Goal: Task Accomplishment & Management: Manage account settings

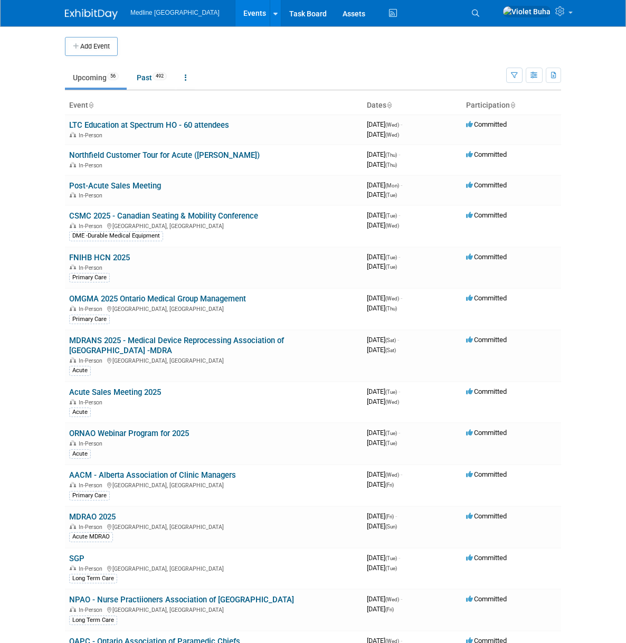
click at [0, 0] on span "Search" at bounding box center [0, 0] width 0 height 0
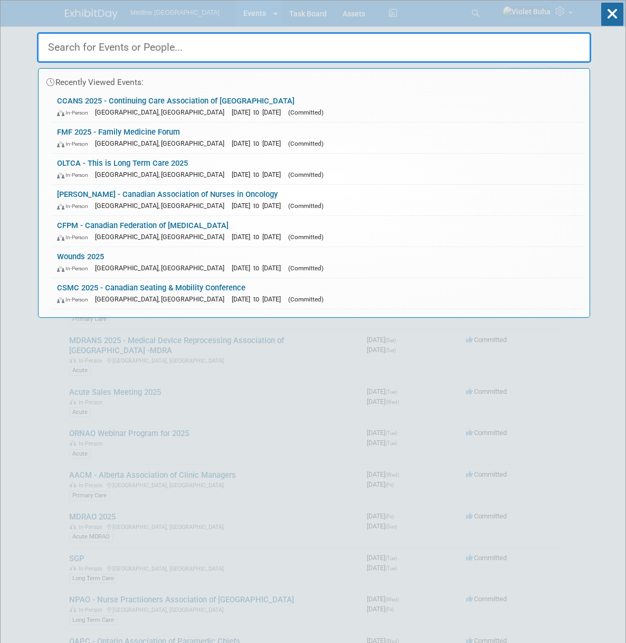
click at [109, 45] on input "text" at bounding box center [314, 47] width 554 height 31
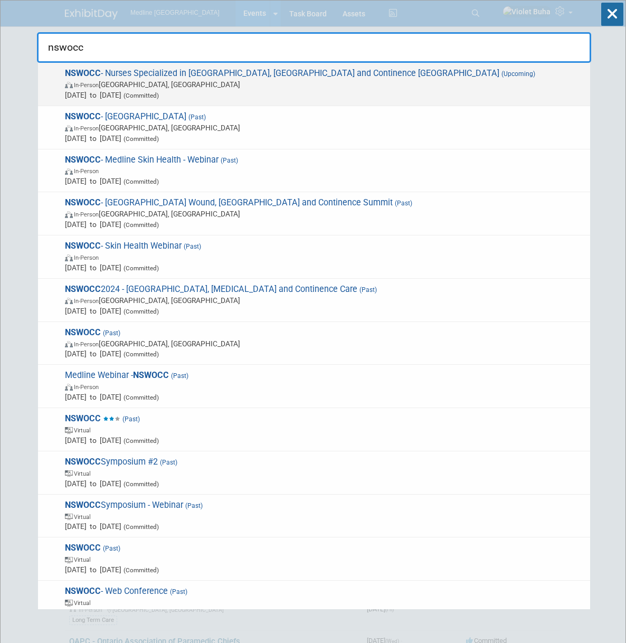
type input "nswocc"
click at [107, 91] on span "Apr 24, 2026 to Apr 28, 2026 (Committed)" at bounding box center [325, 95] width 520 height 11
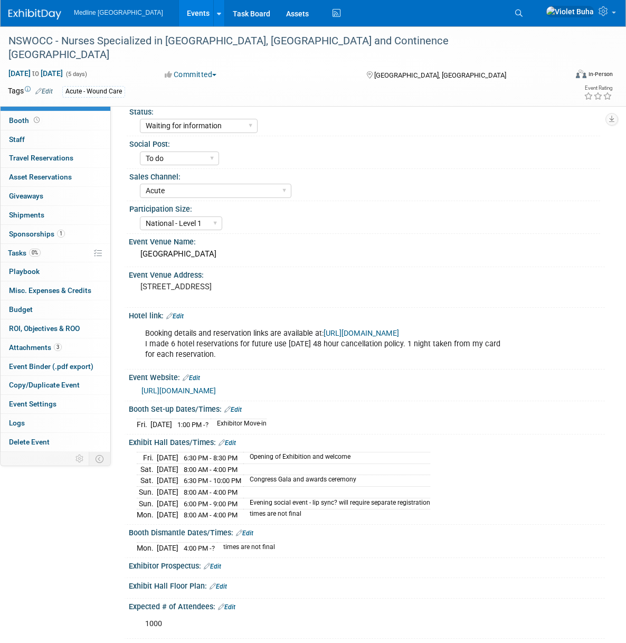
select select "Waiting for information"
select select "To do"
select select "Acute"
select select "National - Level 1"
click at [35, 234] on span "Sponsorships 1" at bounding box center [37, 234] width 56 height 8
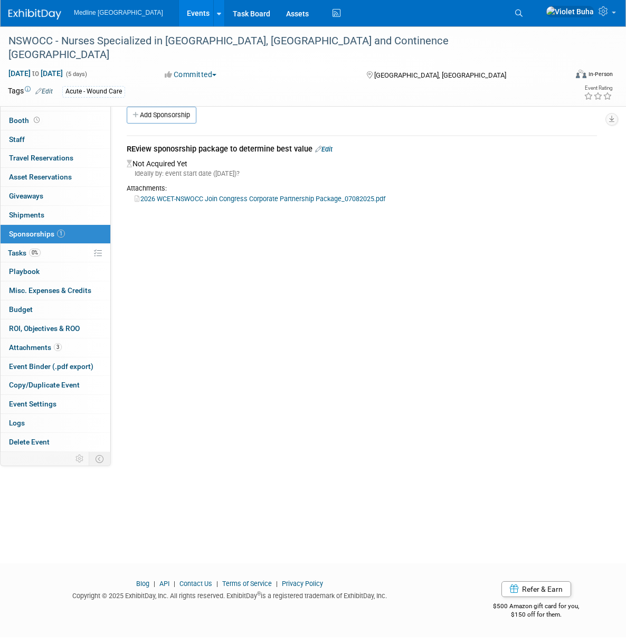
click at [326, 149] on link "Edit" at bounding box center [323, 149] width 17 height 8
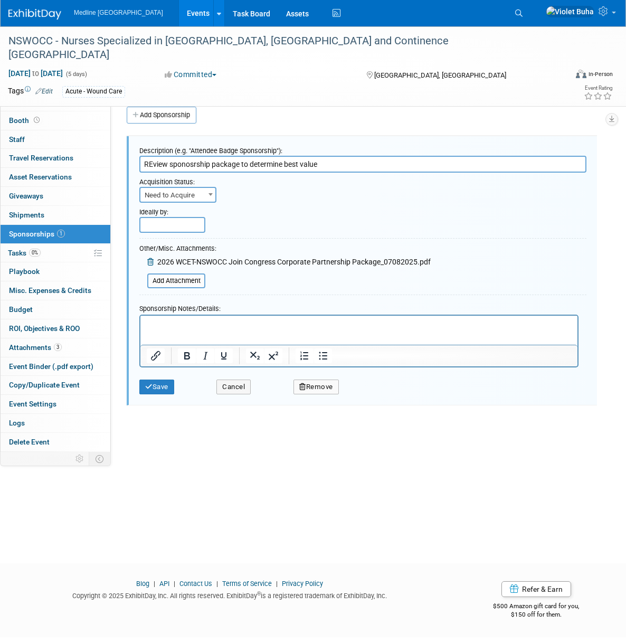
click at [197, 194] on span "Need to Acquire" at bounding box center [177, 195] width 75 height 15
select select "2"
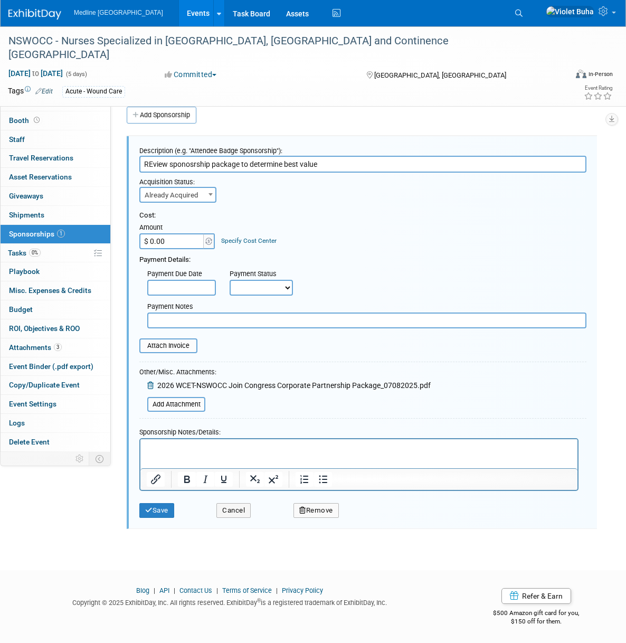
click at [176, 243] on input "$ 0.00" at bounding box center [172, 241] width 66 height 16
type input "$ 18,000.00"
click at [259, 288] on select "Not Paid Yet Partially Paid Paid in Full" at bounding box center [261, 288] width 63 height 16
select select "3"
click at [230, 280] on select "Not Paid Yet Partially Paid Paid in Full" at bounding box center [261, 288] width 63 height 16
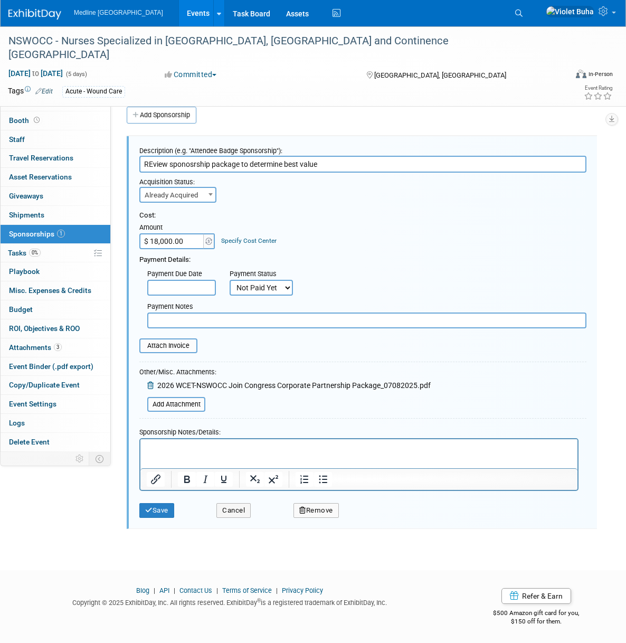
scroll to position [1, 0]
click at [182, 319] on input "text" at bounding box center [366, 320] width 439 height 16
type input "invoices will be. issued after september 4th"
click at [157, 510] on button "Save" at bounding box center [156, 510] width 35 height 15
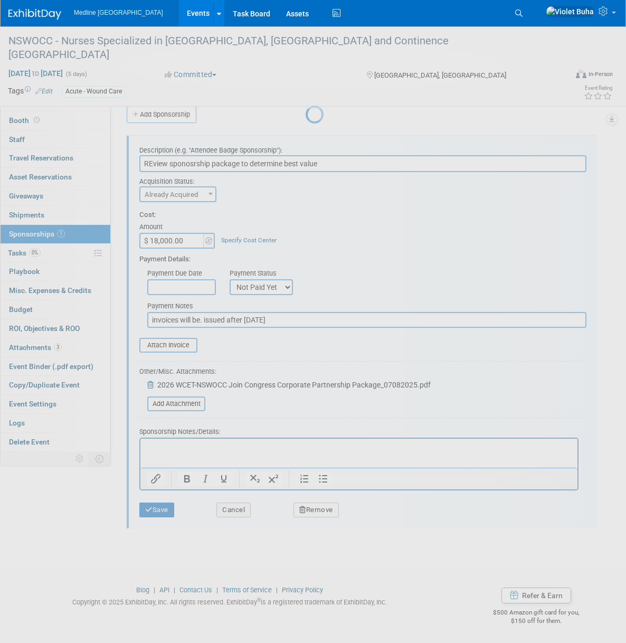
scroll to position [0, 0]
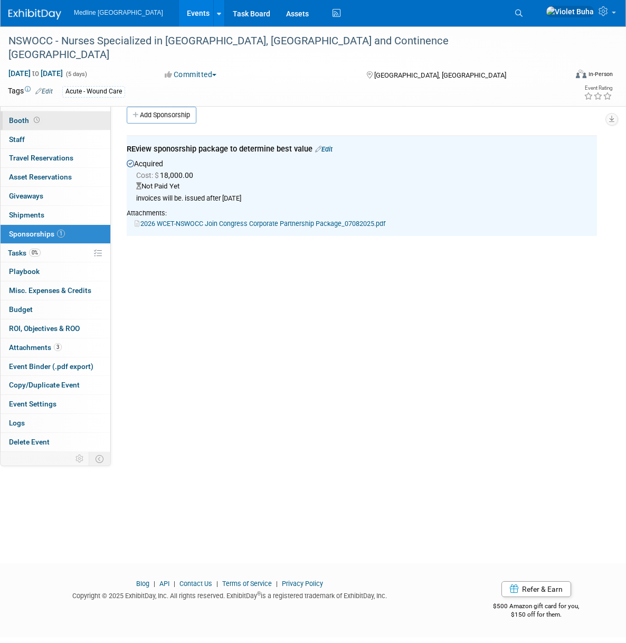
click at [59, 120] on link "Booth" at bounding box center [56, 120] width 110 height 18
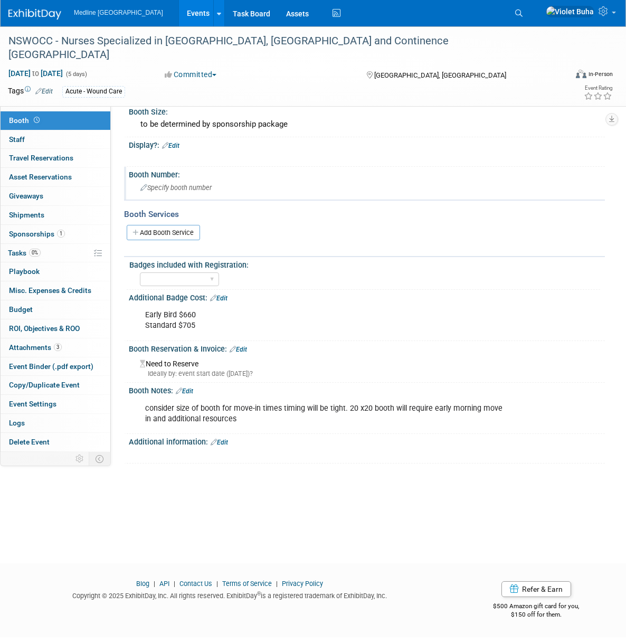
click at [181, 186] on span "Specify booth number" at bounding box center [175, 188] width 71 height 8
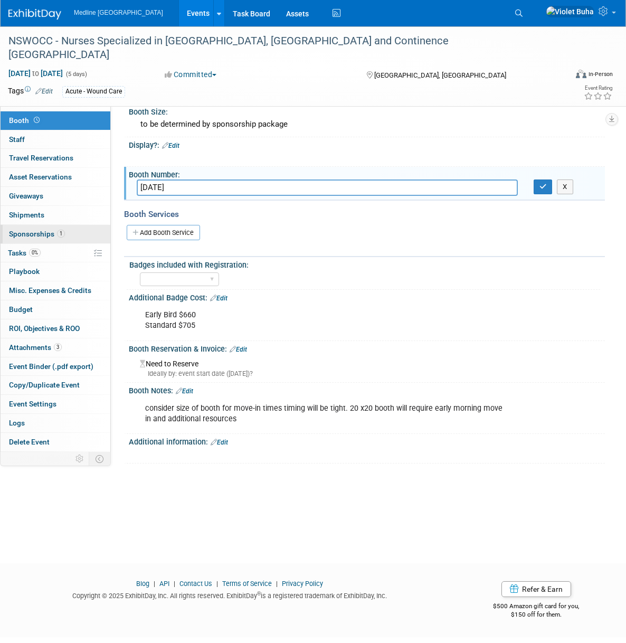
type input "14-8-25"
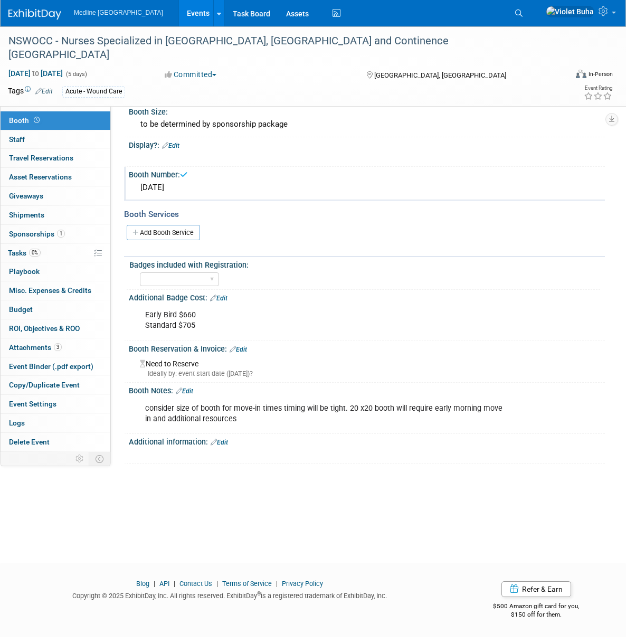
click at [244, 187] on div "14-8-25" at bounding box center [367, 187] width 460 height 16
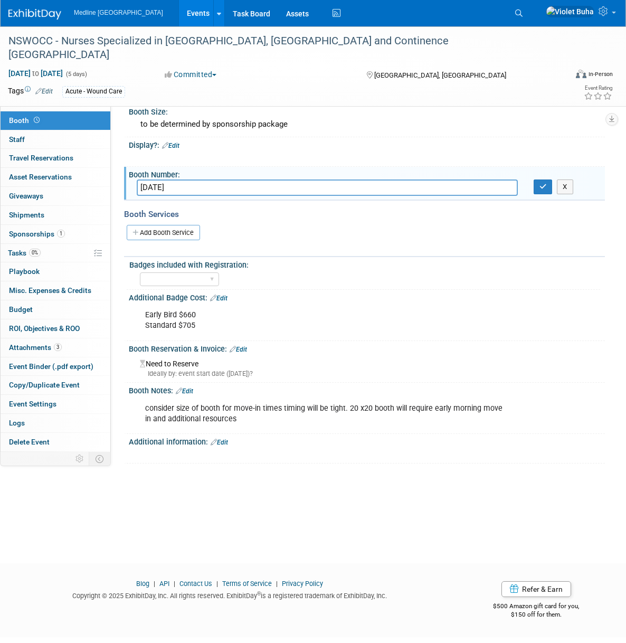
click at [482, 189] on input "14-8-25" at bounding box center [327, 187] width 381 height 16
drag, startPoint x: 482, startPoint y: 189, endPoint x: 253, endPoint y: 186, distance: 229.1
click at [253, 186] on input "14-8-25Exhibit Booth Selection: At this time, the booth selection process h" at bounding box center [327, 187] width 381 height 16
drag, startPoint x: 168, startPoint y: 188, endPoint x: 421, endPoint y: 191, distance: 252.3
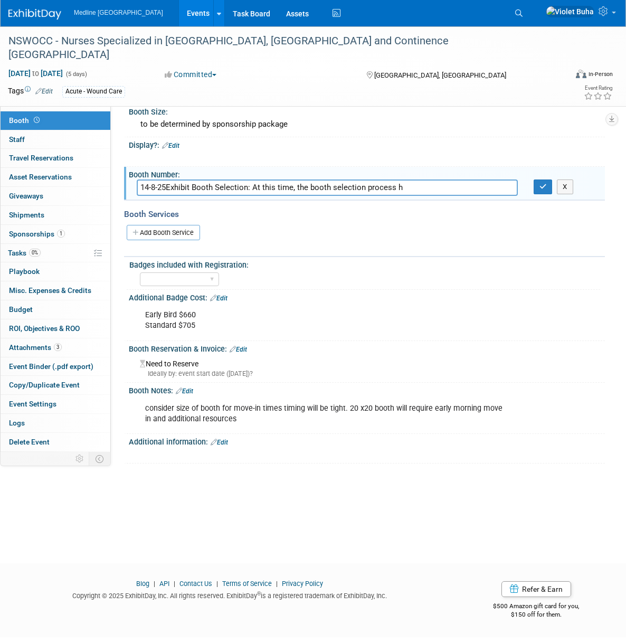
click at [421, 191] on input "14-8-25Exhibit Booth Selection: At this time, the booth selection process h" at bounding box center [327, 187] width 381 height 16
paste input "booth selection process has not yet opened"
type input "14-8-25 booth selection process has not yet opened"
click at [535, 183] on button "button" at bounding box center [543, 186] width 19 height 15
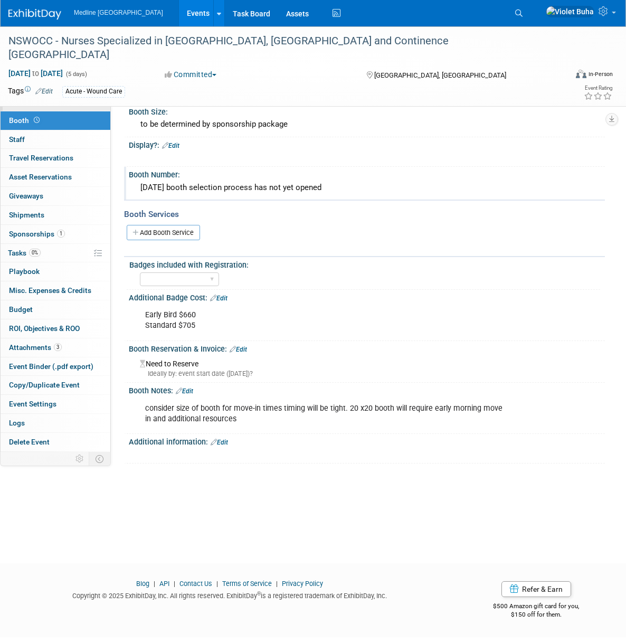
click at [77, 103] on link "Event Information" at bounding box center [56, 101] width 110 height 18
select select "Waiting for information"
select select "To do"
select select "Acute"
select select "National - Level 1"
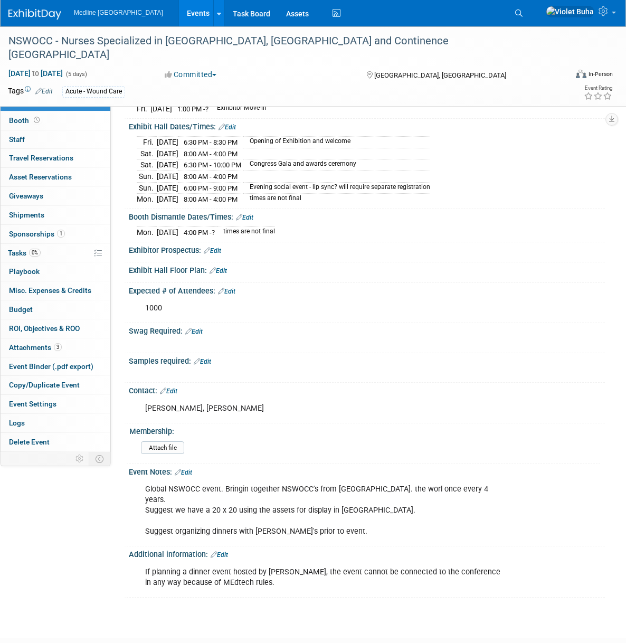
scroll to position [381, 0]
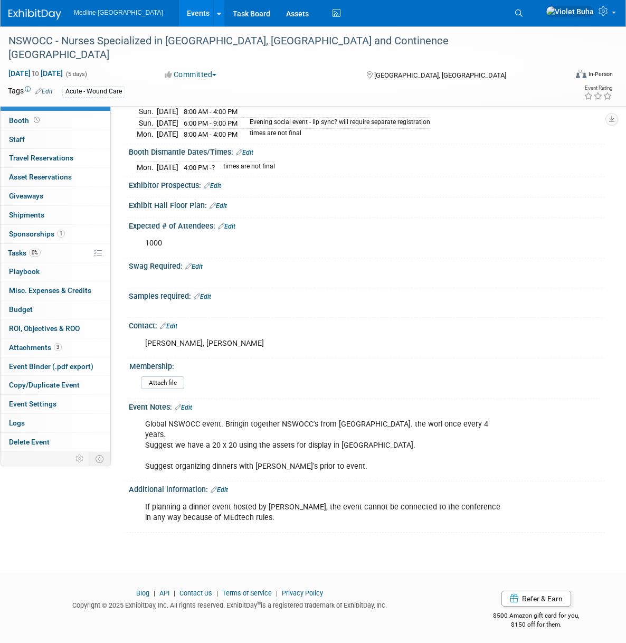
click at [172, 330] on link "Edit" at bounding box center [168, 326] width 17 height 7
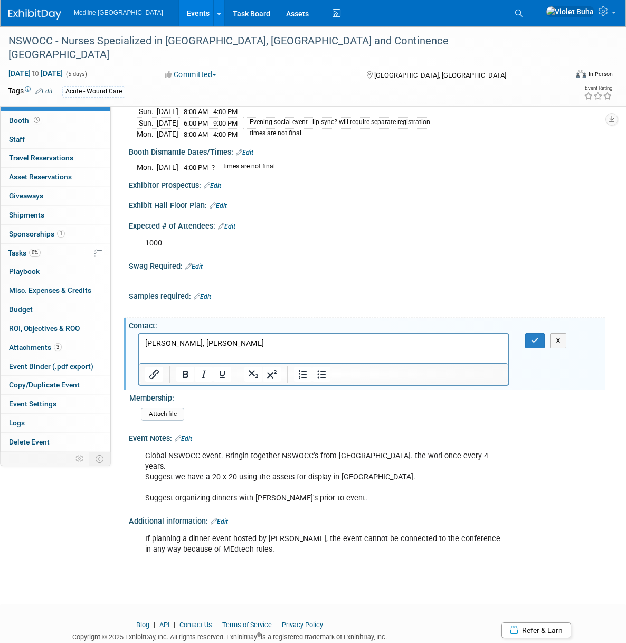
scroll to position [377, 0]
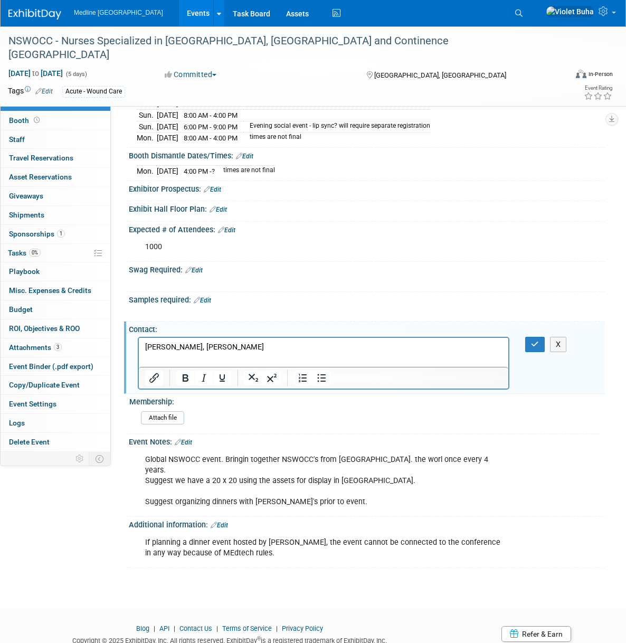
click at [256, 348] on p "Cathy Harley, Troy Curtis" at bounding box center [323, 347] width 357 height 11
paste body "Rich Text Area. Press ALT-0 for help."
click at [538, 348] on icon "button" at bounding box center [535, 343] width 8 height 7
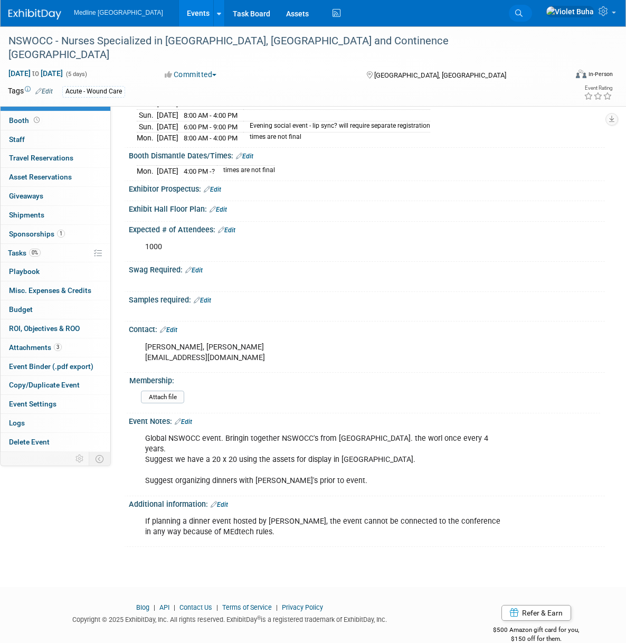
click at [532, 7] on link "Search" at bounding box center [520, 13] width 23 height 17
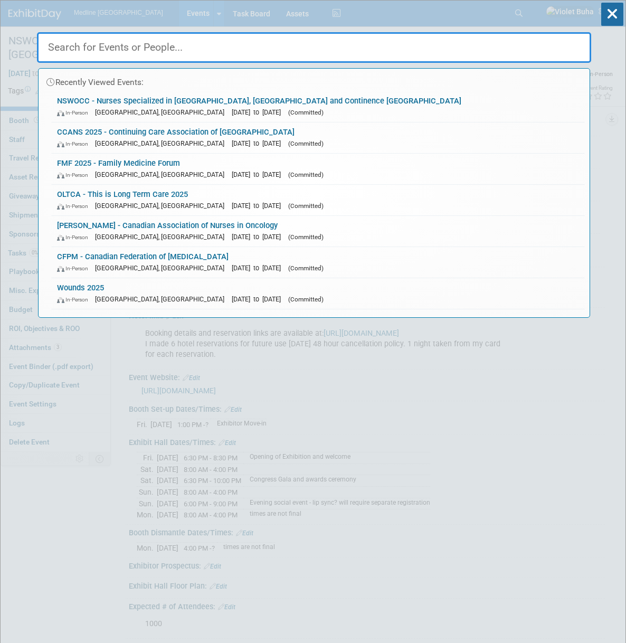
click at [287, 42] on input "text" at bounding box center [314, 47] width 554 height 31
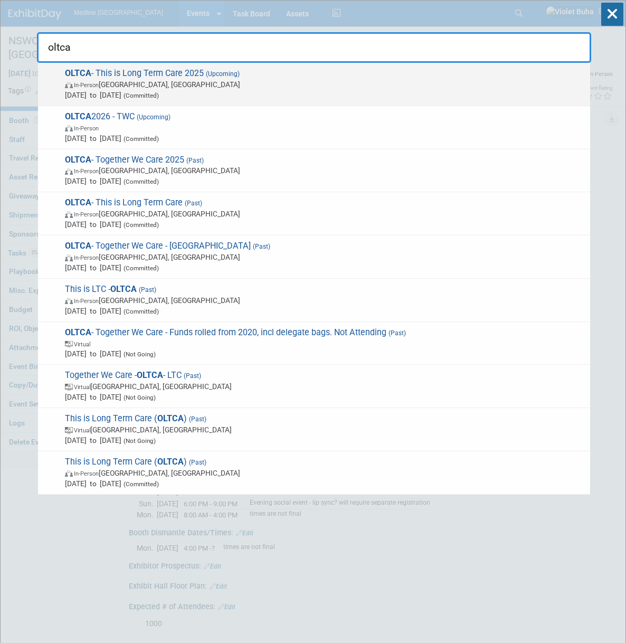
type input "oltca"
click at [238, 72] on span "OLTCA - This is Long Term Care 2025 (Upcoming) In-Person Toronto, Canada Oct 26…" at bounding box center [323, 84] width 523 height 32
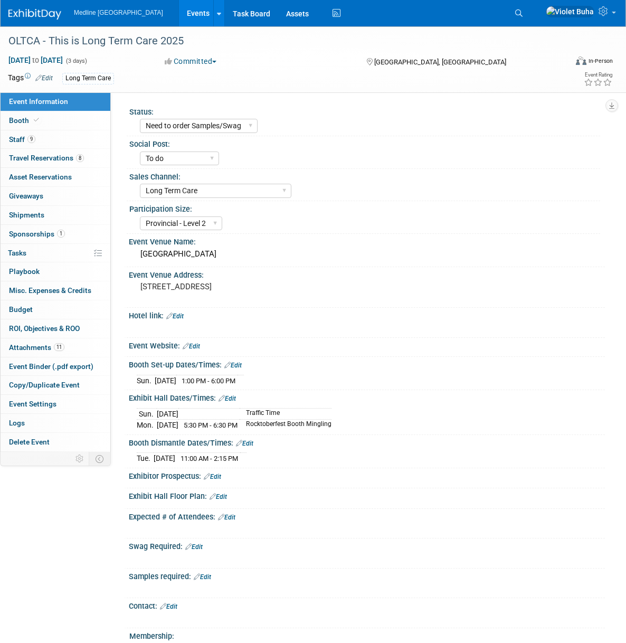
select select "Need to order Samples/Swag"
select select "To do"
select select "Long Term Care"
select select "Provincial - Level 2"
click at [41, 350] on span "Attachments 11" at bounding box center [36, 347] width 55 height 8
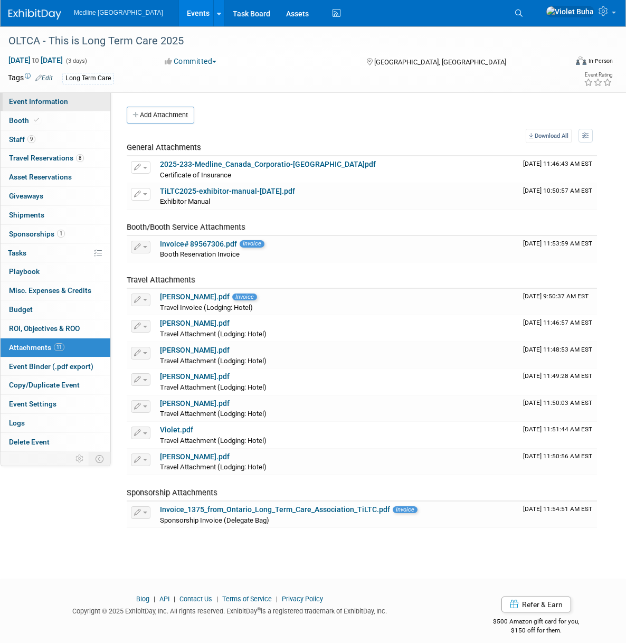
click at [49, 102] on span "Event Information" at bounding box center [38, 101] width 59 height 8
select select "Need to order Samples/Swag"
select select "To do"
select select "Long Term Care"
select select "Provincial - Level 2"
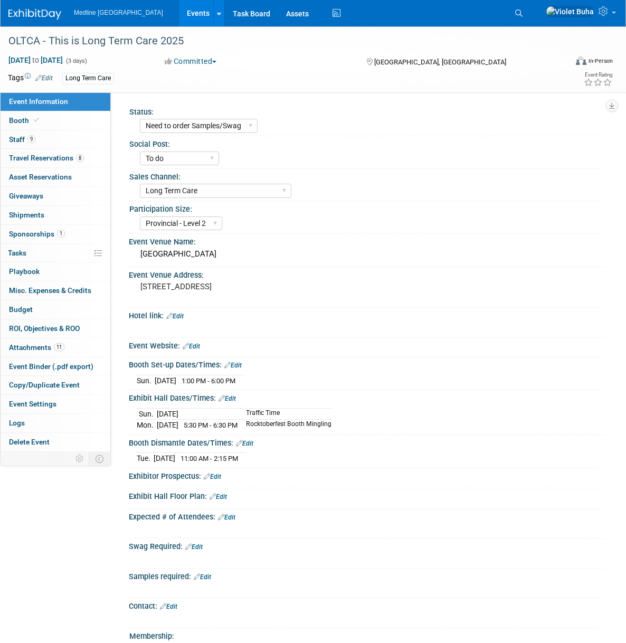
click at [183, 317] on link "Edit" at bounding box center [174, 315] width 17 height 7
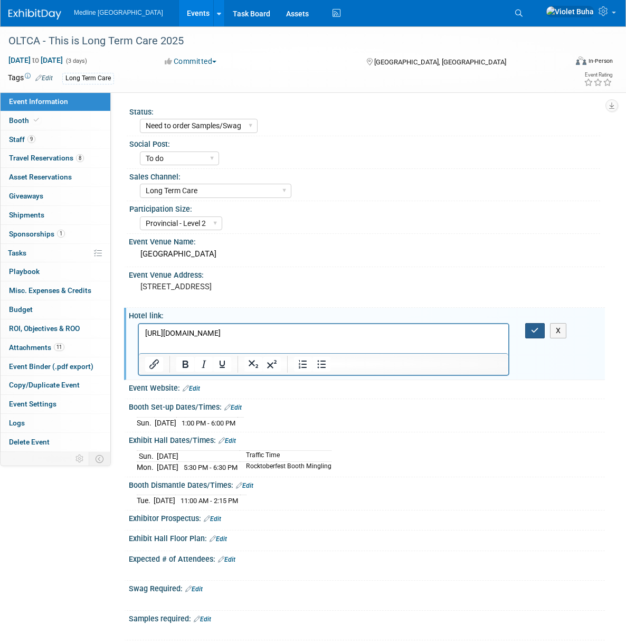
click at [537, 332] on icon "button" at bounding box center [535, 330] width 8 height 7
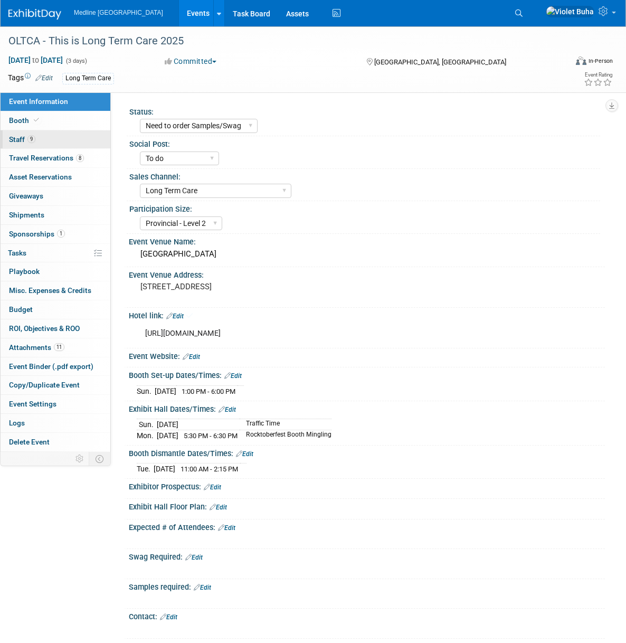
click at [56, 138] on link "9 Staff 9" at bounding box center [56, 139] width 110 height 18
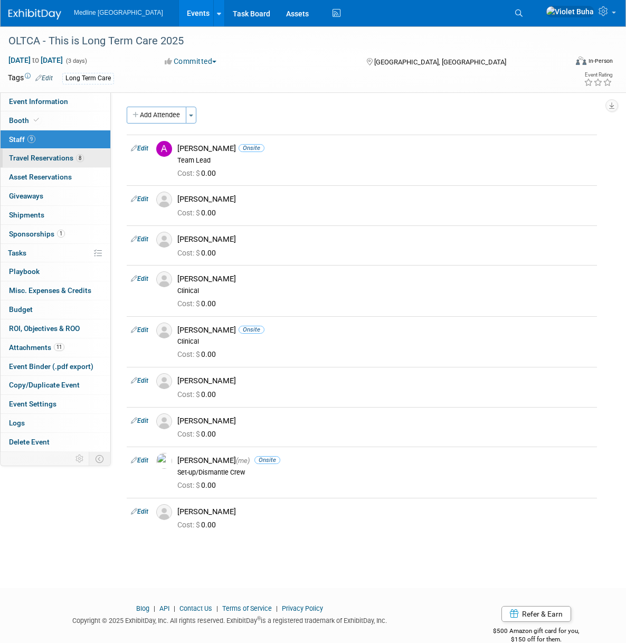
click at [54, 158] on span "Travel Reservations 8" at bounding box center [46, 158] width 75 height 8
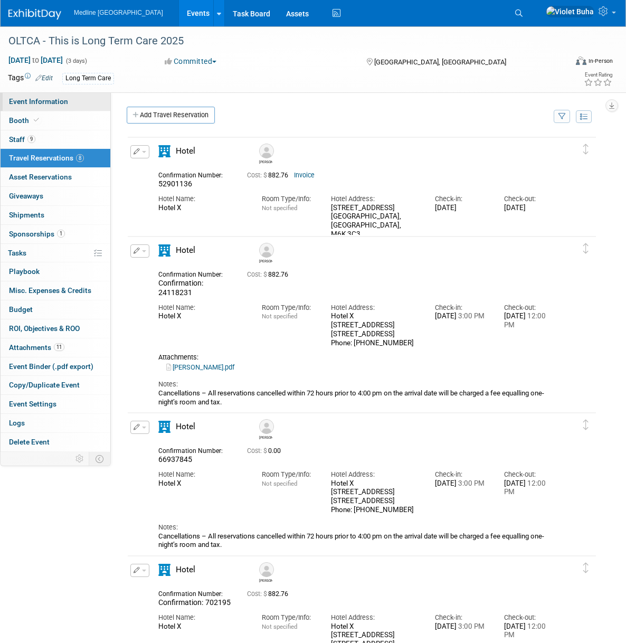
click at [62, 103] on span "Event Information" at bounding box center [38, 101] width 59 height 8
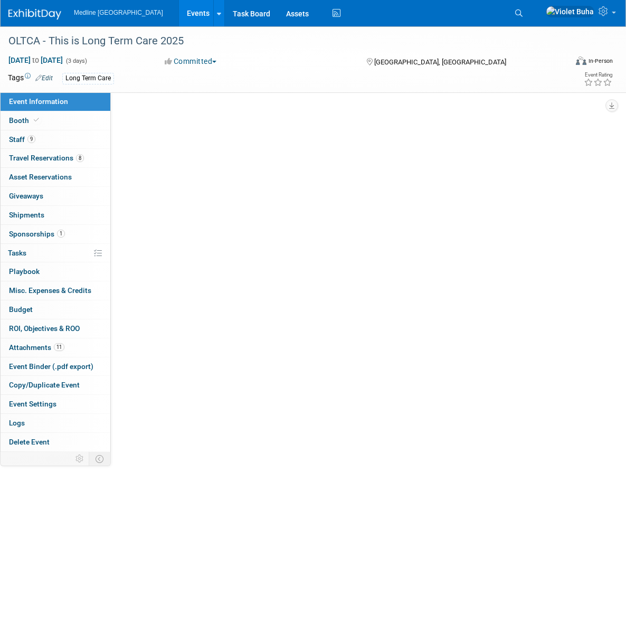
select select "Need to order Samples/Swag"
select select "To do"
select select "Long Term Care"
select select "Provincial - Level 2"
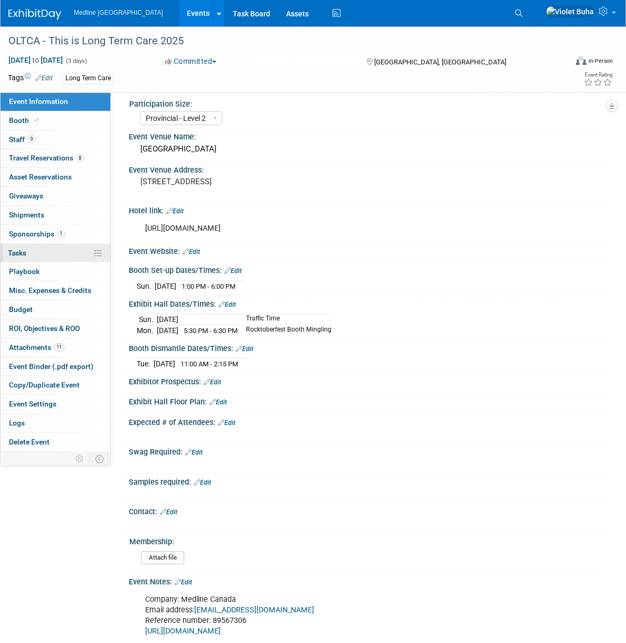
scroll to position [107, 0]
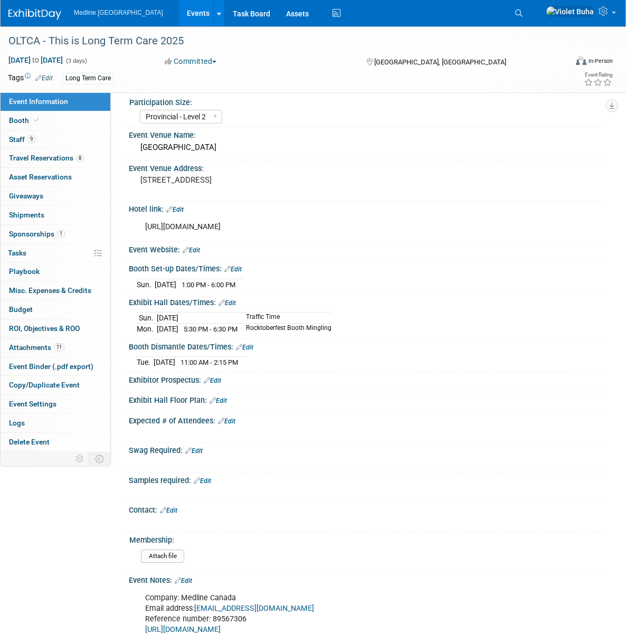
click at [236, 301] on link "Edit" at bounding box center [227, 302] width 17 height 7
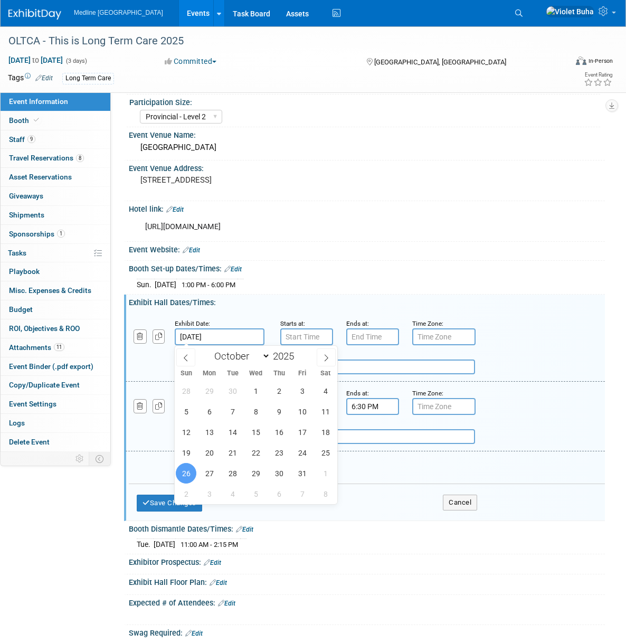
click at [225, 337] on input "Oct 26, 2025" at bounding box center [220, 336] width 90 height 17
click at [207, 475] on span "27" at bounding box center [209, 473] width 21 height 21
type input "Oct 27, 2025"
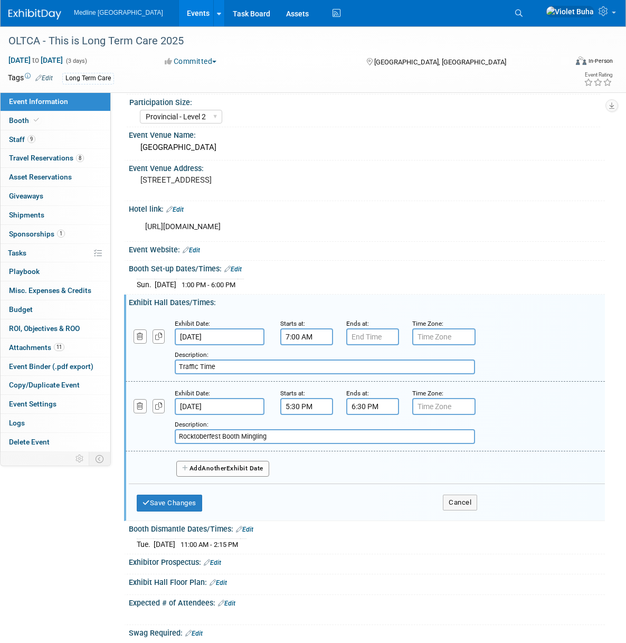
click at [299, 338] on input "7:00 AM" at bounding box center [306, 336] width 53 height 17
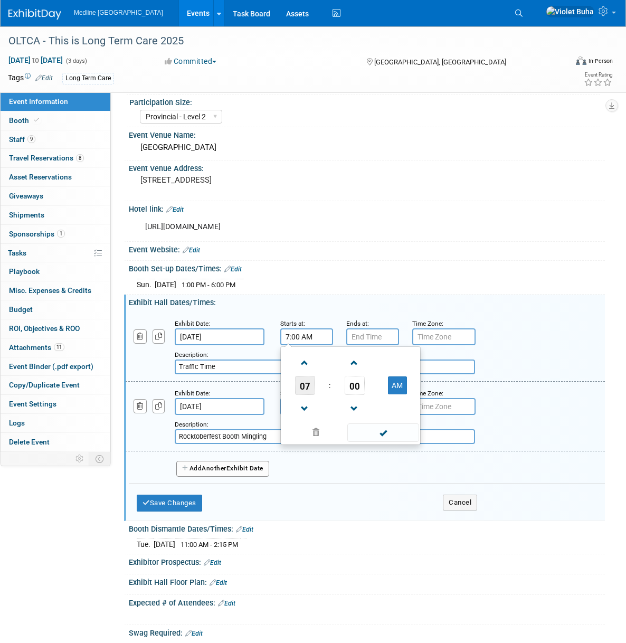
click at [310, 386] on span "07" at bounding box center [305, 385] width 20 height 19
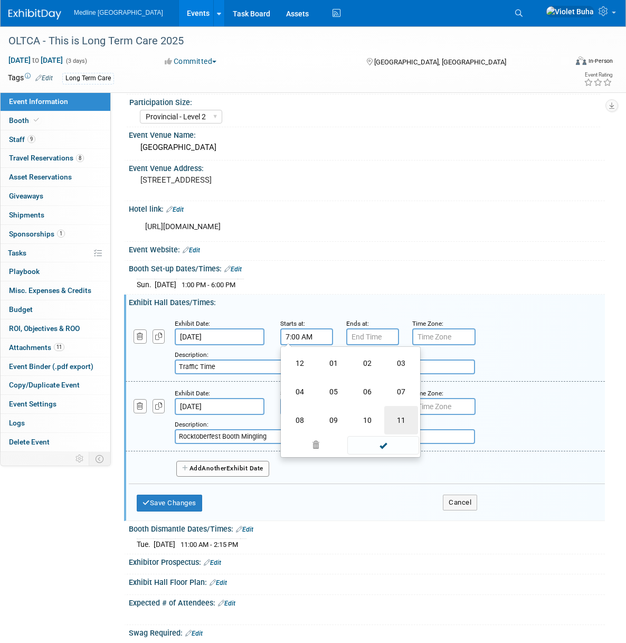
click at [407, 421] on td "11" at bounding box center [401, 420] width 34 height 29
type input "11:00 AM"
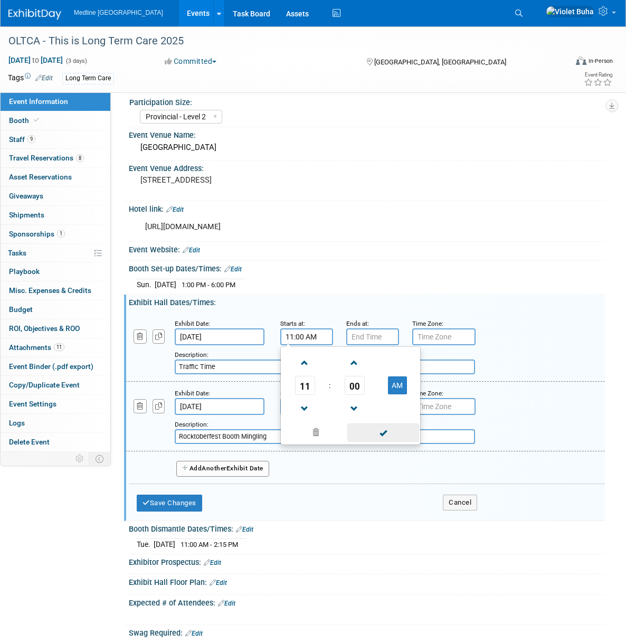
click at [392, 432] on span at bounding box center [382, 432] width 71 height 18
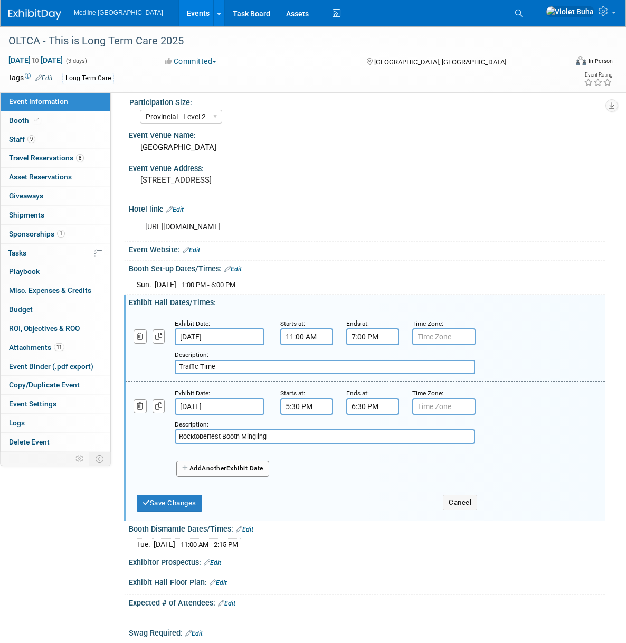
click at [368, 338] on input "7:00 PM" at bounding box center [372, 336] width 53 height 17
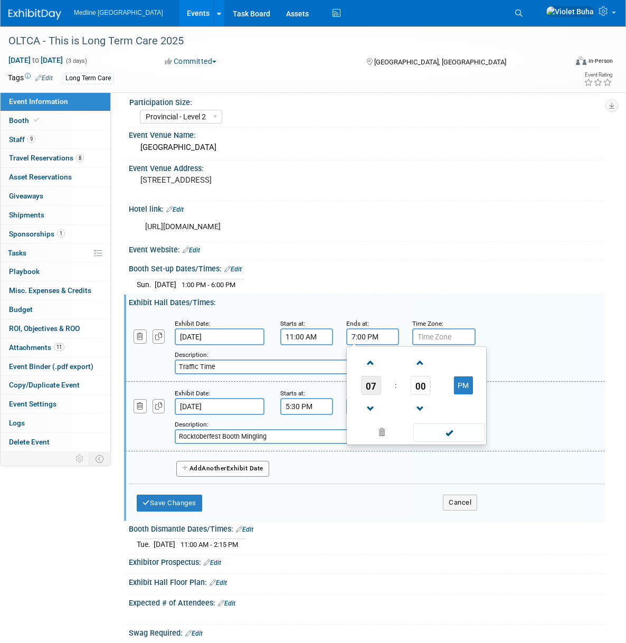
click at [369, 380] on span "07" at bounding box center [371, 385] width 20 height 19
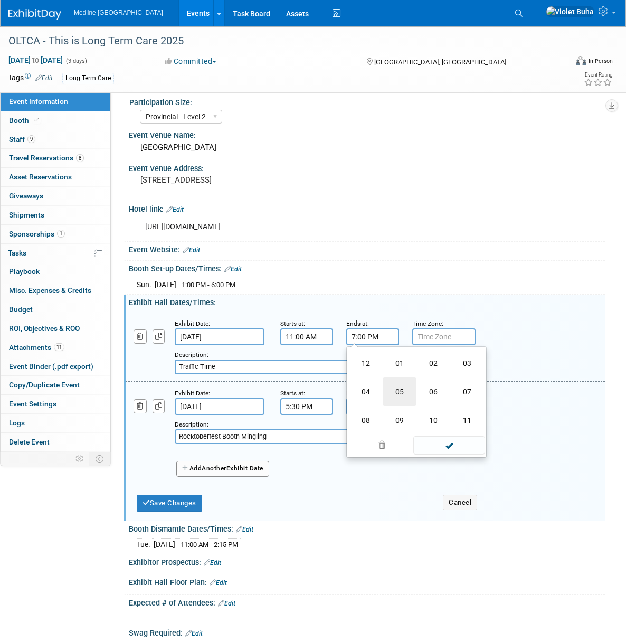
click at [401, 392] on td "05" at bounding box center [400, 391] width 34 height 29
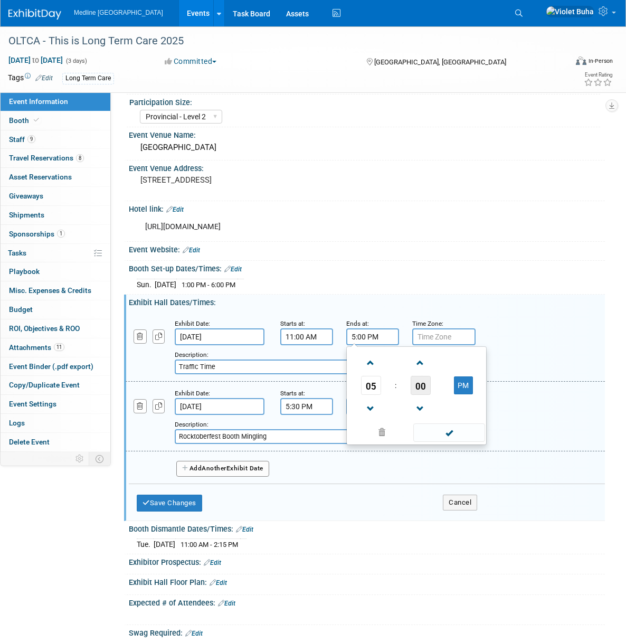
click at [420, 385] on span "00" at bounding box center [421, 385] width 20 height 19
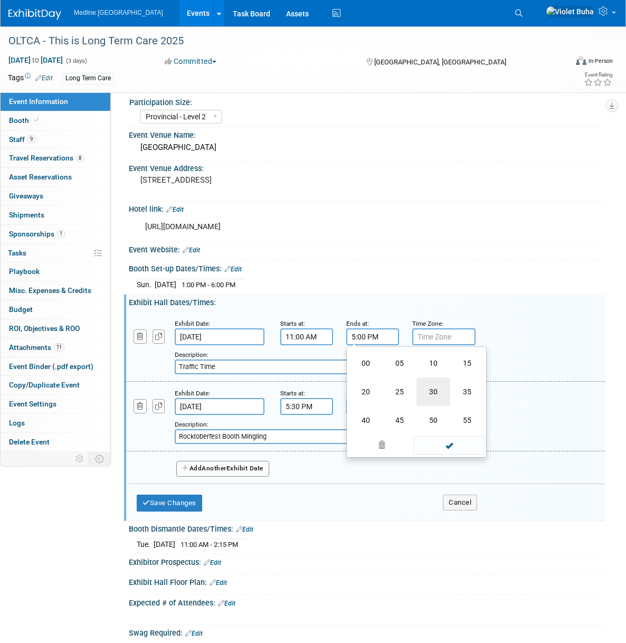
click at [439, 392] on td "30" at bounding box center [433, 391] width 34 height 29
type input "5:30 PM"
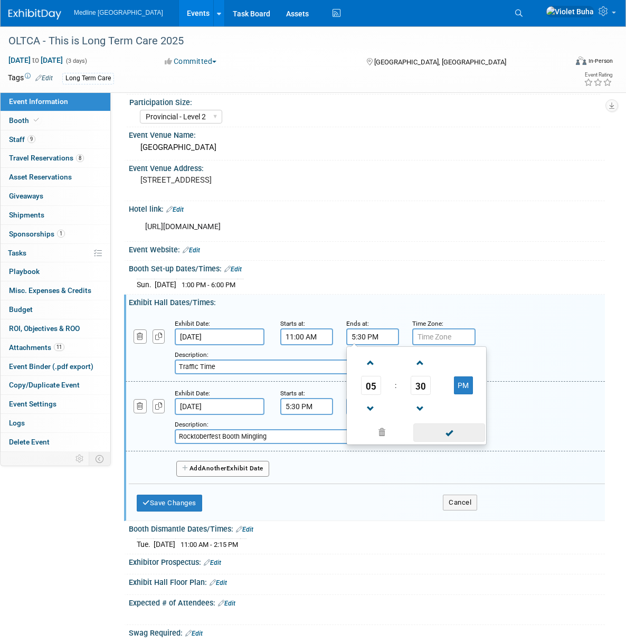
click at [463, 432] on span at bounding box center [448, 432] width 71 height 18
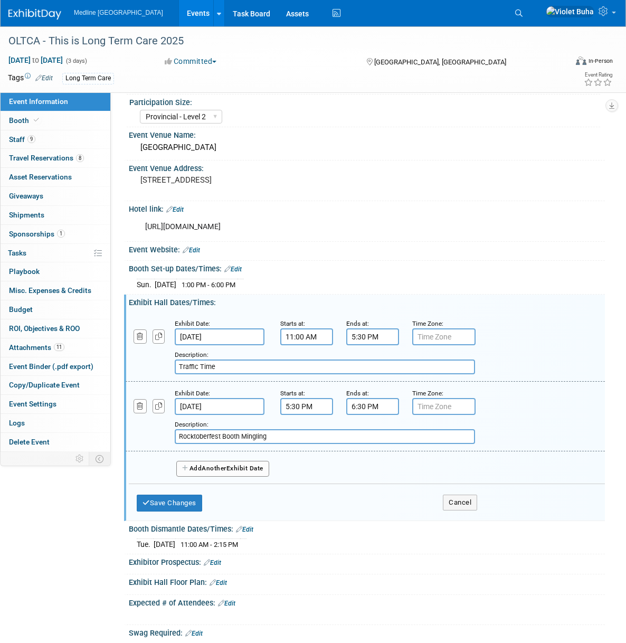
drag, startPoint x: 222, startPoint y: 366, endPoint x: 167, endPoint y: 367, distance: 54.4
click at [167, 367] on div "Add a Description Description: Traffic Time" at bounding box center [324, 359] width 413 height 29
type input "Exhibit hall opens"
click at [147, 366] on div "Add a Description Description: Exhibit hall opens" at bounding box center [324, 359] width 413 height 29
drag, startPoint x: 194, startPoint y: 436, endPoint x: 163, endPoint y: 433, distance: 31.3
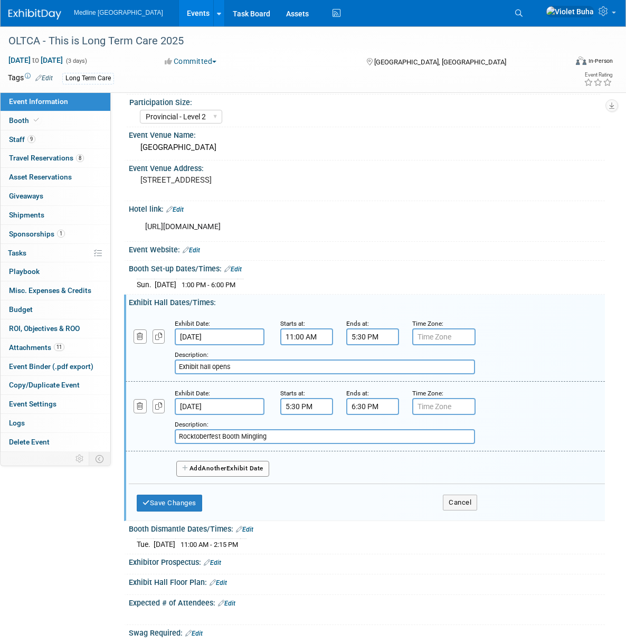
click at [163, 433] on div "Add a Description Description: Rocktoberfest Booth Mingling" at bounding box center [324, 429] width 413 height 29
drag, startPoint x: 279, startPoint y: 436, endPoint x: 148, endPoint y: 427, distance: 131.2
click at [148, 427] on div "Add a Description Description: Rocktoberfest Booth Mingling" at bounding box center [324, 429] width 413 height 29
type input "Octoberfest social and reception"
click at [226, 465] on span "Another" at bounding box center [214, 468] width 25 height 7
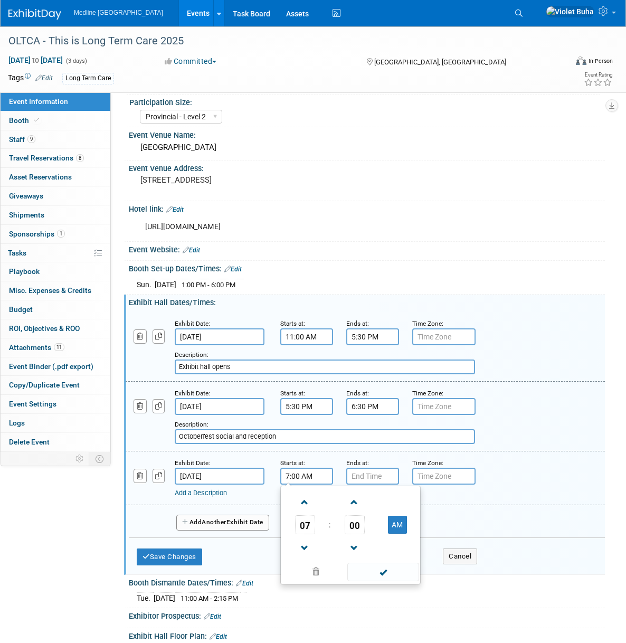
click at [296, 478] on input "7:00 AM" at bounding box center [306, 476] width 53 height 17
click at [309, 526] on span "07" at bounding box center [305, 524] width 20 height 19
click at [405, 558] on td "11" at bounding box center [401, 559] width 34 height 29
type input "11:00 AM"
click at [397, 571] on span at bounding box center [382, 572] width 71 height 18
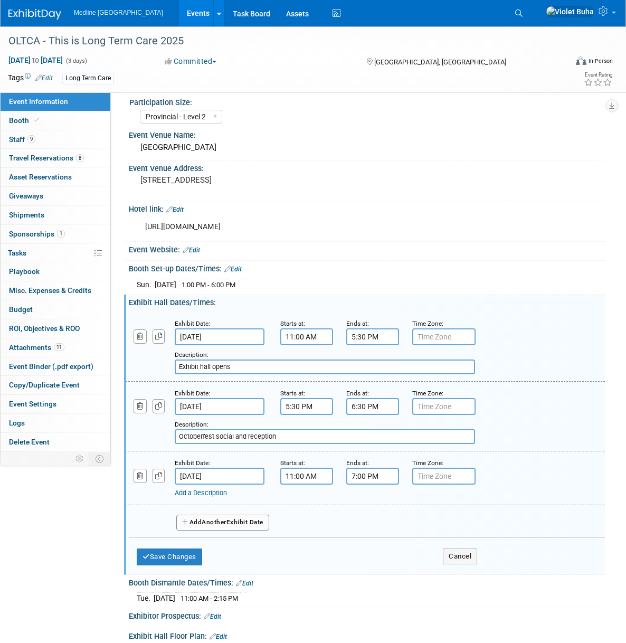
click at [371, 480] on input "7:00 PM" at bounding box center [372, 476] width 53 height 17
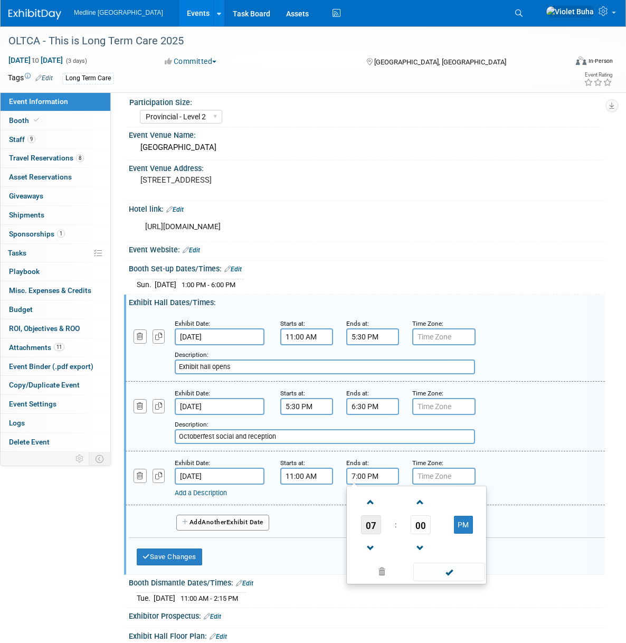
click at [367, 527] on span "07" at bounding box center [371, 524] width 20 height 19
click at [399, 506] on td "01" at bounding box center [400, 502] width 34 height 29
click at [422, 522] on span "00" at bounding box center [421, 524] width 20 height 19
click at [438, 528] on td "30" at bounding box center [433, 531] width 34 height 29
type input "1:30 PM"
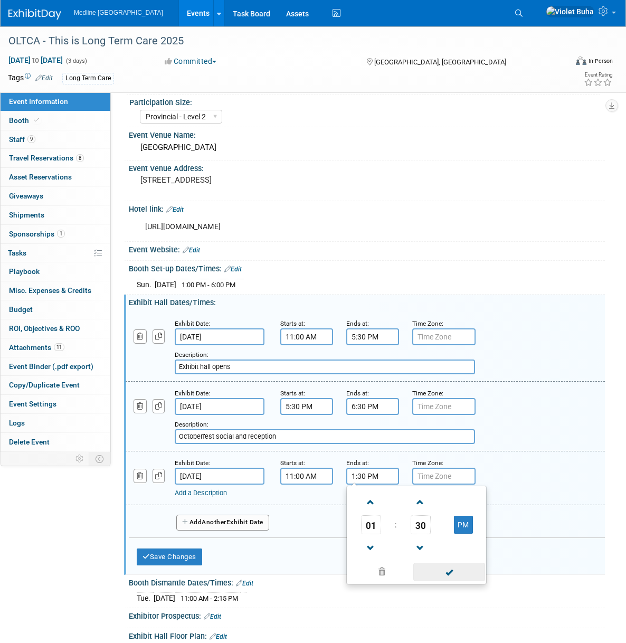
click at [457, 570] on span at bounding box center [448, 572] width 71 height 18
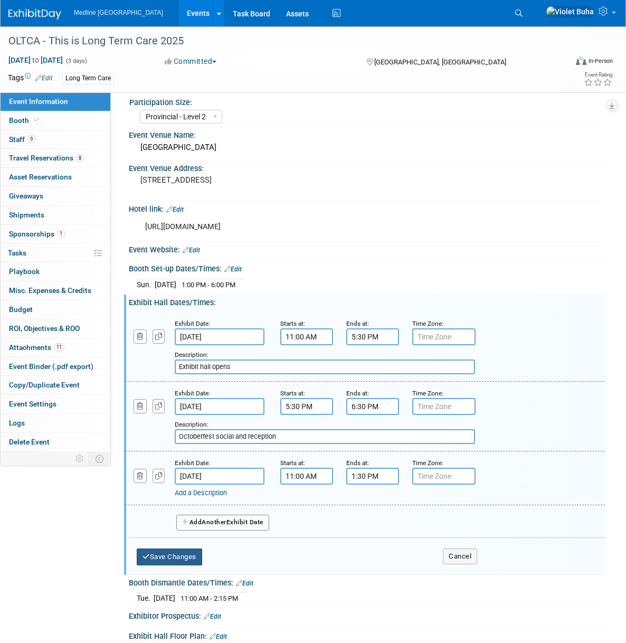
click at [183, 560] on button "Save Changes" at bounding box center [169, 556] width 65 height 17
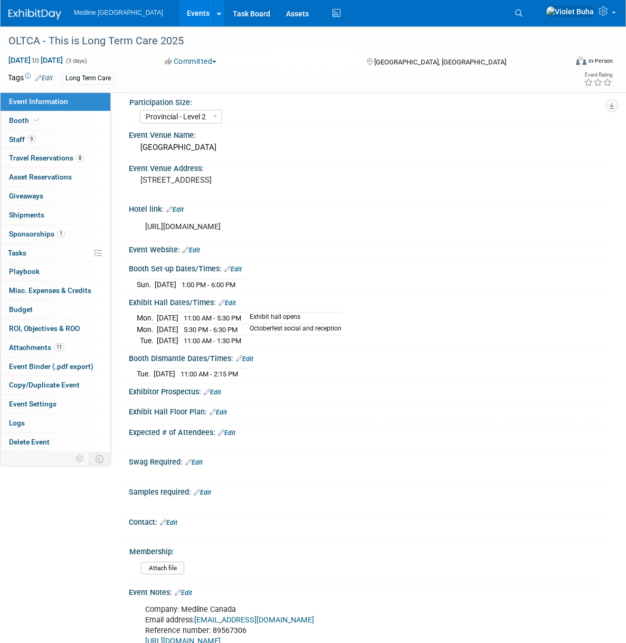
click at [250, 357] on link "Edit" at bounding box center [244, 358] width 17 height 7
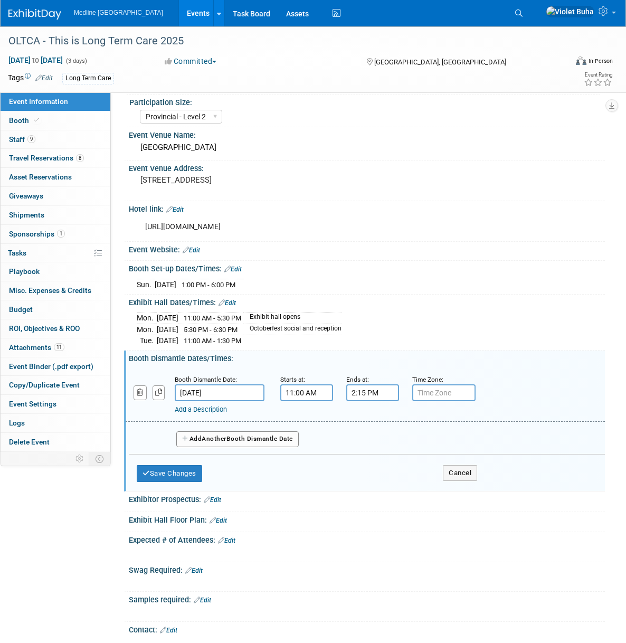
click at [292, 390] on input "11:00 AM" at bounding box center [306, 392] width 53 height 17
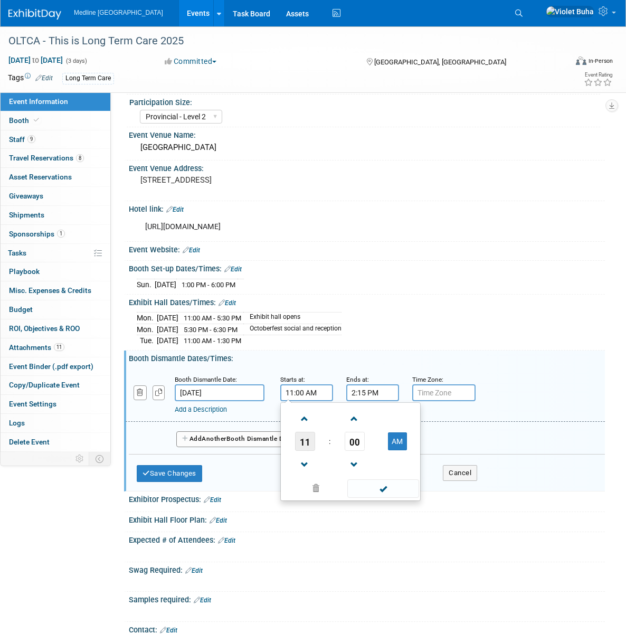
click at [304, 433] on span "11" at bounding box center [305, 441] width 20 height 19
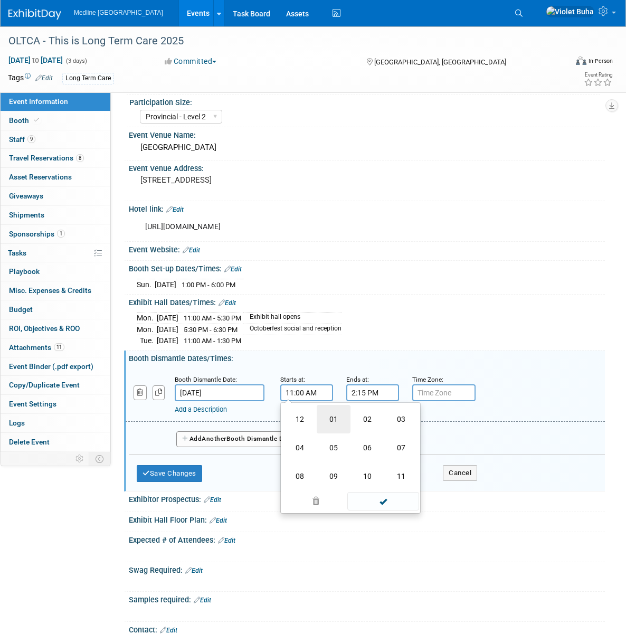
click at [338, 419] on td "01" at bounding box center [334, 419] width 34 height 29
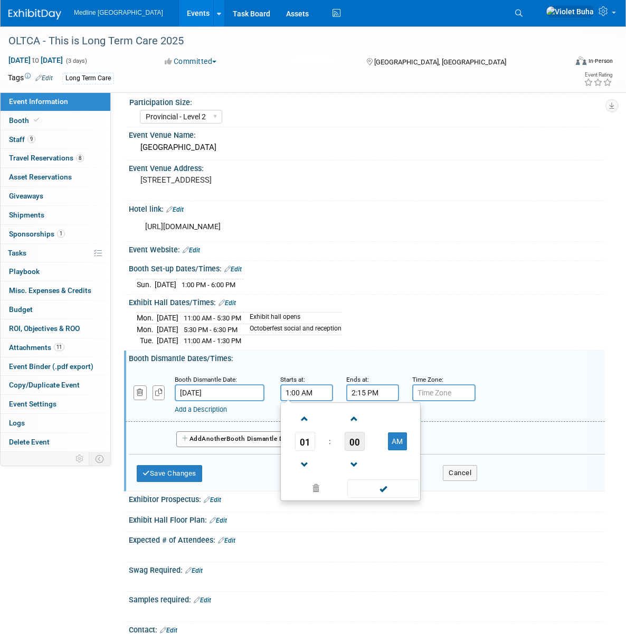
click at [358, 434] on span "00" at bounding box center [355, 441] width 20 height 19
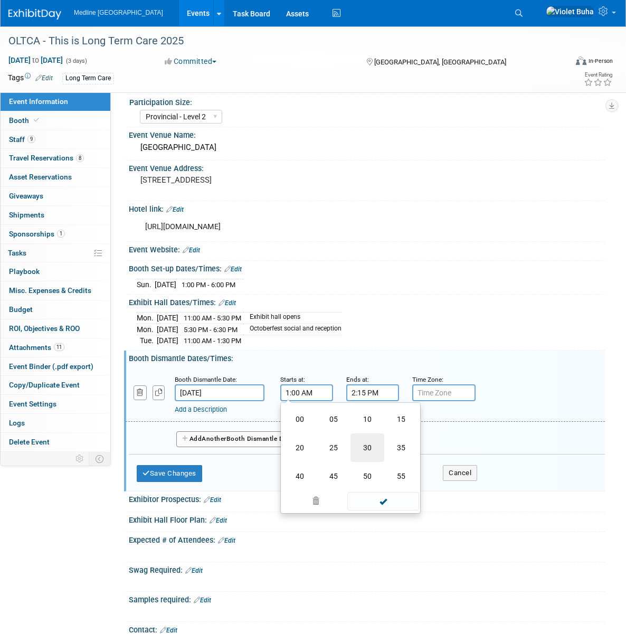
click at [368, 446] on td "30" at bounding box center [367, 447] width 34 height 29
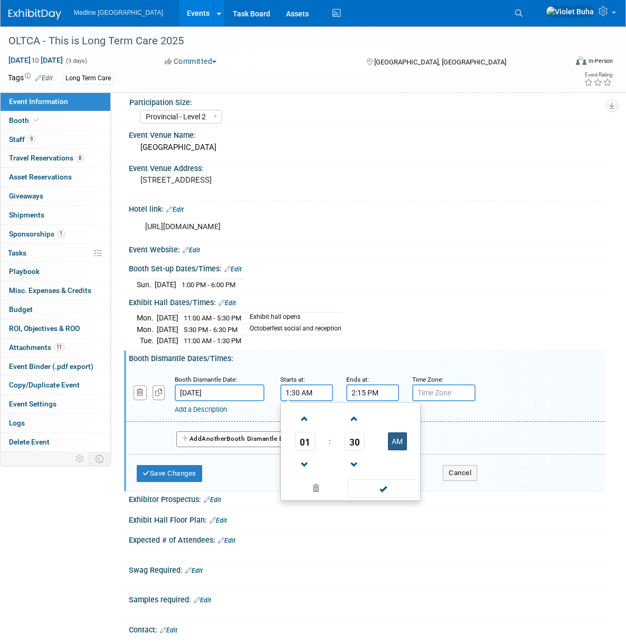
click at [397, 443] on button "AM" at bounding box center [397, 441] width 19 height 18
type input "1:30 PM"
click at [396, 485] on span at bounding box center [382, 488] width 71 height 18
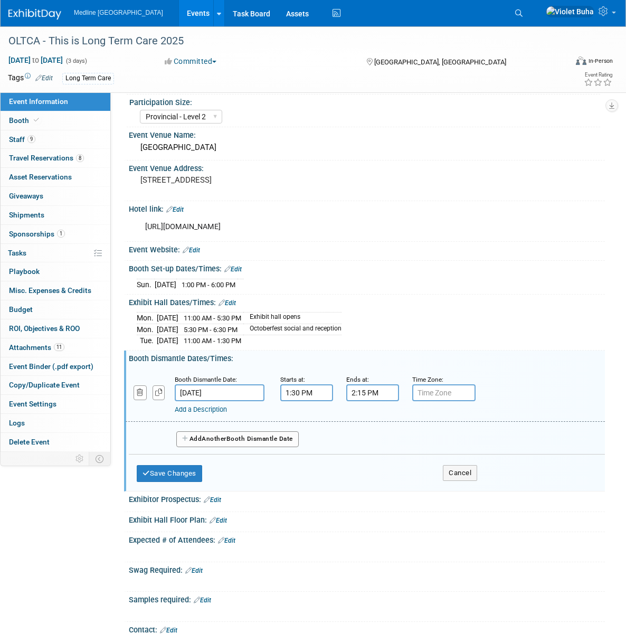
click at [384, 394] on input "2:15 PM" at bounding box center [372, 392] width 53 height 17
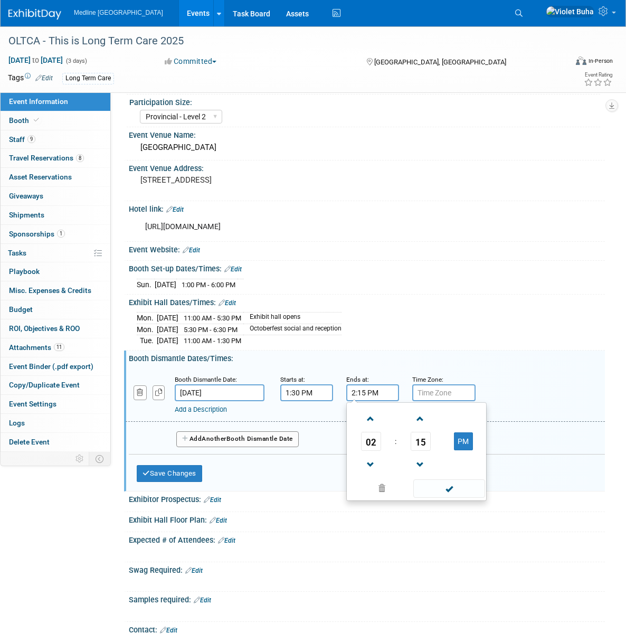
drag, startPoint x: 364, startPoint y: 391, endPoint x: 301, endPoint y: 393, distance: 62.8
click at [301, 393] on div "Booth Dismantle Date: Oct 28, 2025 Starts at: 1:30 PM Ends at: 2:15 PM 02 : 15 …" at bounding box center [365, 395] width 479 height 54
click at [381, 486] on span at bounding box center [382, 488] width 64 height 18
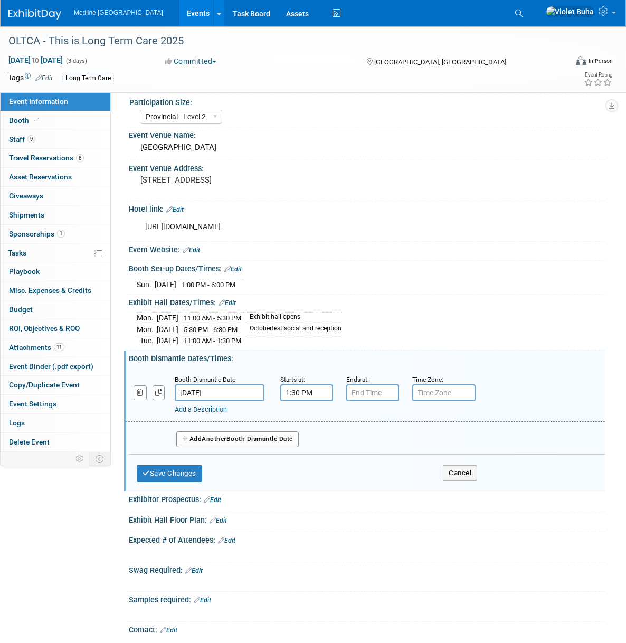
click at [254, 483] on div "Save Changes Cancel" at bounding box center [307, 470] width 340 height 33
click at [174, 474] on button "Save Changes" at bounding box center [169, 473] width 65 height 17
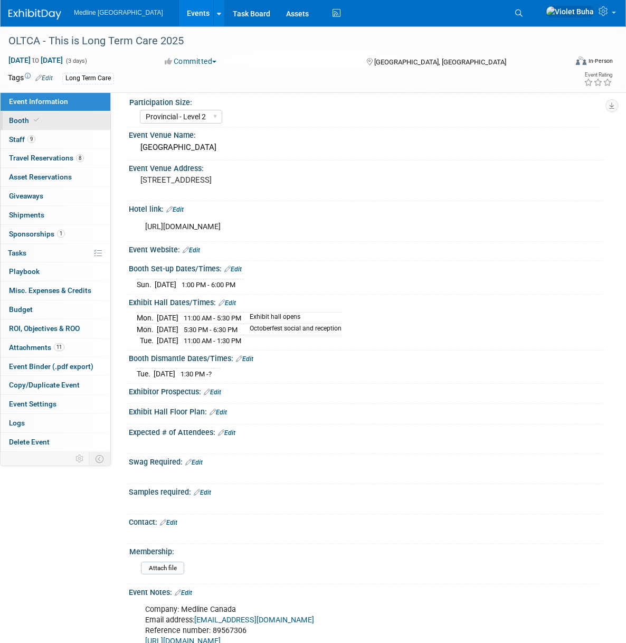
click at [52, 120] on link "Booth" at bounding box center [56, 120] width 110 height 18
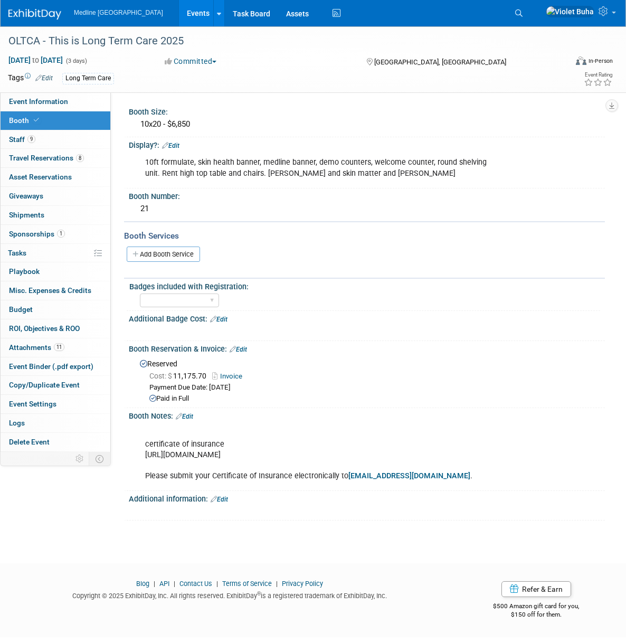
click at [368, 176] on div "10ft formulate, skin health banner, medline banner, demo counters, welcome coun…" at bounding box center [324, 168] width 372 height 32
click at [374, 170] on div "10ft formulate, skin health banner, medline banner, demo counters, welcome coun…" at bounding box center [324, 168] width 372 height 32
click at [453, 165] on div "10ft formulate, skin health banner, medline banner, demo counters, welcome coun…" at bounding box center [324, 168] width 372 height 32
click at [175, 143] on link "Edit" at bounding box center [170, 145] width 17 height 7
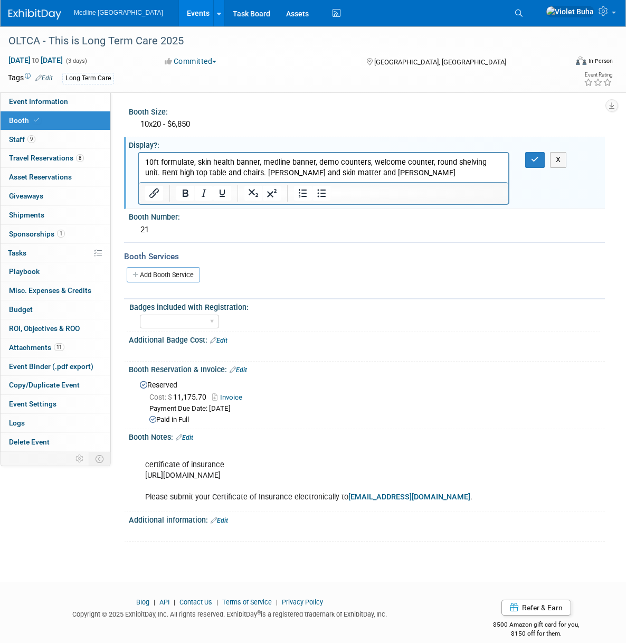
click at [368, 175] on p "10ft formulate, skin health banner, medline banner, demo counters, welcome coun…" at bounding box center [323, 167] width 357 height 21
click at [533, 157] on icon "button" at bounding box center [535, 159] width 8 height 7
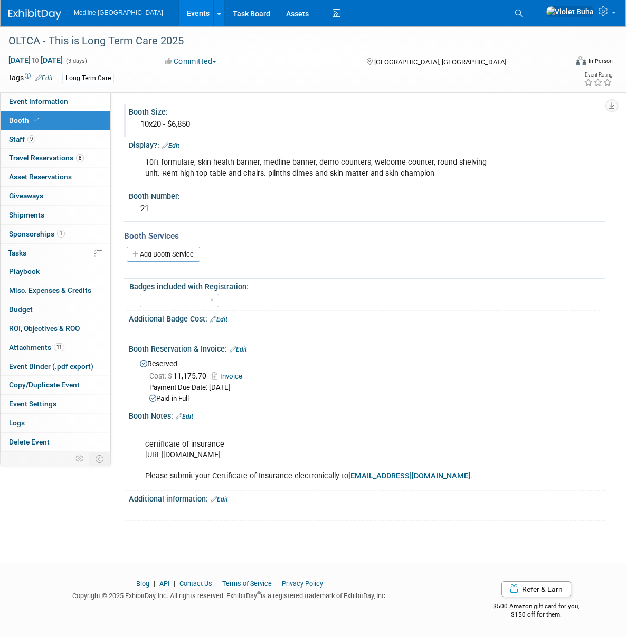
click at [211, 125] on div "10x20 - $6,850" at bounding box center [367, 124] width 460 height 16
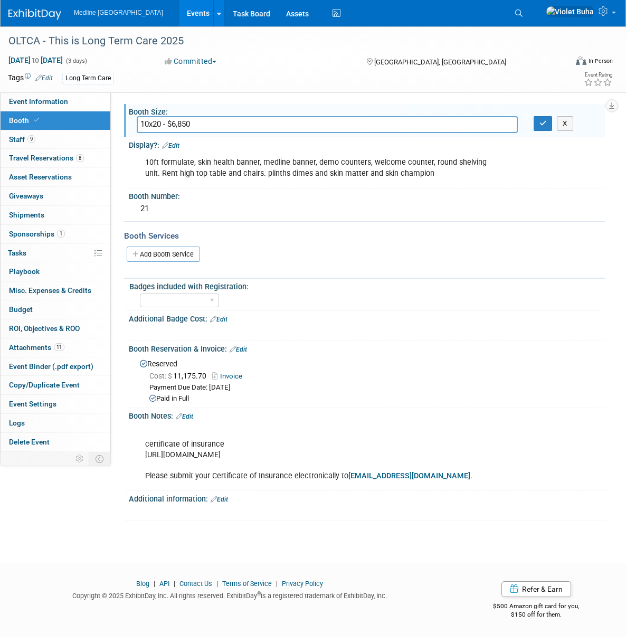
type input "10x20 - $6,850"
click at [435, 175] on div "10ft formulate, skin health banner, medline banner, demo counters, welcome coun…" at bounding box center [324, 168] width 372 height 32
click at [537, 121] on button "button" at bounding box center [543, 123] width 19 height 15
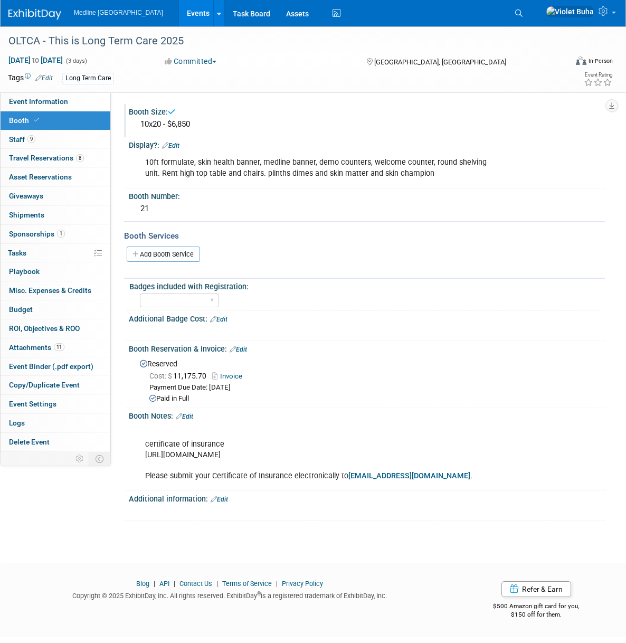
click at [179, 145] on link "Edit" at bounding box center [170, 145] width 17 height 7
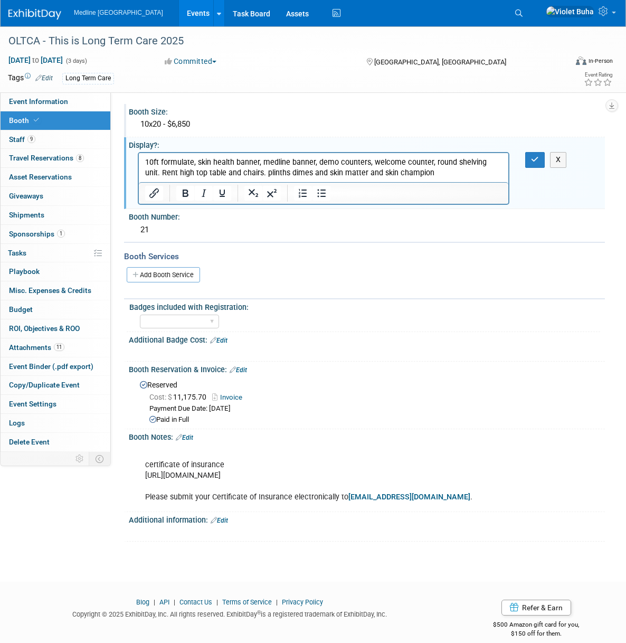
click at [426, 171] on p "10ft formulate, skin health banner, medline banner, demo counters, welcome coun…" at bounding box center [323, 167] width 357 height 21
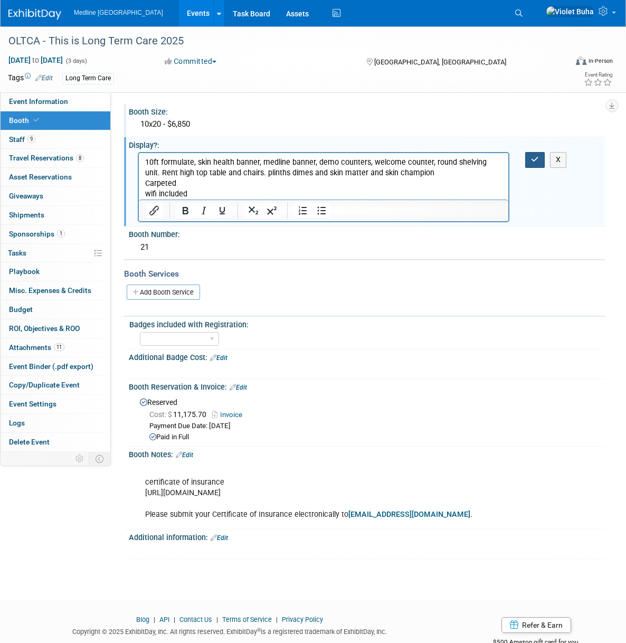
click at [527, 158] on button "button" at bounding box center [535, 159] width 20 height 15
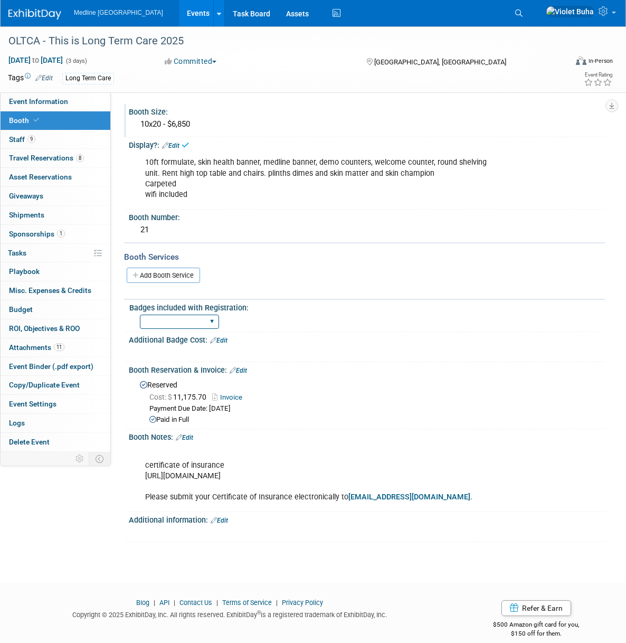
click at [206, 323] on select "1 2 3 4 5 6 7 8 9 10 11 12 13 14 15" at bounding box center [179, 322] width 79 height 14
select select "4"
click at [140, 315] on select "1 2 3 4 5 6 7 8 9 10 11 12 13 14 15" at bounding box center [179, 322] width 79 height 14
click at [229, 339] on div "Additional Badge Cost: Edit" at bounding box center [367, 339] width 476 height 14
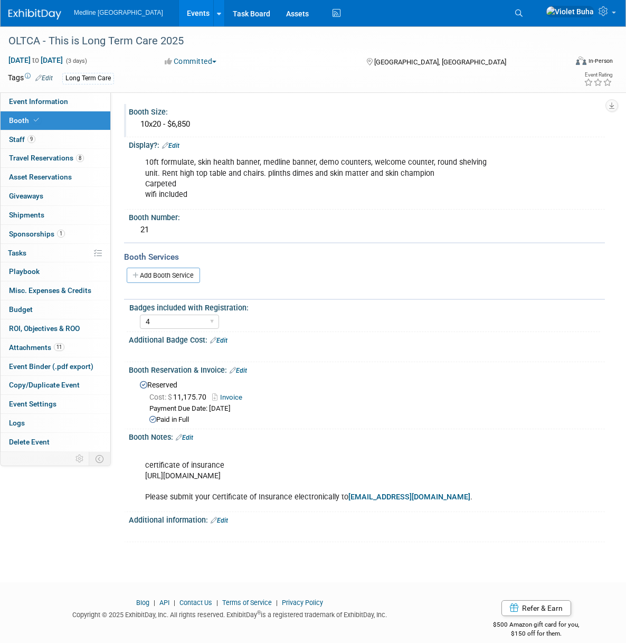
click at [222, 341] on link "Edit" at bounding box center [218, 340] width 17 height 7
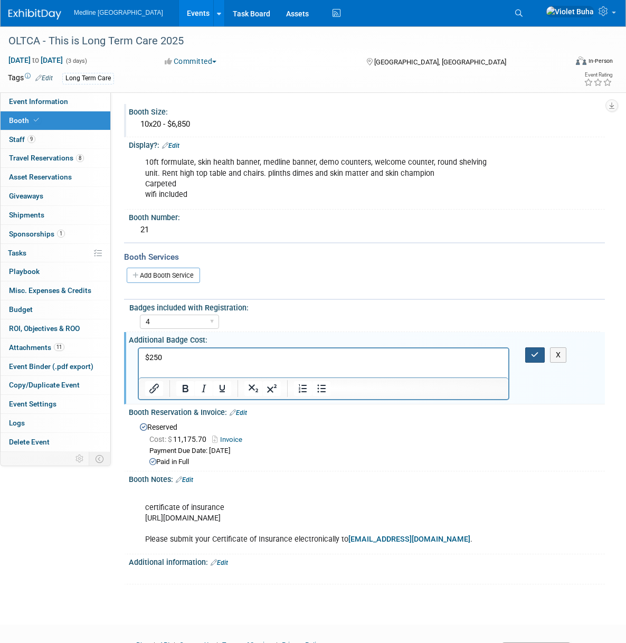
click at [538, 352] on icon "button" at bounding box center [535, 354] width 8 height 7
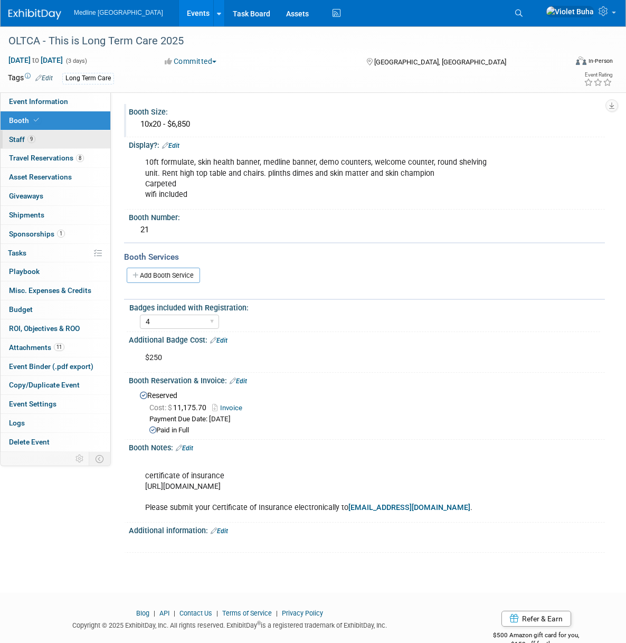
click at [45, 141] on link "9 Staff 9" at bounding box center [56, 139] width 110 height 18
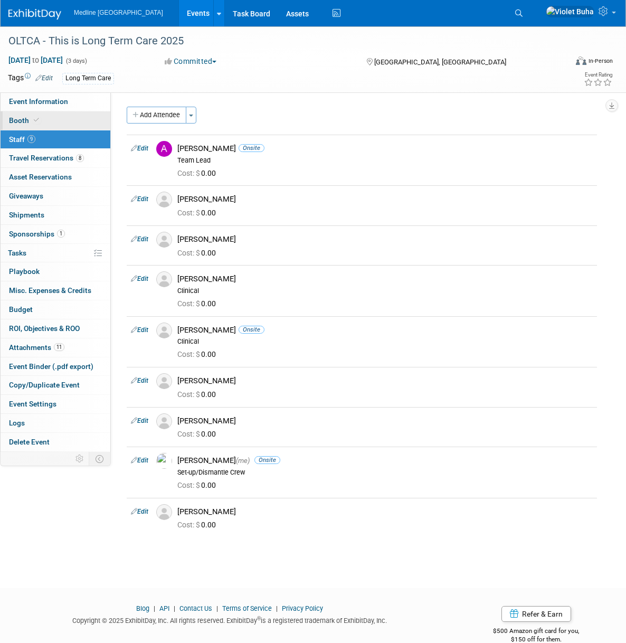
click at [49, 117] on link "Booth" at bounding box center [56, 120] width 110 height 18
select select "4"
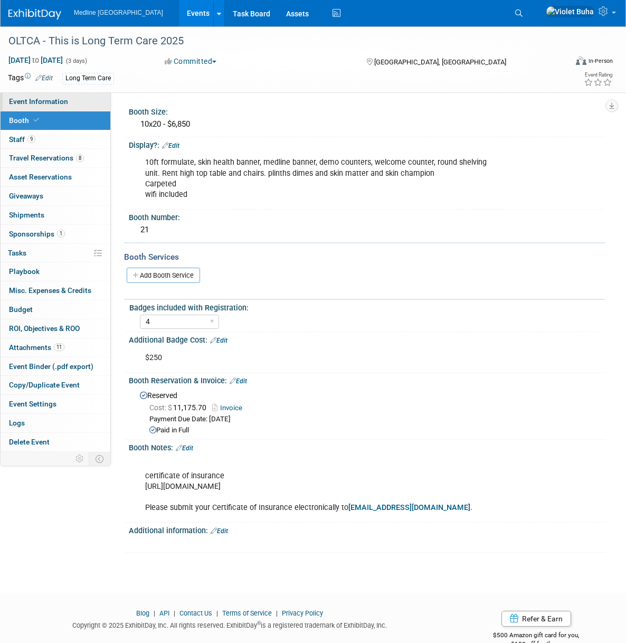
click at [64, 106] on link "Event Information" at bounding box center [56, 101] width 110 height 18
select select "Need to order Samples/Swag"
select select "To do"
select select "Long Term Care"
select select "Provincial - Level 2"
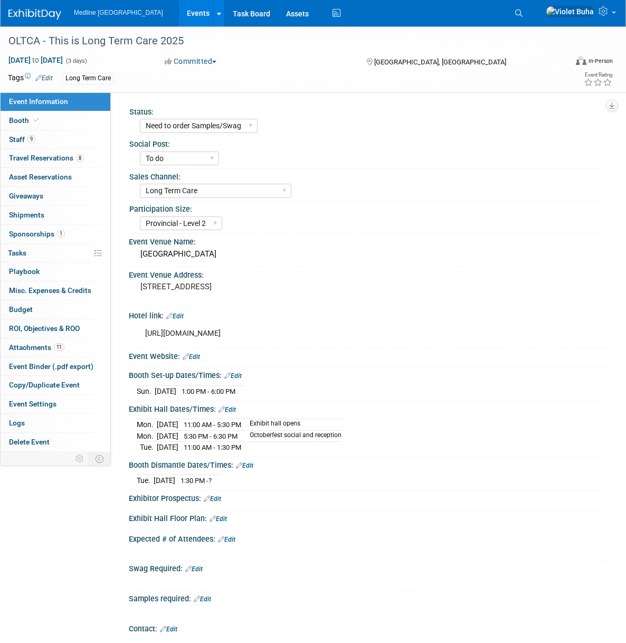
click at [249, 465] on link "Edit" at bounding box center [244, 465] width 17 height 7
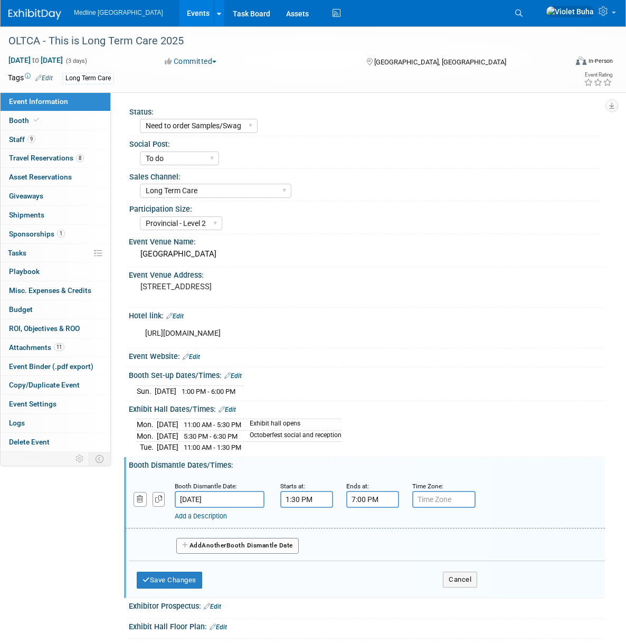
click at [366, 494] on input "7:00 PM" at bounding box center [372, 499] width 53 height 17
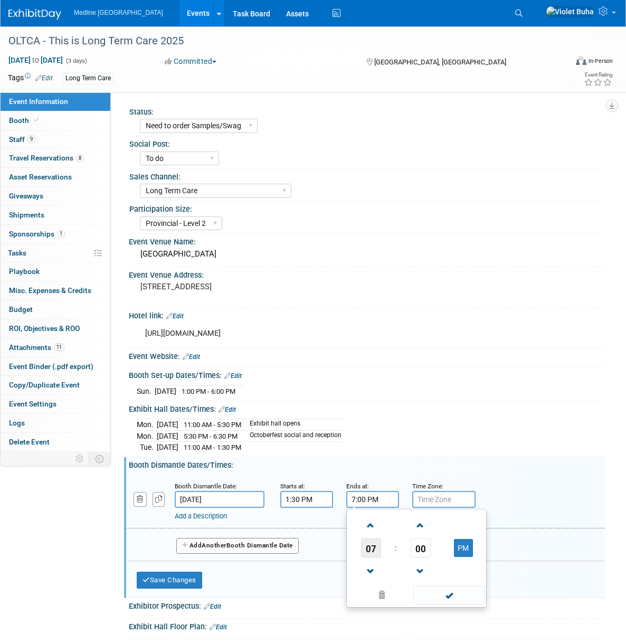
click at [365, 544] on span "07" at bounding box center [371, 547] width 20 height 19
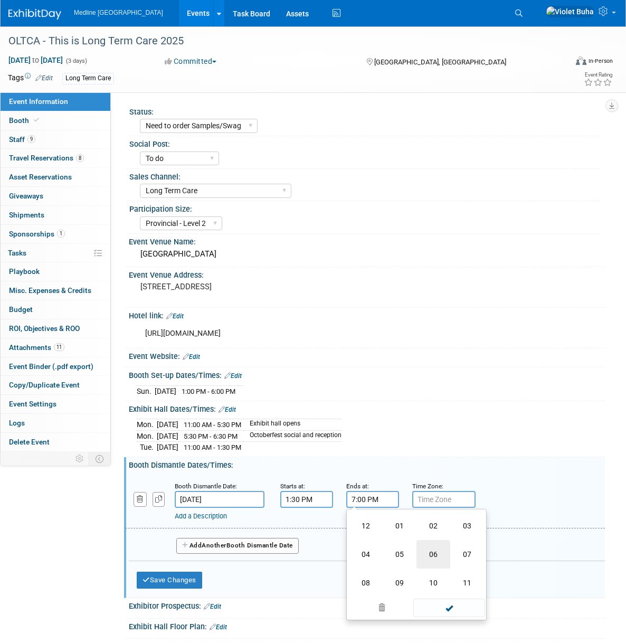
click at [427, 548] on td "06" at bounding box center [433, 554] width 34 height 29
type input "6:00 PM"
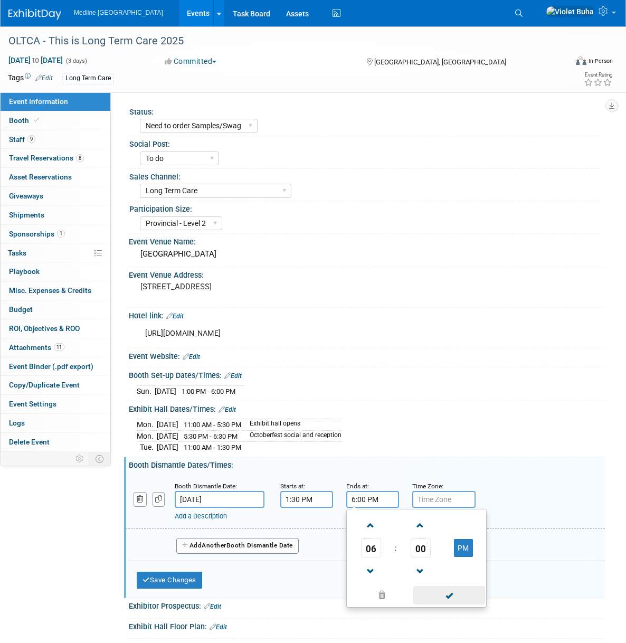
click at [451, 597] on span at bounding box center [448, 595] width 71 height 18
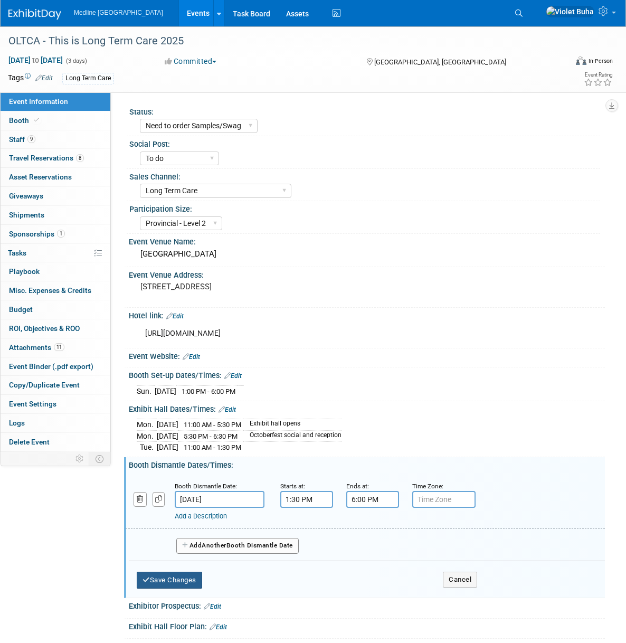
click at [165, 577] on button "Save Changes" at bounding box center [169, 580] width 65 height 17
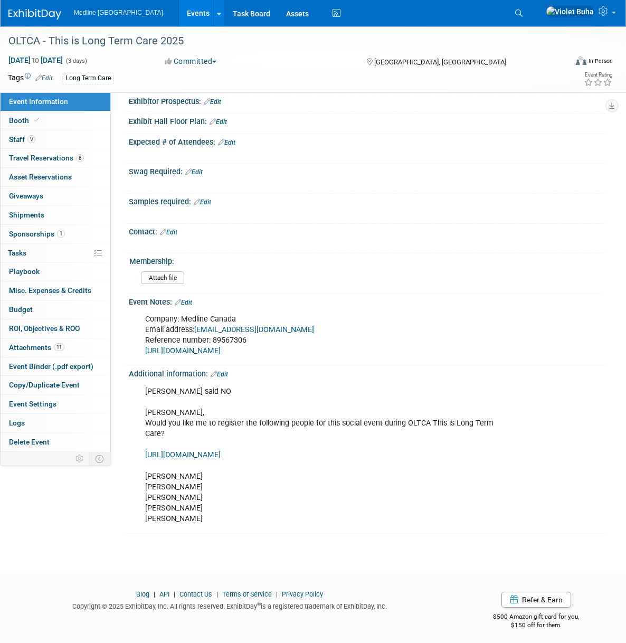
scroll to position [400, 0]
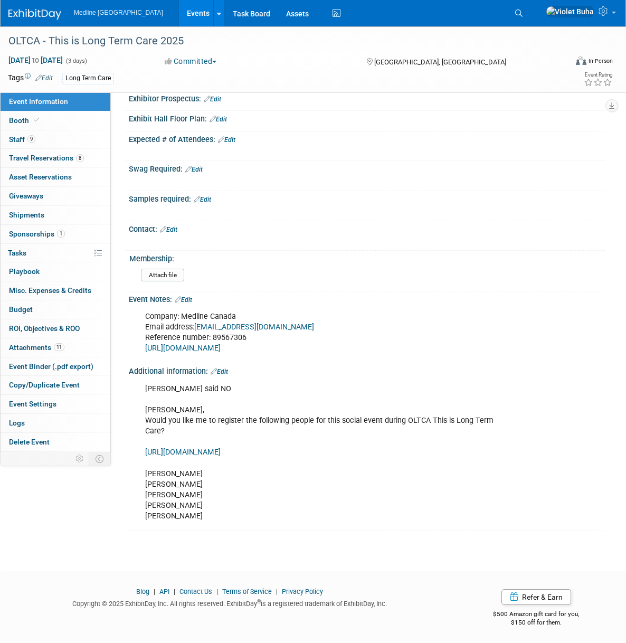
click at [192, 298] on link "Edit" at bounding box center [183, 299] width 17 height 7
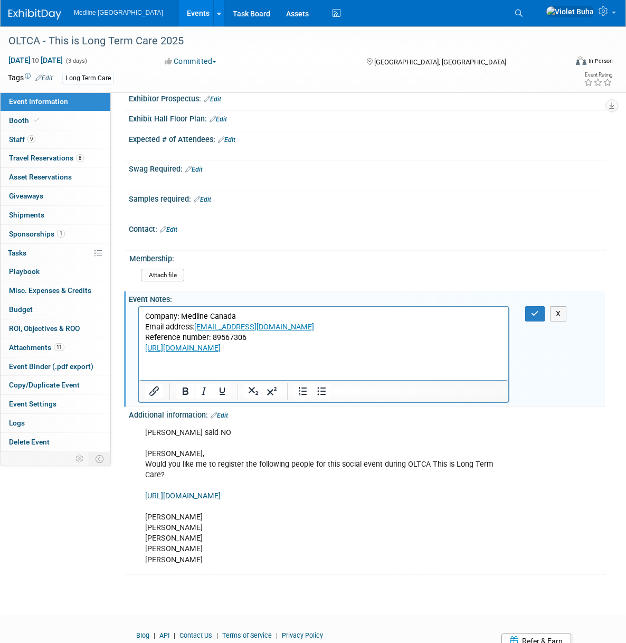
scroll to position [0, 0]
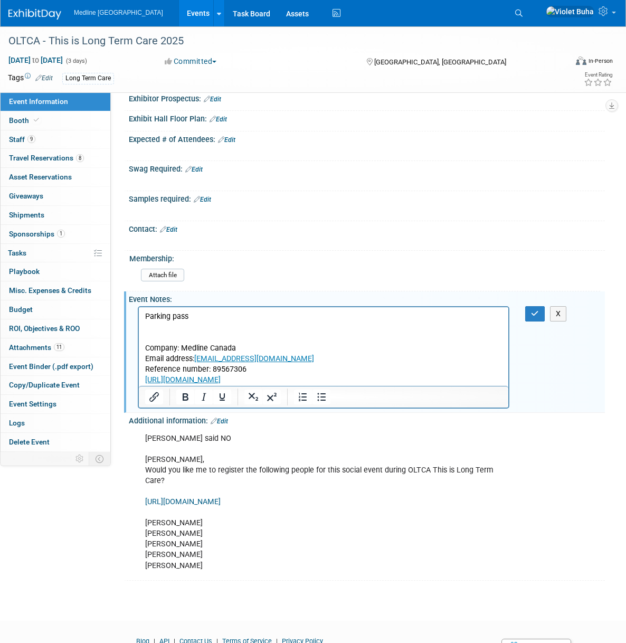
click at [146, 328] on p "Rich Text Area. Press ALT-0 for help." at bounding box center [323, 327] width 357 height 11
click at [458, 333] on p "Rich Text Area. Press ALT-0 for help." at bounding box center [323, 338] width 357 height 11
drag, startPoint x: 458, startPoint y: 329, endPoint x: 136, endPoint y: 311, distance: 322.0
click at [139, 311] on html "Parking pass https://explace.ungerboeck.com/prod/app85.cshtml?AppCode=COE&CC=2&…" at bounding box center [323, 346] width 369 height 79
copy body "Parking pass https://explace.ungerboeck.com/prod/app85.cshtml?AppCode=COE&CC=2&…"
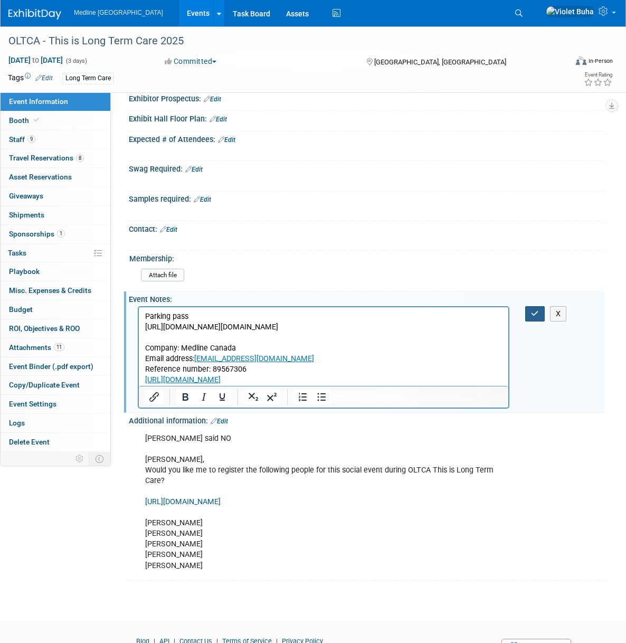
click at [538, 314] on icon "button" at bounding box center [535, 313] width 8 height 7
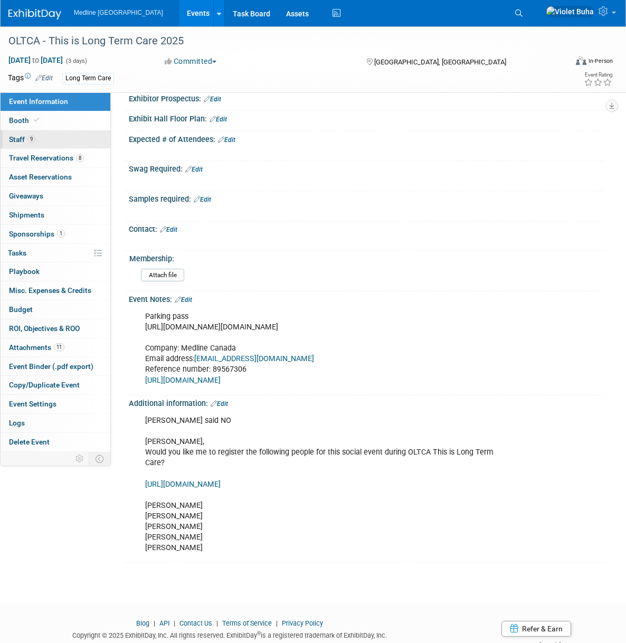
click at [60, 139] on link "9 Staff 9" at bounding box center [56, 139] width 110 height 18
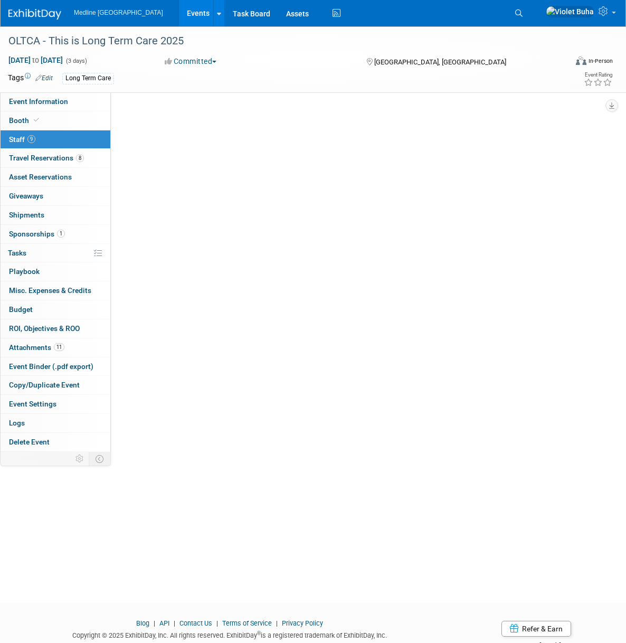
click at [60, 139] on link "9 Staff 9" at bounding box center [56, 139] width 110 height 18
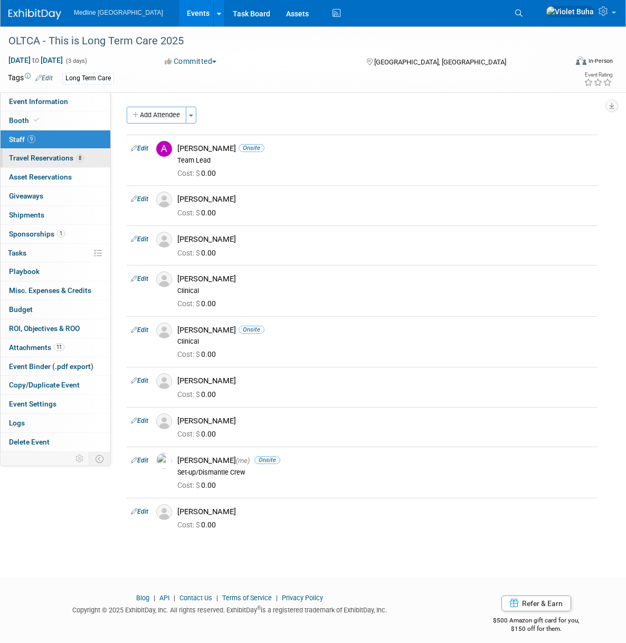
click at [73, 160] on span "Travel Reservations 8" at bounding box center [46, 158] width 75 height 8
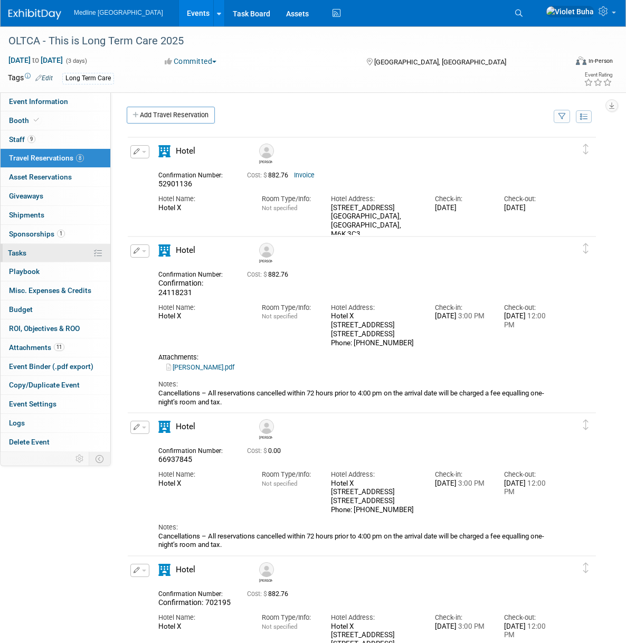
click at [24, 255] on span "Tasks 0%" at bounding box center [17, 253] width 18 height 8
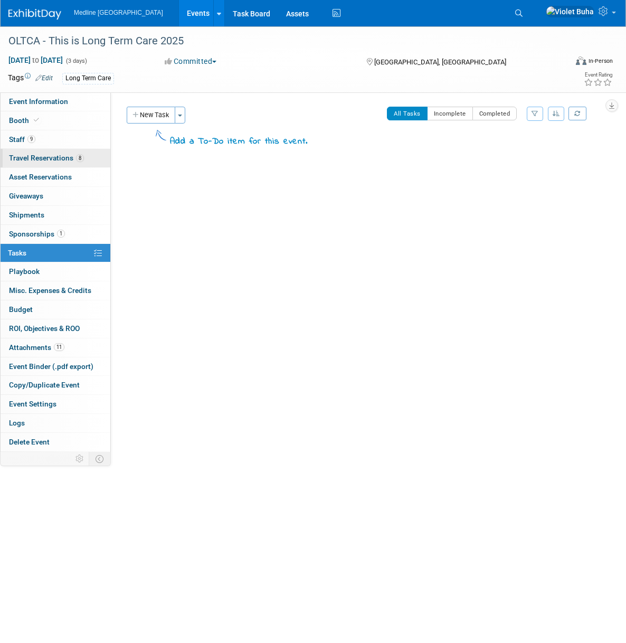
click at [49, 159] on span "Travel Reservations 8" at bounding box center [46, 158] width 75 height 8
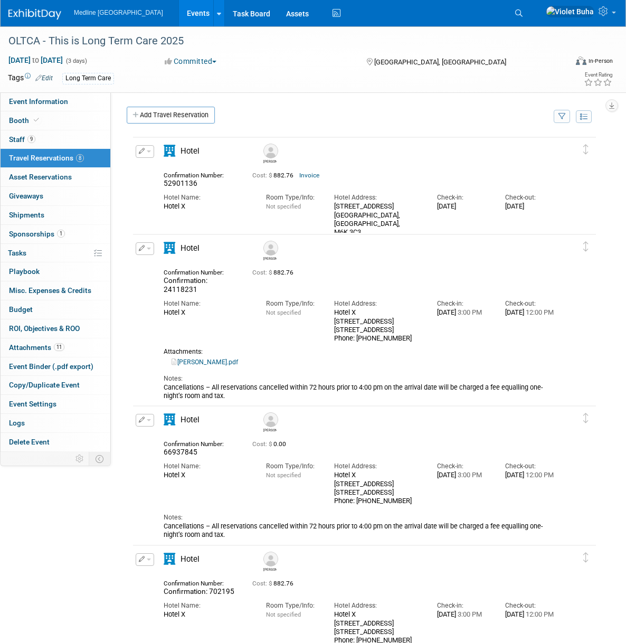
click at [147, 151] on span "button" at bounding box center [149, 151] width 4 height 2
click at [166, 169] on button "Edit Reservation" at bounding box center [180, 169] width 89 height 15
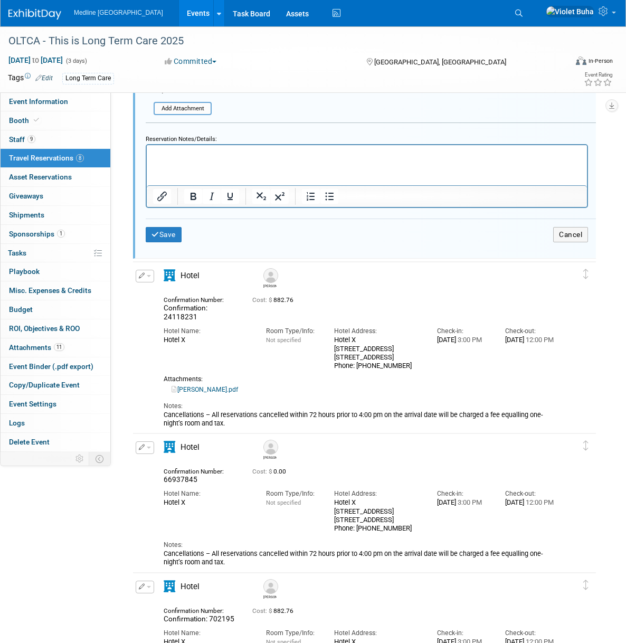
scroll to position [524, 0]
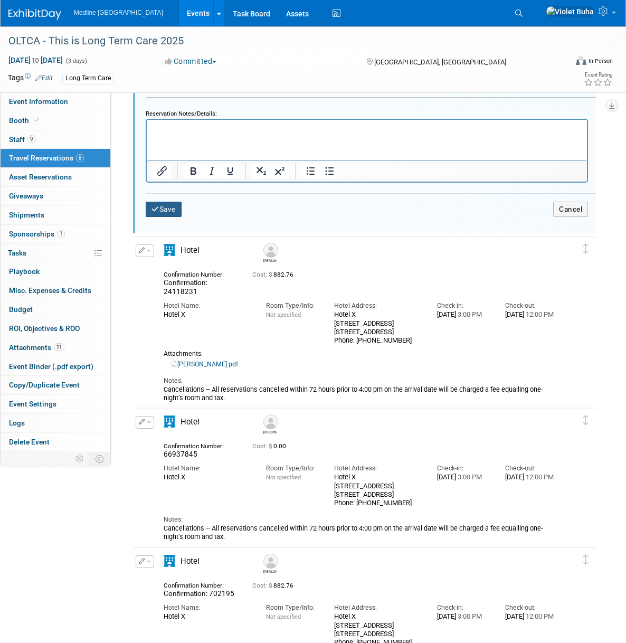
click at [167, 208] on button "Save" at bounding box center [164, 209] width 36 height 15
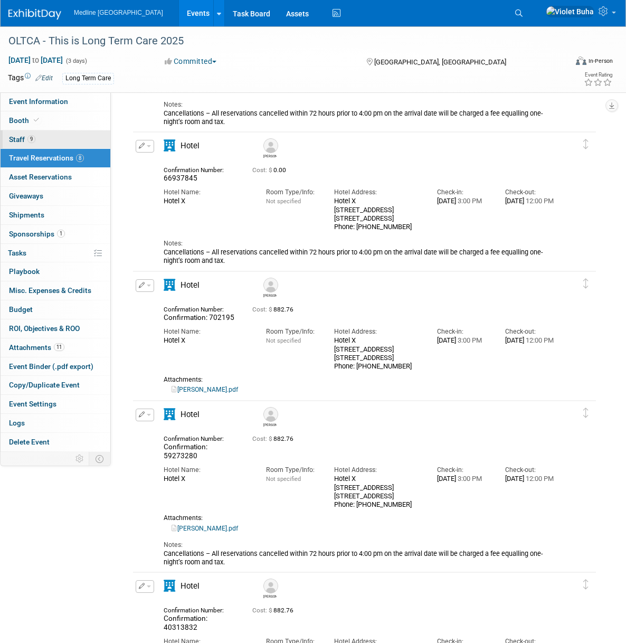
scroll to position [18, 0]
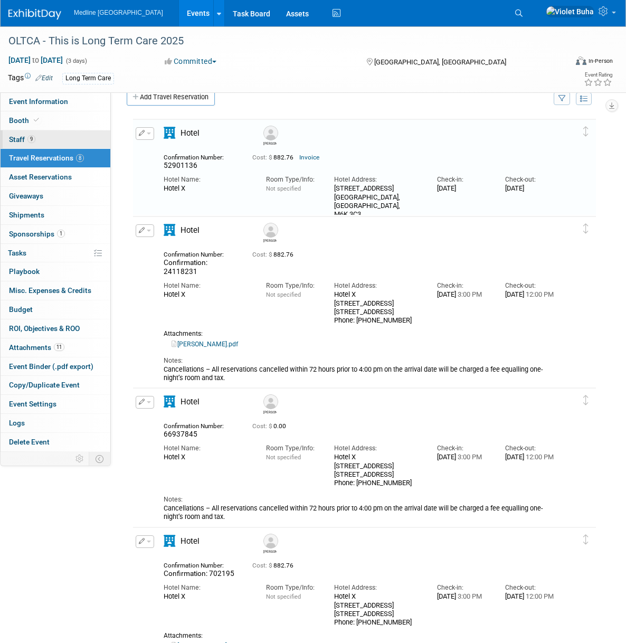
click at [53, 137] on link "9 Staff 9" at bounding box center [56, 139] width 110 height 18
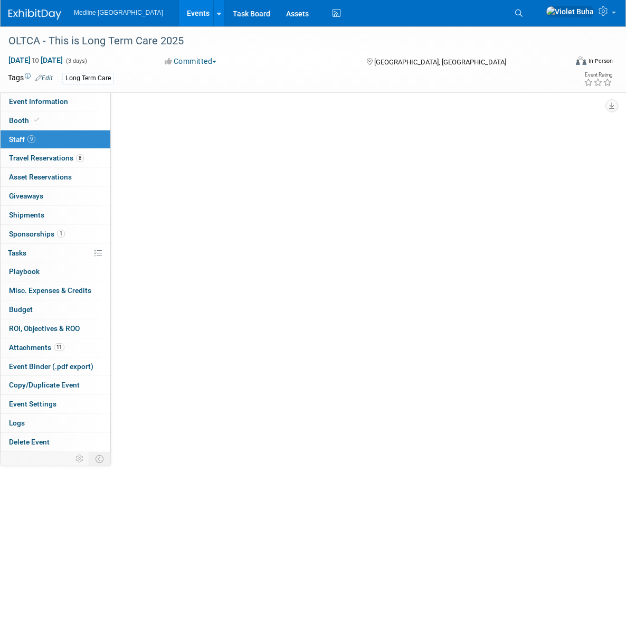
scroll to position [0, 0]
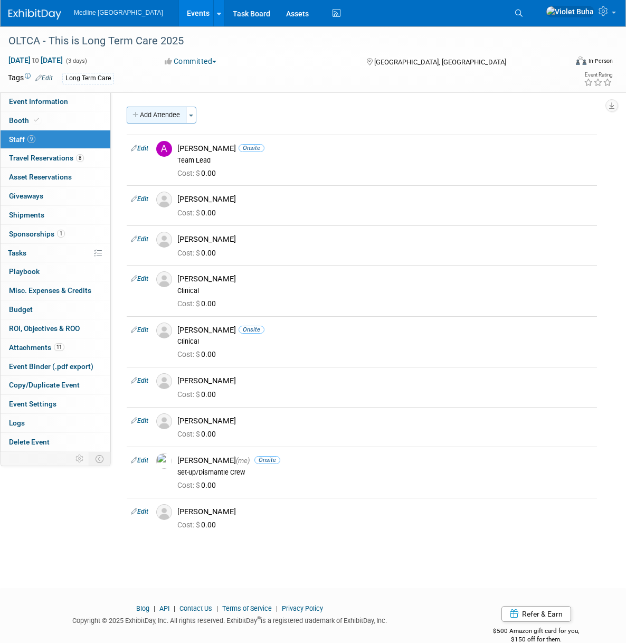
click at [173, 111] on button "Add Attendee" at bounding box center [157, 115] width 60 height 17
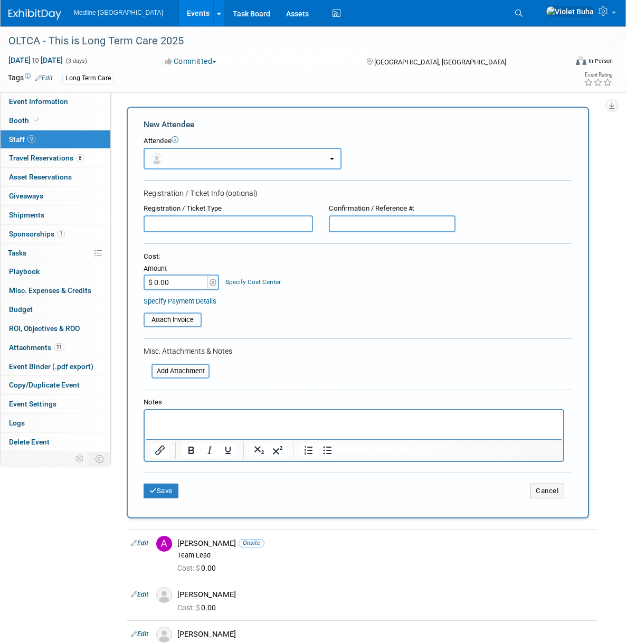
click at [187, 156] on button "button" at bounding box center [243, 159] width 198 height 22
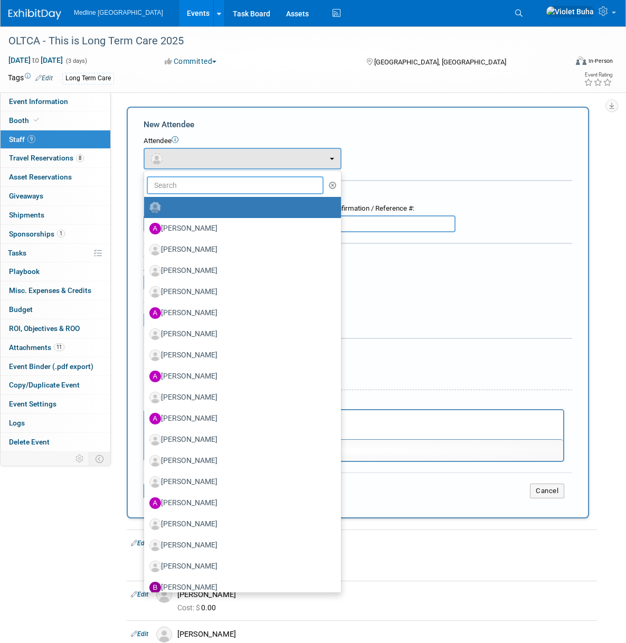
click at [185, 185] on input "text" at bounding box center [235, 185] width 177 height 18
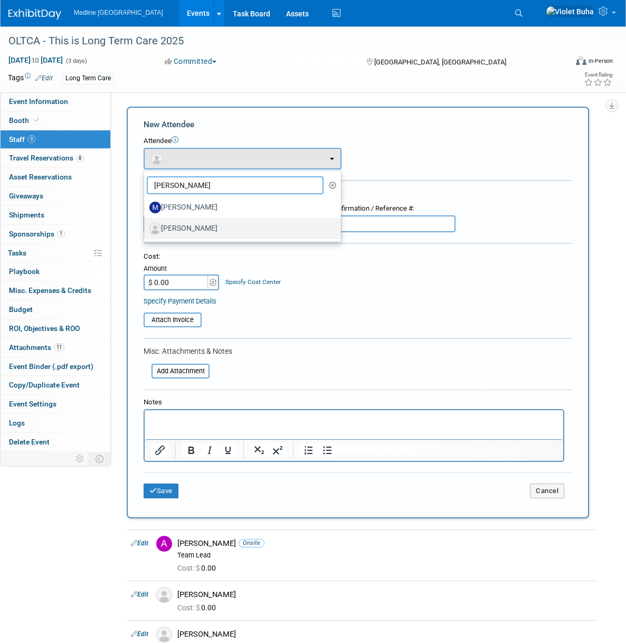
type input "marya"
click at [191, 226] on label "[PERSON_NAME]" at bounding box center [239, 228] width 181 height 17
click at [146, 226] on input "[PERSON_NAME]" at bounding box center [142, 227] width 7 height 7
select select "5e592614-a049-420c-a8a4-dcd50e58d647"
select select "500"
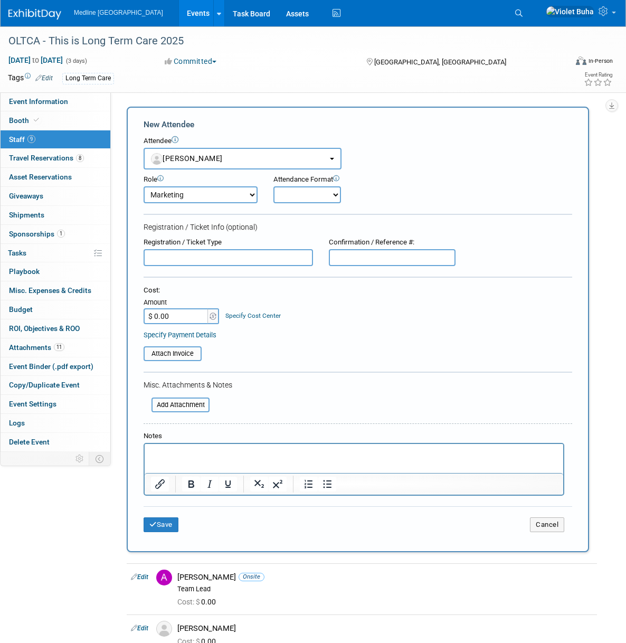
click at [306, 195] on select "Onsite Remote" at bounding box center [307, 194] width 68 height 17
select select "1"
click at [273, 186] on select "Onsite Remote" at bounding box center [307, 194] width 68 height 17
click at [174, 524] on button "Save" at bounding box center [161, 524] width 35 height 15
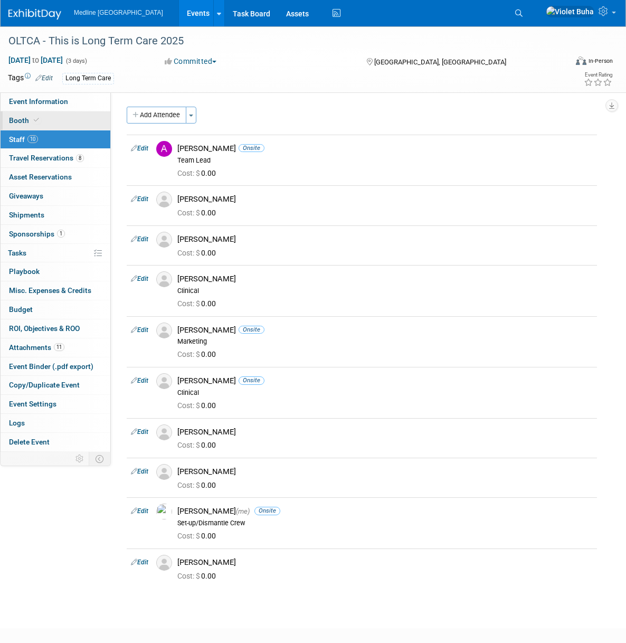
click at [72, 124] on link "Booth" at bounding box center [56, 120] width 110 height 18
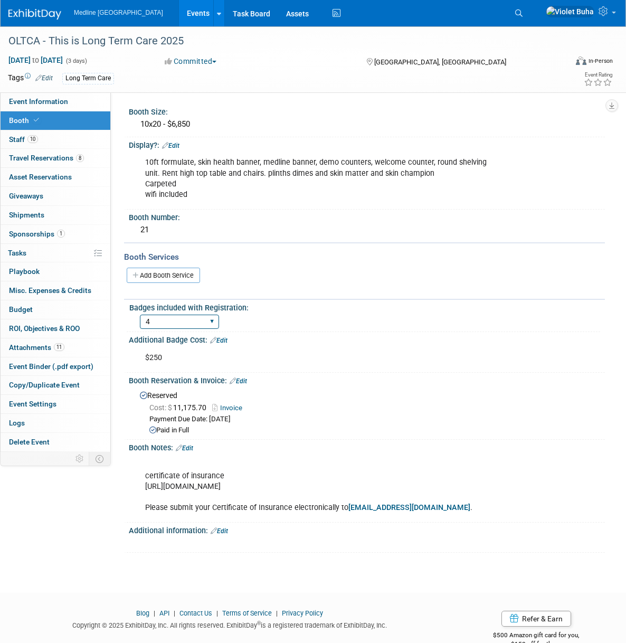
click at [175, 317] on select "1 2 3 4 5 6 7 8 9 10 11 12 13 14 15" at bounding box center [179, 322] width 79 height 14
select select "6"
click at [140, 315] on select "1 2 3 4 5 6 7 8 9 10 11 12 13 14 15" at bounding box center [179, 322] width 79 height 14
click at [158, 124] on div "10x20 - $6,850" at bounding box center [367, 124] width 460 height 16
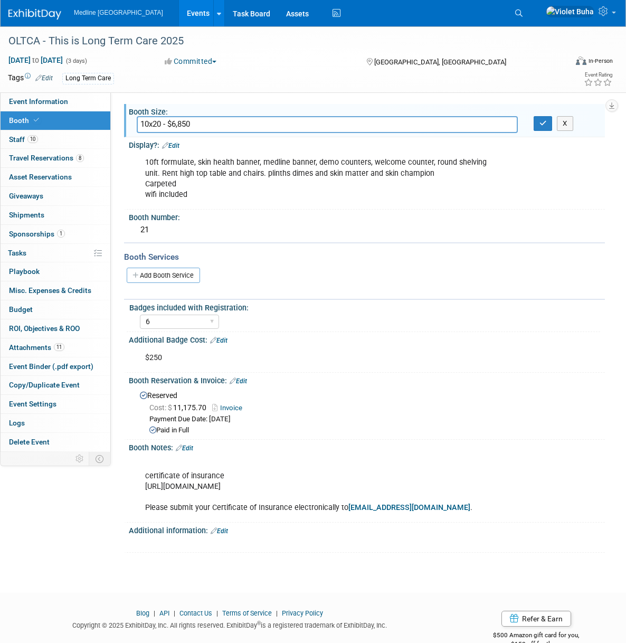
click at [158, 124] on input "10x20 - $6,850" at bounding box center [327, 124] width 381 height 16
click at [240, 406] on link "Invoice" at bounding box center [229, 408] width 35 height 8
click at [210, 123] on input "10x30 - $6,850" at bounding box center [327, 124] width 381 height 16
type input "10x30 - $9890.00"
click at [548, 126] on button "button" at bounding box center [543, 123] width 19 height 15
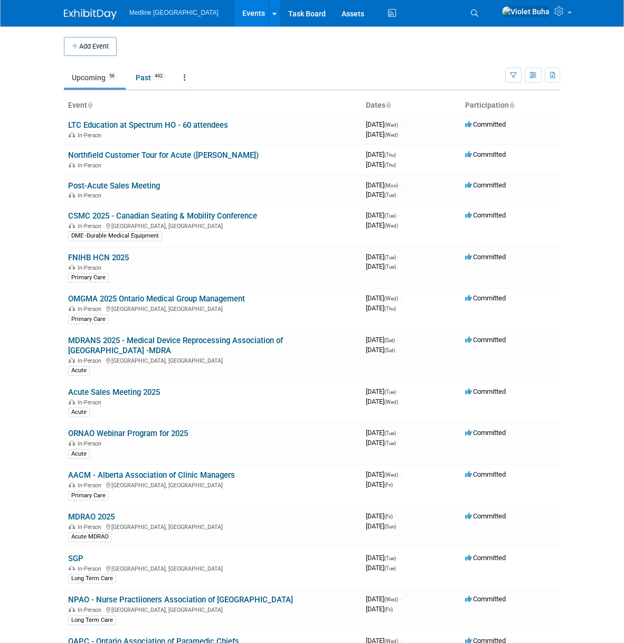
click at [183, 64] on td "Upcoming 56 Past 492 All Events 548 Past and Upcoming Grouped Annually Events g…" at bounding box center [284, 73] width 441 height 34
click at [536, 75] on icon "button" at bounding box center [533, 75] width 8 height 7
click at [494, 147] on link "Calendar View" at bounding box center [488, 144] width 89 height 15
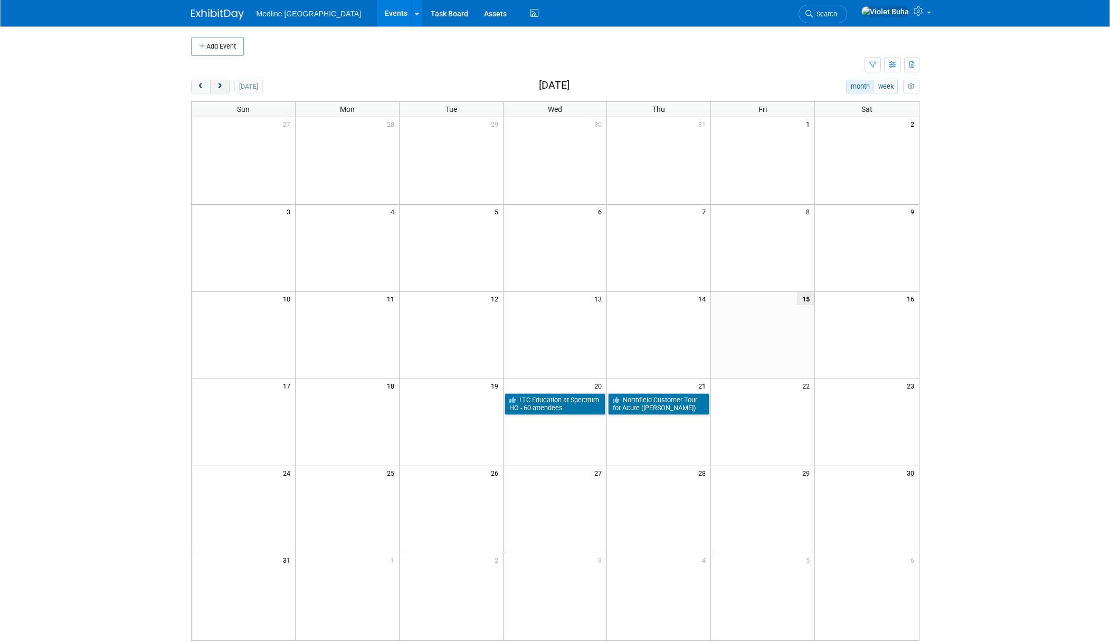
click at [220, 87] on span "next" at bounding box center [220, 86] width 8 height 7
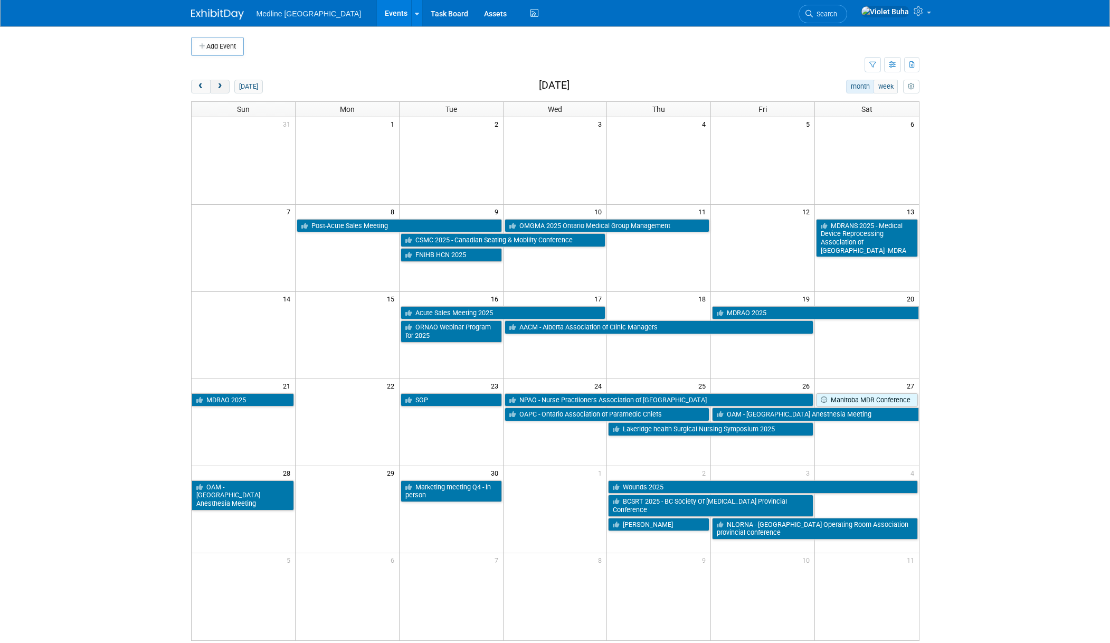
click at [220, 87] on span "next" at bounding box center [220, 86] width 8 height 7
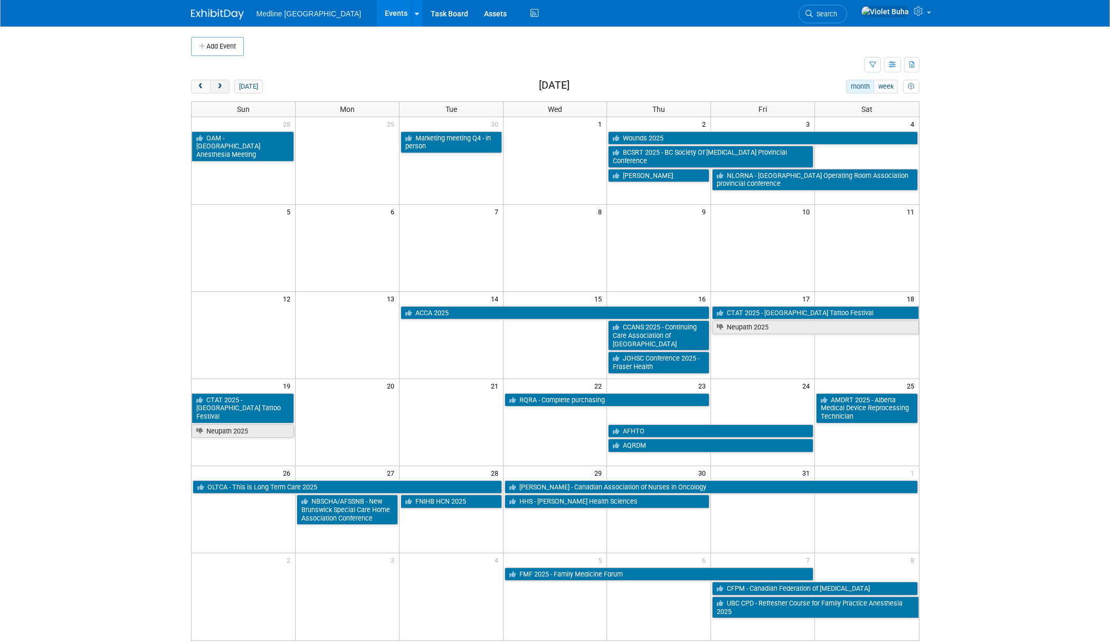
click at [220, 87] on span "next" at bounding box center [220, 86] width 8 height 7
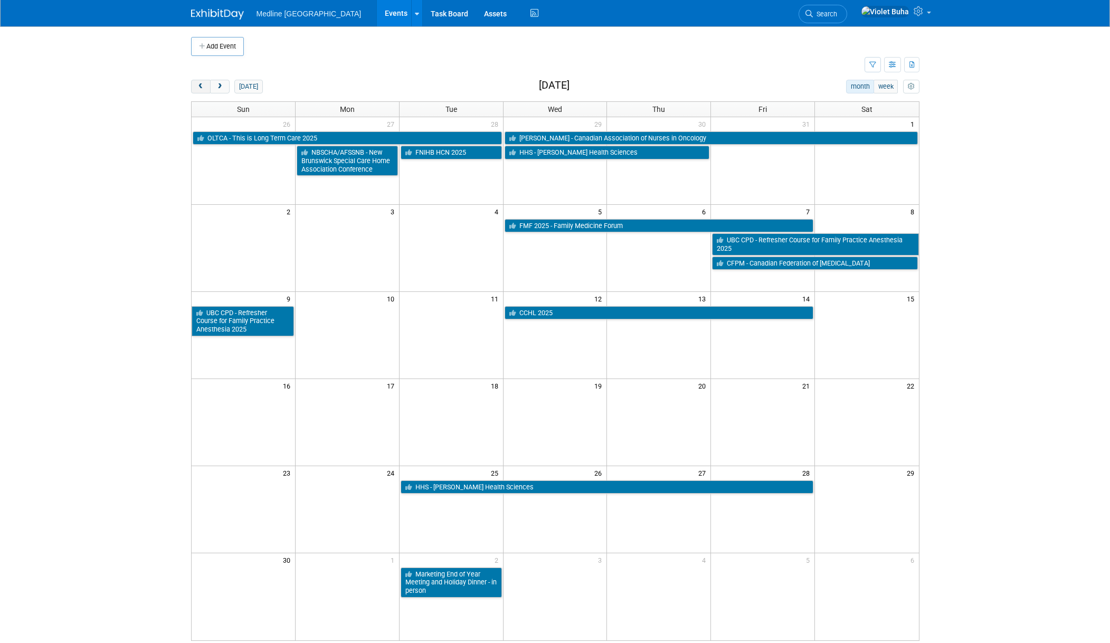
click at [203, 88] on span "prev" at bounding box center [201, 86] width 8 height 7
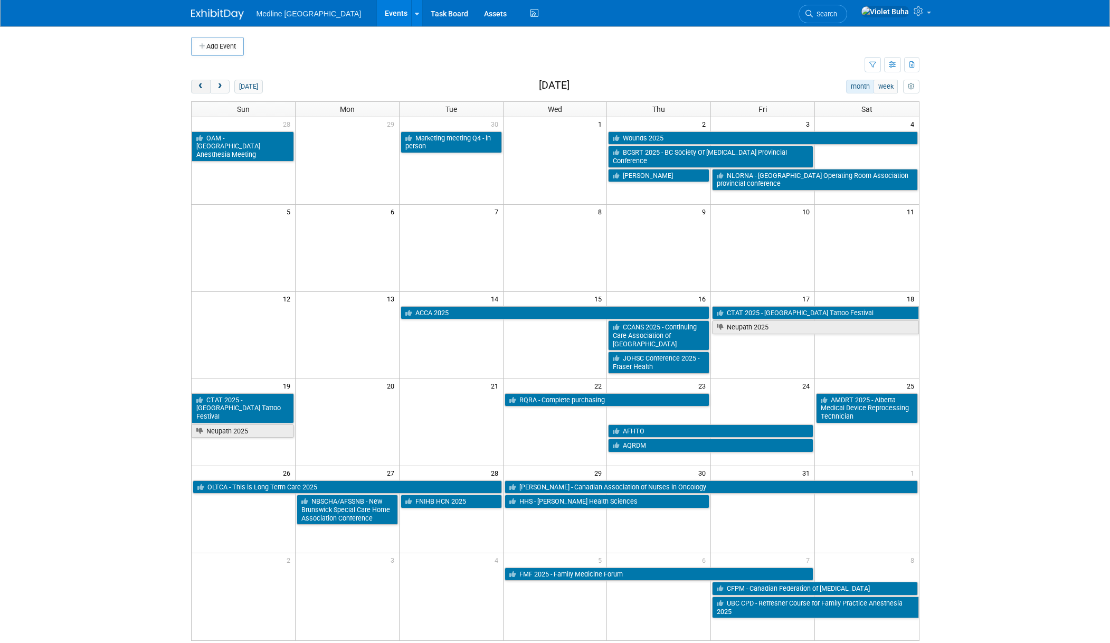
click at [203, 88] on span "prev" at bounding box center [201, 86] width 8 height 7
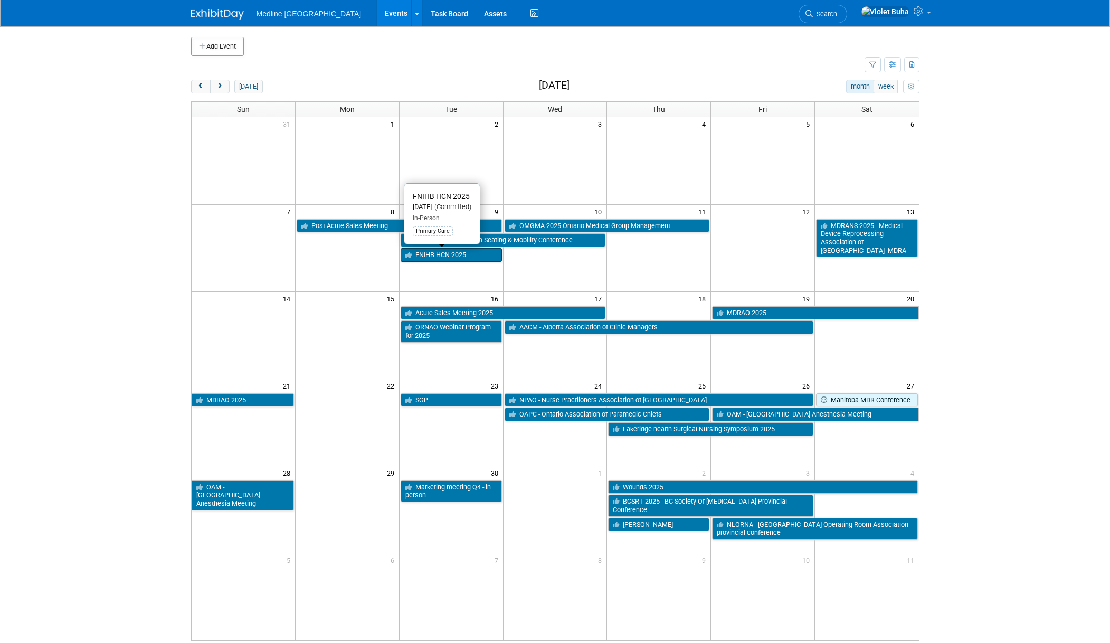
click at [443, 255] on link "FNIHB HCN 2025" at bounding box center [451, 255] width 101 height 14
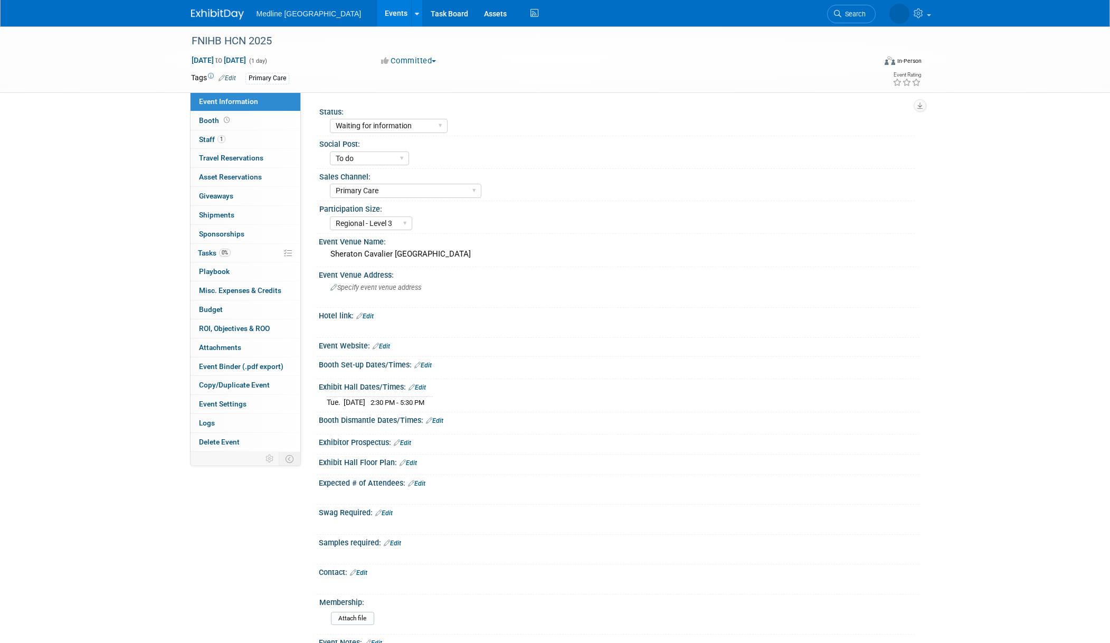
select select "Waiting for information"
select select "To do"
select select "Primary Care"
select select "Regional - Level 3"
click at [211, 15] on img at bounding box center [217, 14] width 53 height 11
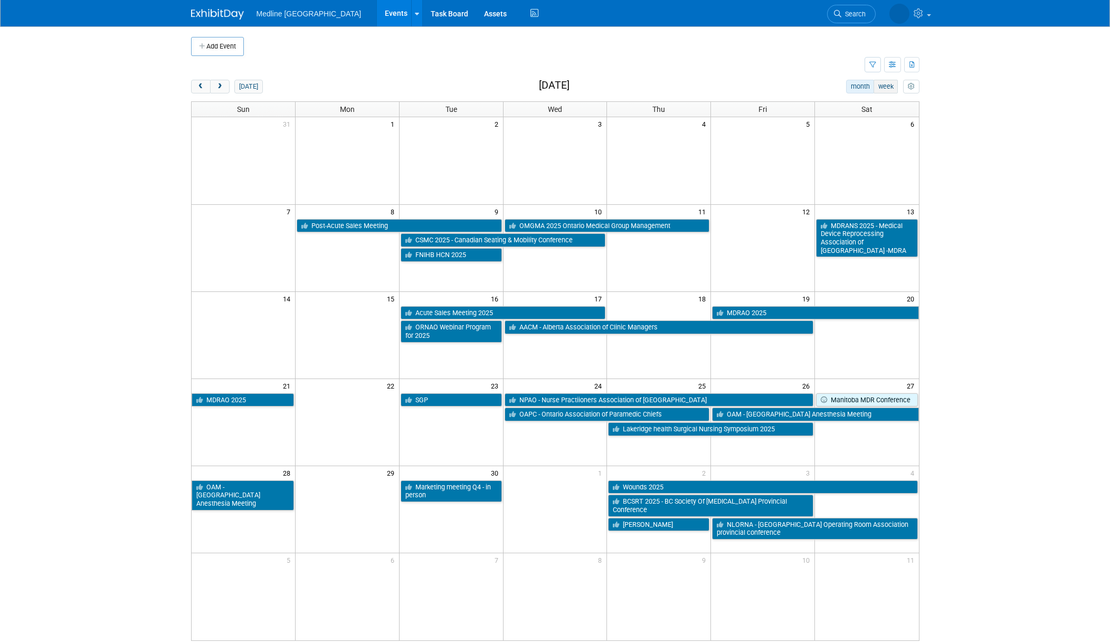
click at [893, 85] on button "week" at bounding box center [886, 87] width 24 height 14
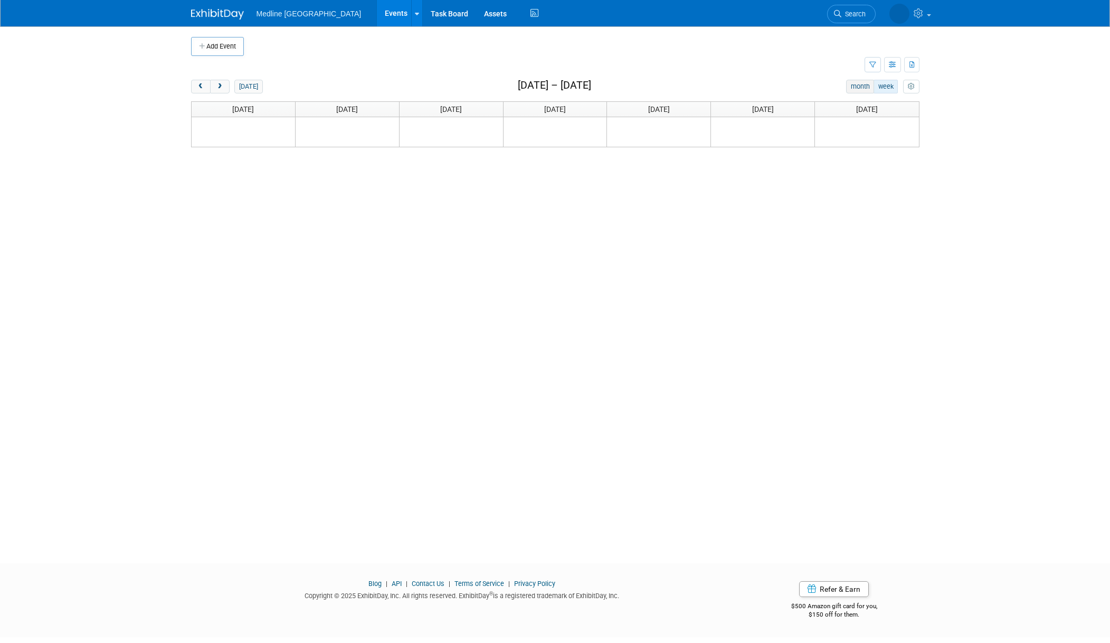
click at [863, 87] on button "month" at bounding box center [860, 87] width 28 height 14
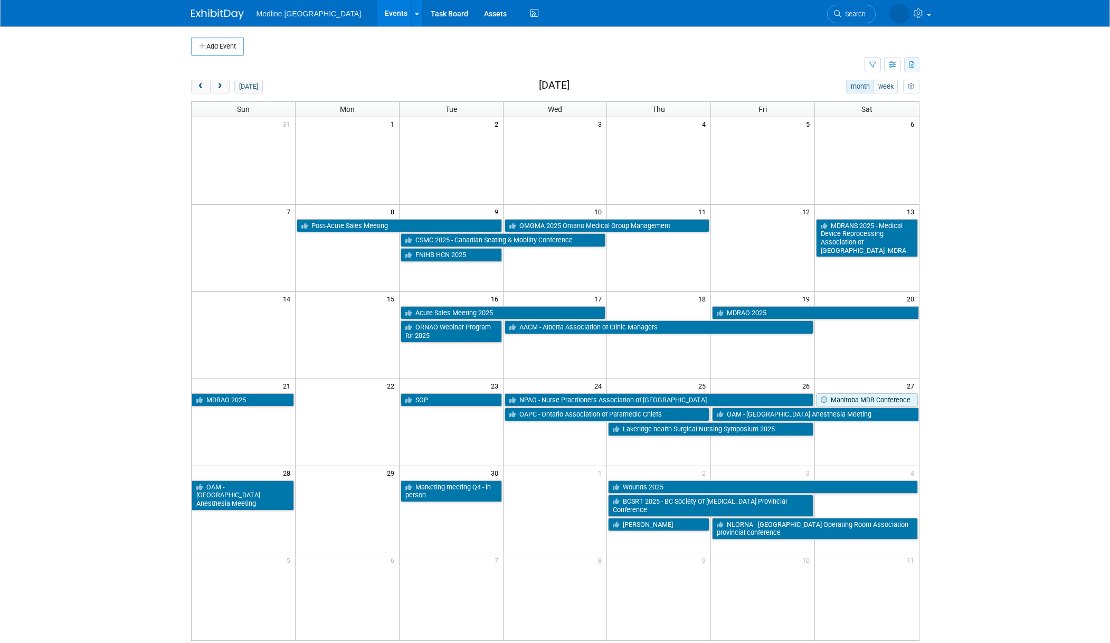
click at [906, 65] on button "button" at bounding box center [911, 64] width 15 height 15
click at [956, 68] on body "Medline [GEOGRAPHIC_DATA] Events Add Event Bulk Upload Events Shareable Event B…" at bounding box center [555, 321] width 1110 height 643
click at [897, 63] on button "button" at bounding box center [892, 64] width 17 height 15
click at [857, 101] on link "List View" at bounding box center [848, 101] width 89 height 15
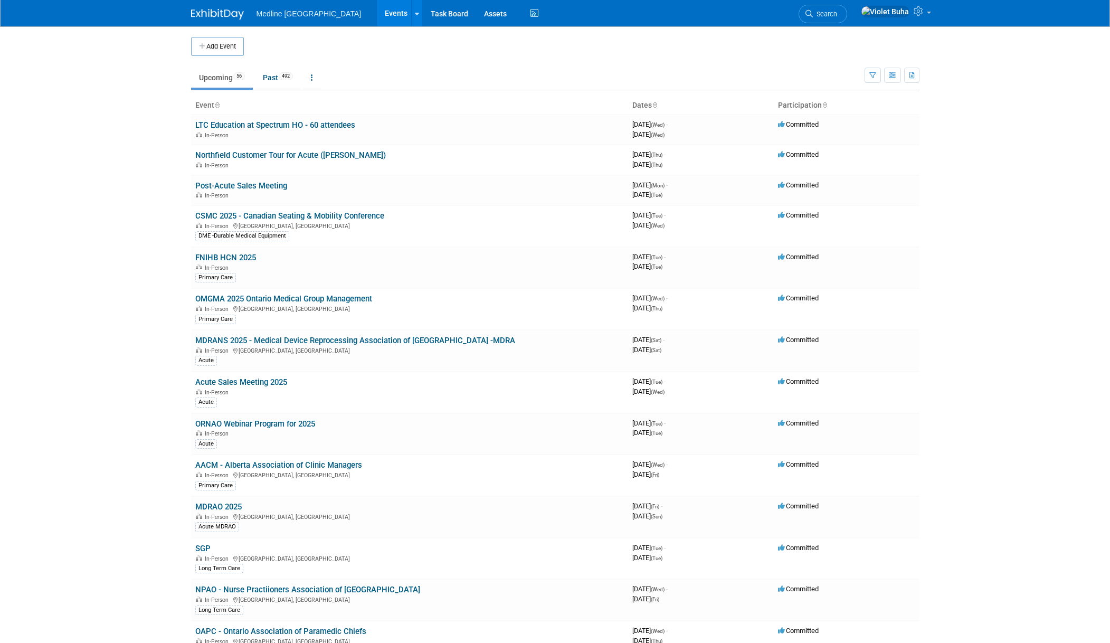
click at [1042, 116] on body "Medline [GEOGRAPHIC_DATA] Events Add Event Bulk Upload Events Shareable Event B…" at bounding box center [555, 321] width 1110 height 643
click at [1046, 193] on body "Medline [GEOGRAPHIC_DATA] Events Add Event Bulk Upload Events Shareable Event B…" at bounding box center [555, 321] width 1110 height 643
click at [83, 280] on body "Medline [GEOGRAPHIC_DATA] Events Add Event Bulk Upload Events Shareable Event B…" at bounding box center [555, 321] width 1110 height 643
click at [290, 216] on link "CSMC 2025 - Canadian Seating & Mobility Conference" at bounding box center [289, 216] width 189 height 10
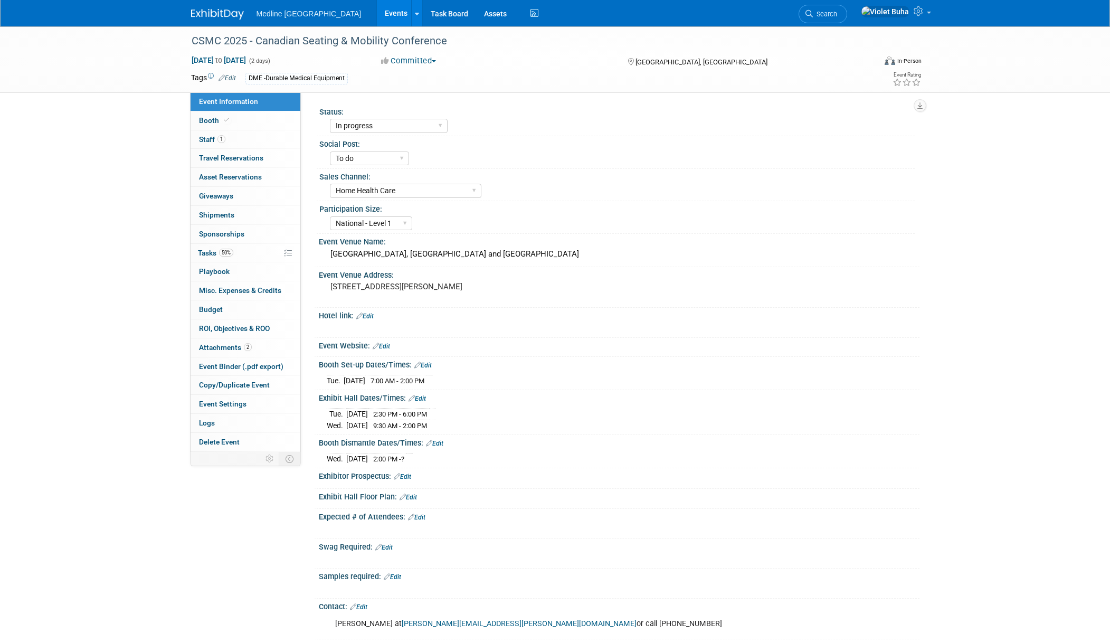
select select "In progress"
select select "To do"
select select "Home Health Care"
select select "National - Level 1"
click at [239, 136] on link "1 Staff 1" at bounding box center [246, 139] width 110 height 18
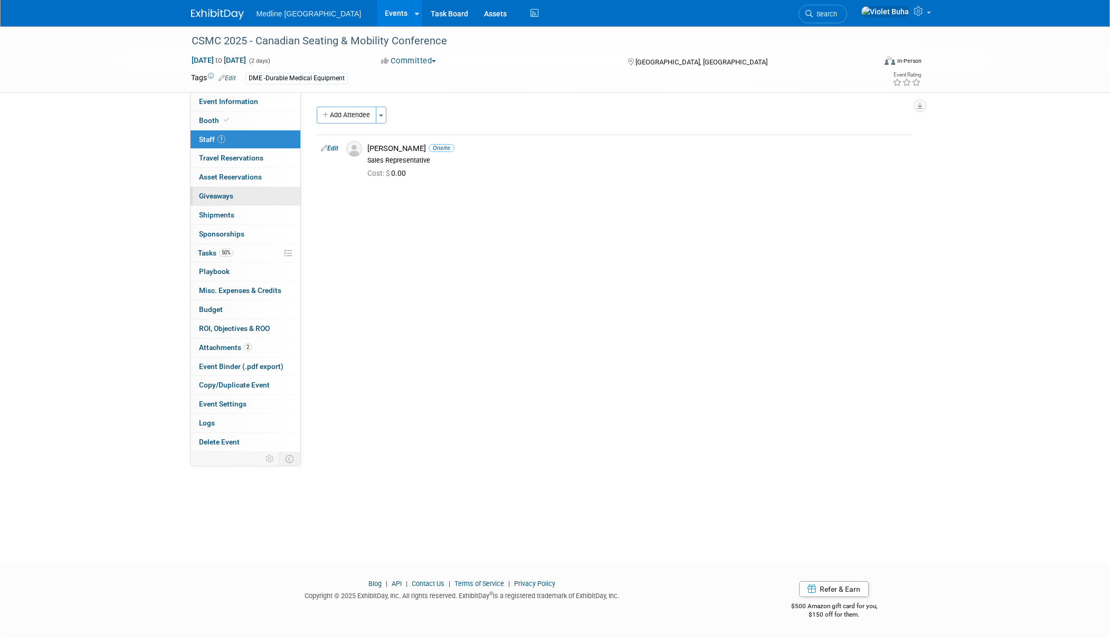
click at [217, 195] on span "Giveaways 0" at bounding box center [216, 196] width 34 height 8
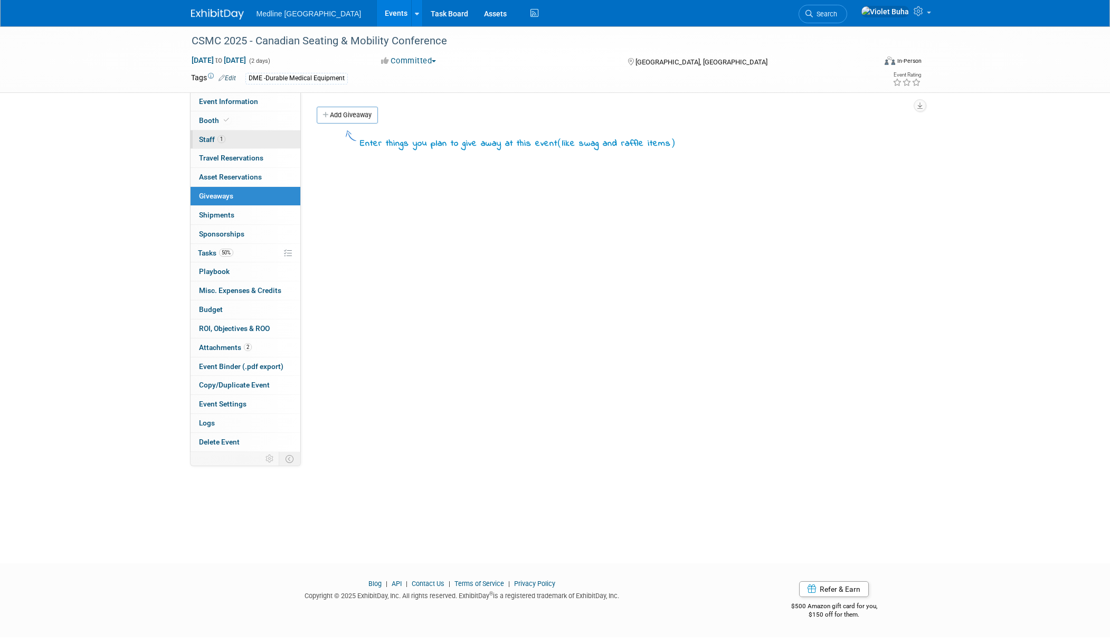
click at [228, 138] on link "1 Staff 1" at bounding box center [246, 139] width 110 height 18
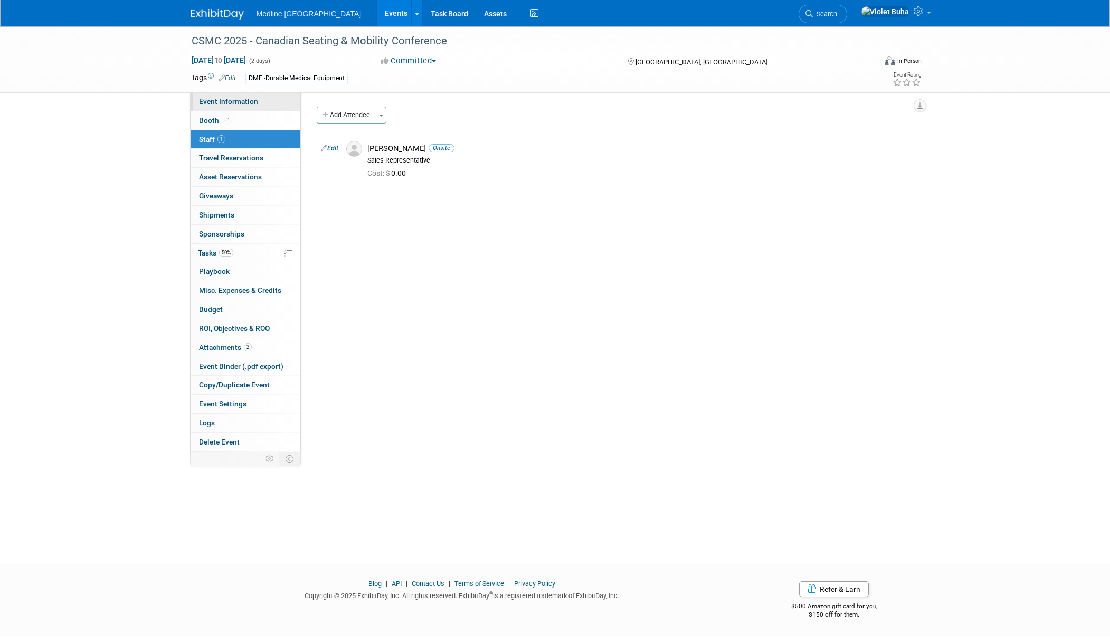
click at [254, 103] on span "Event Information" at bounding box center [228, 101] width 59 height 8
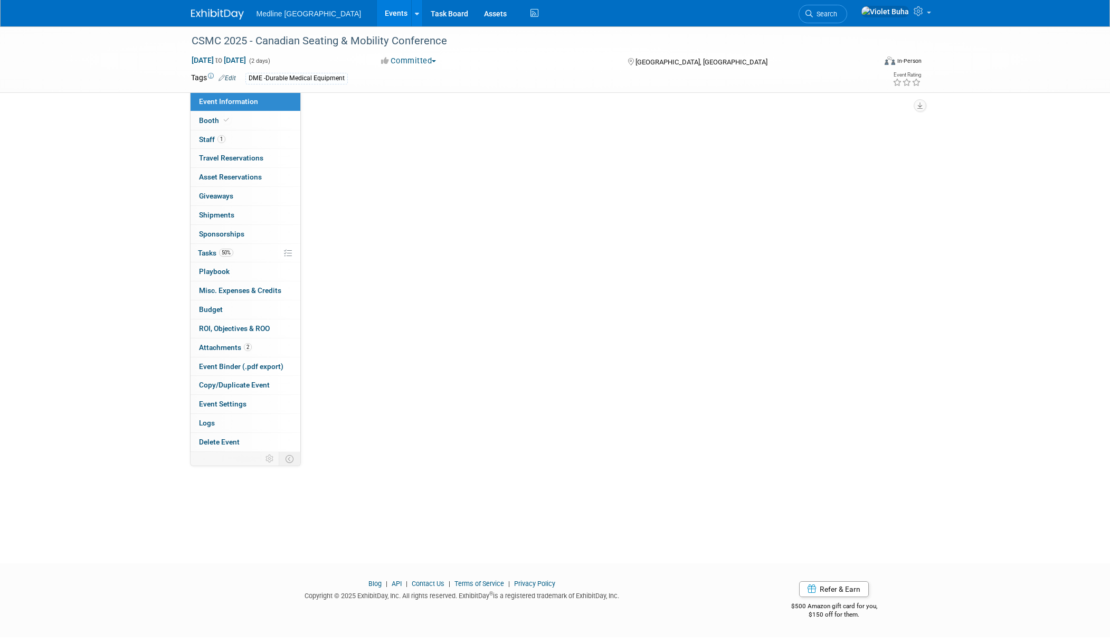
select select "In progress"
select select "To do"
select select "Home Health Care"
select select "National - Level 1"
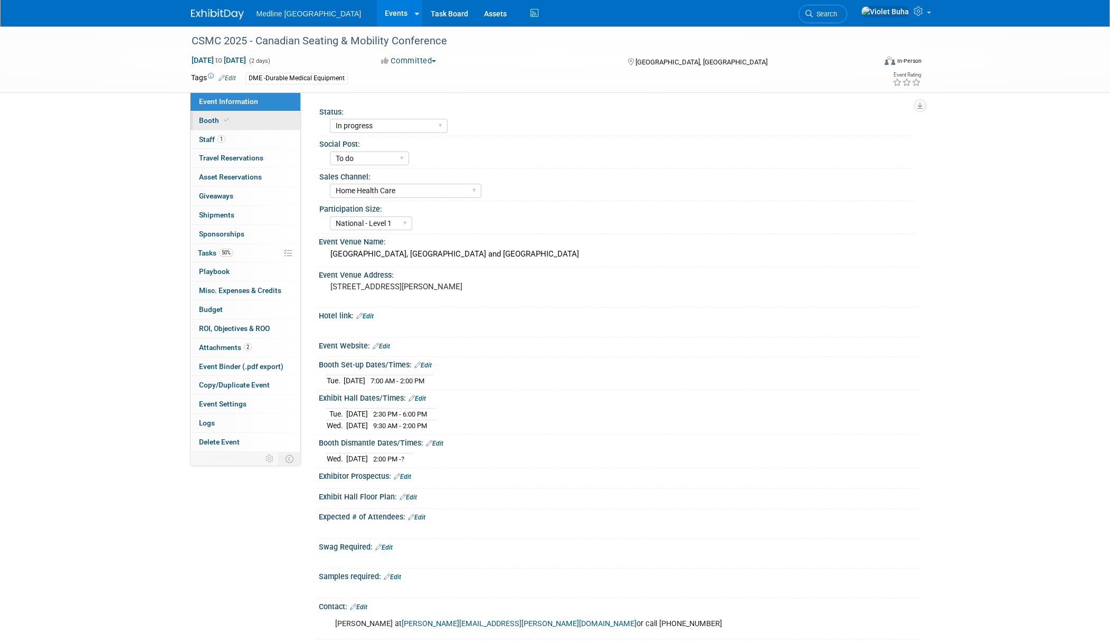
click at [249, 124] on link "Booth" at bounding box center [246, 120] width 110 height 18
select select "4"
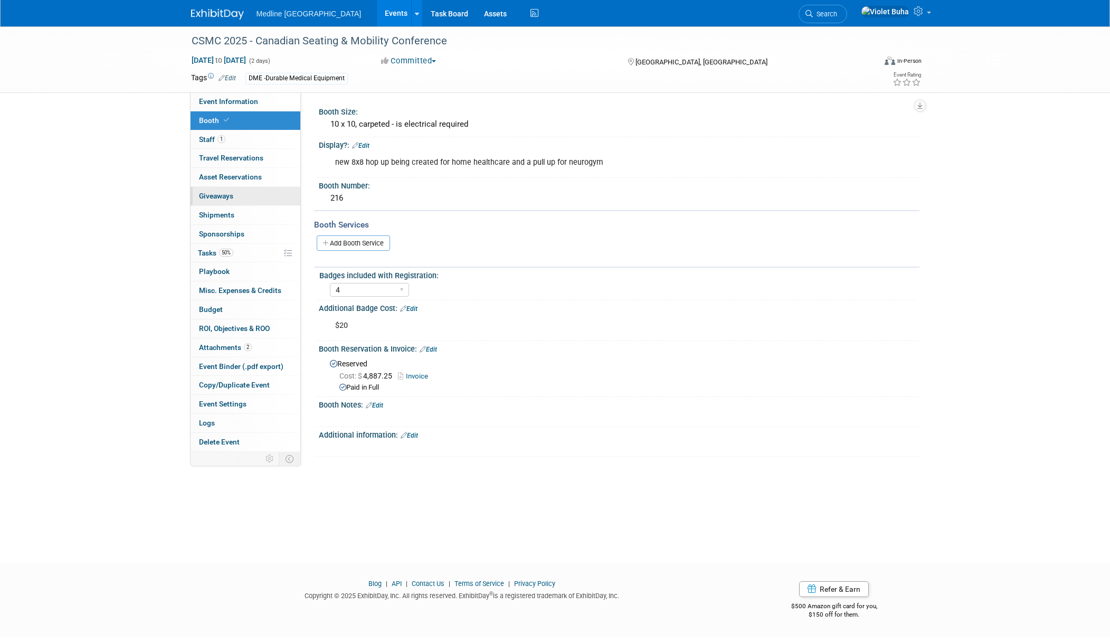
click at [227, 198] on span "Giveaways 0" at bounding box center [216, 196] width 34 height 8
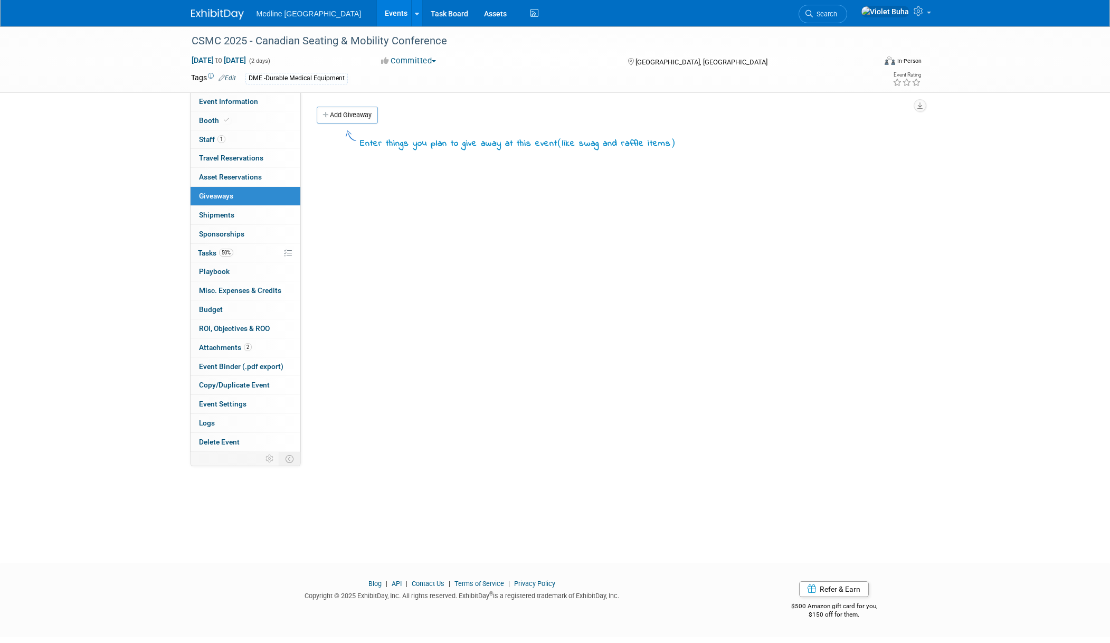
click at [222, 17] on img at bounding box center [217, 14] width 53 height 11
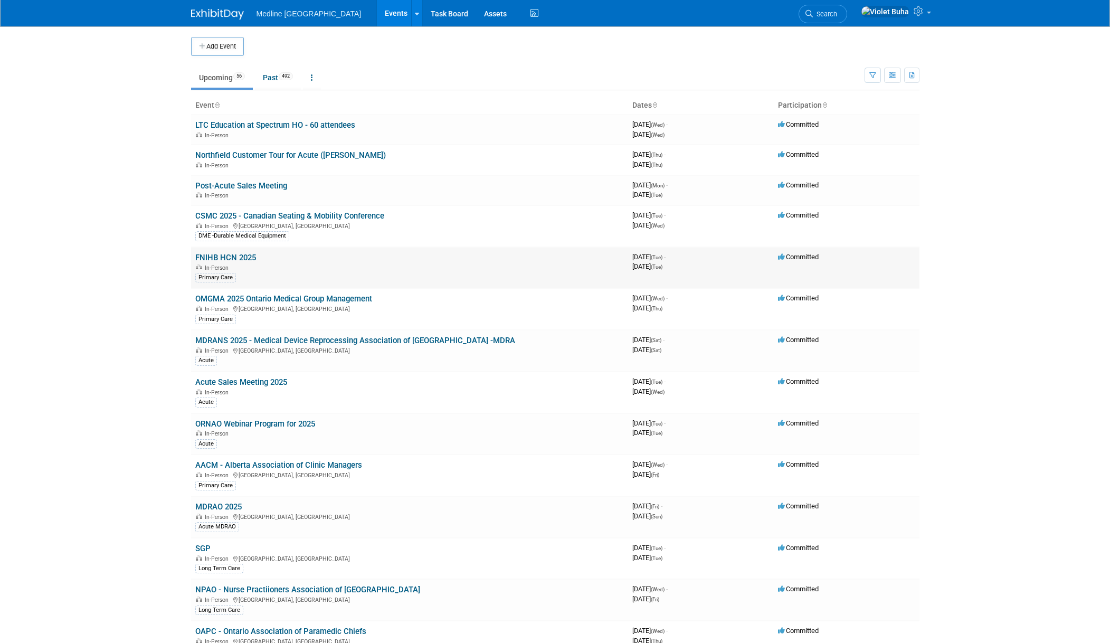
click at [236, 255] on link "FNIHB HCN 2025" at bounding box center [225, 258] width 61 height 10
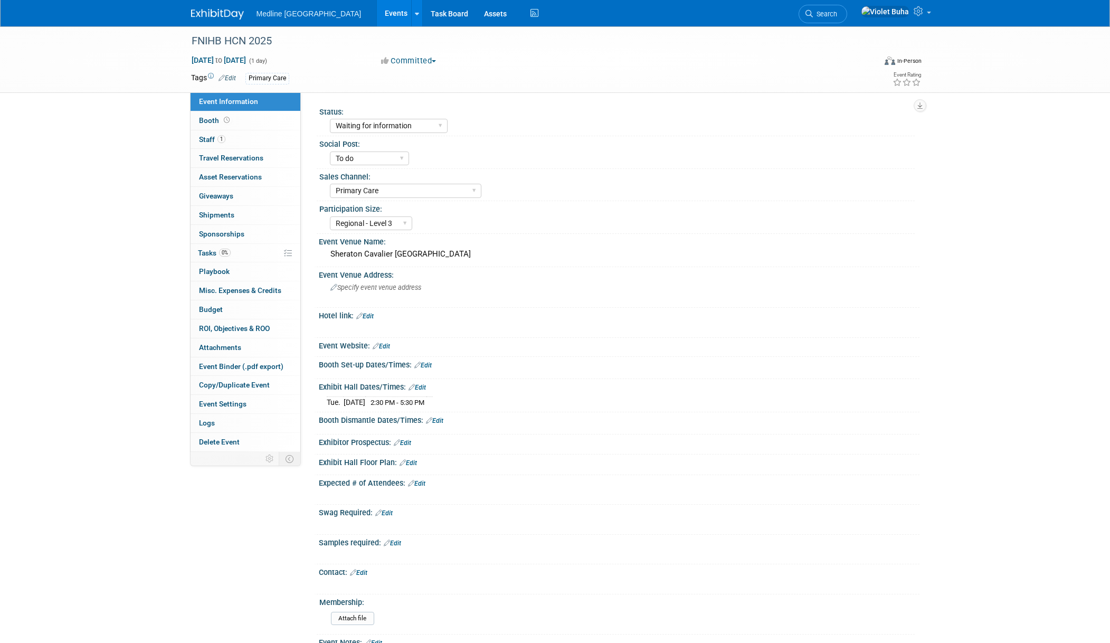
select select "Waiting for information"
select select "To do"
select select "Primary Care"
select select "Regional - Level 3"
click at [231, 138] on link "1 Staff 1" at bounding box center [246, 139] width 110 height 18
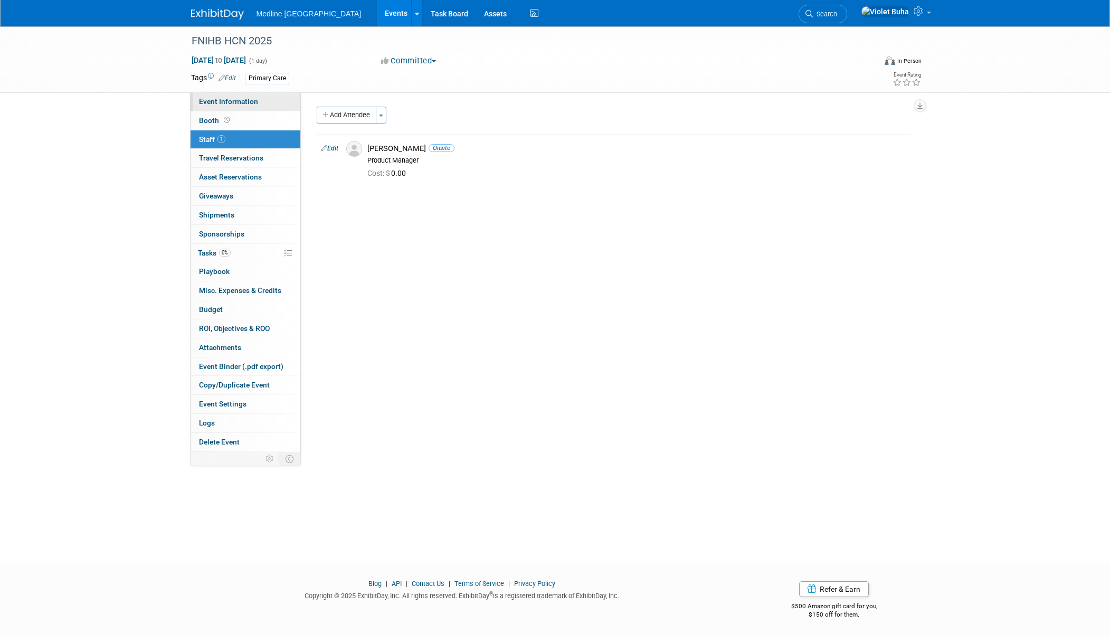
click at [266, 100] on link "Event Information" at bounding box center [246, 101] width 110 height 18
select select "Waiting for information"
select select "To do"
select select "Primary Care"
select select "Regional - Level 3"
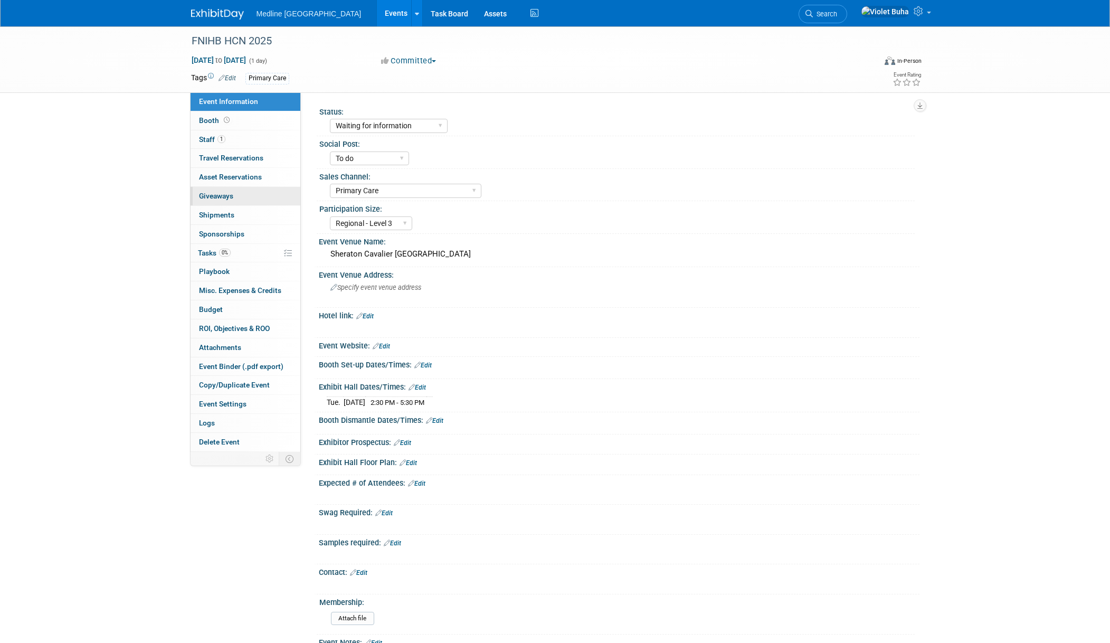
click at [232, 200] on link "0 Giveaways 0" at bounding box center [246, 196] width 110 height 18
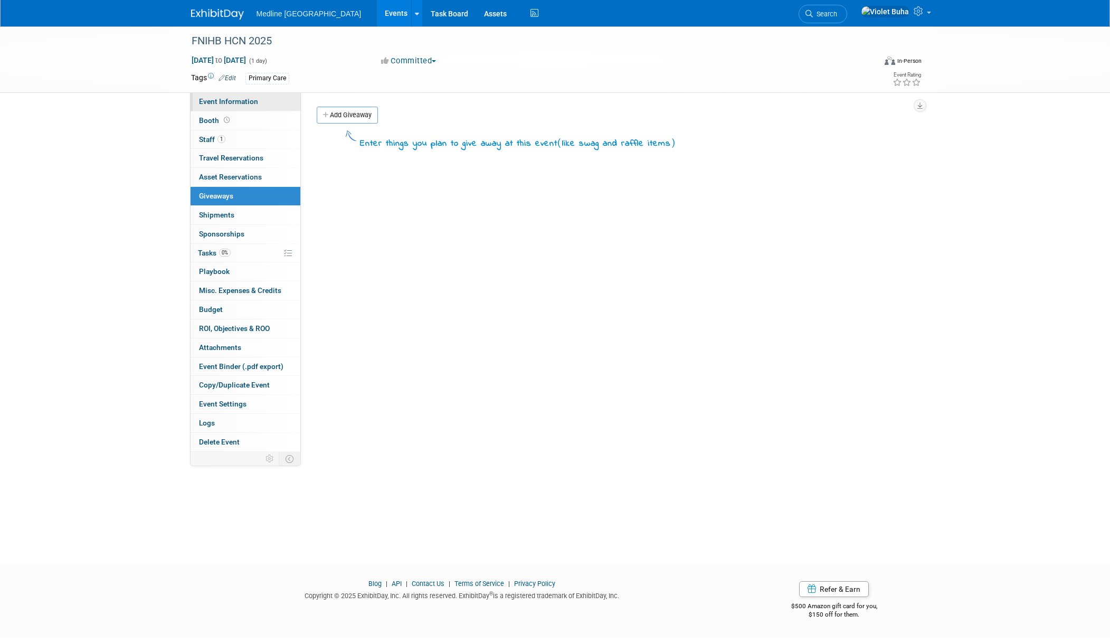
click at [237, 101] on span "Event Information" at bounding box center [228, 101] width 59 height 8
select select "Waiting for information"
select select "To do"
select select "Primary Care"
select select "Regional - Level 3"
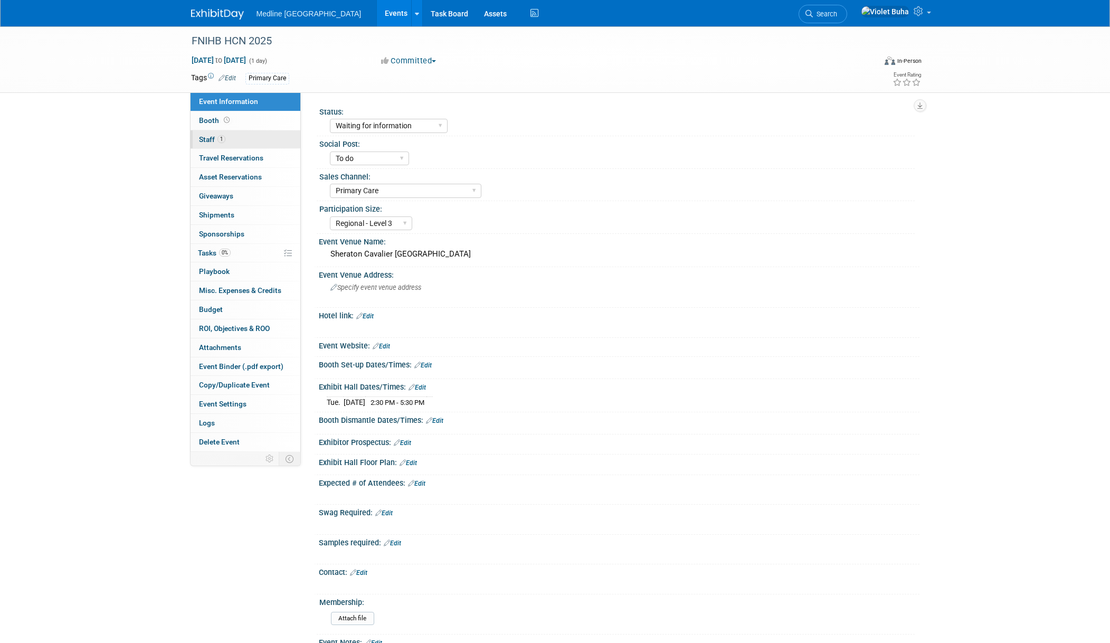
click at [254, 138] on link "1 Staff 1" at bounding box center [246, 139] width 110 height 18
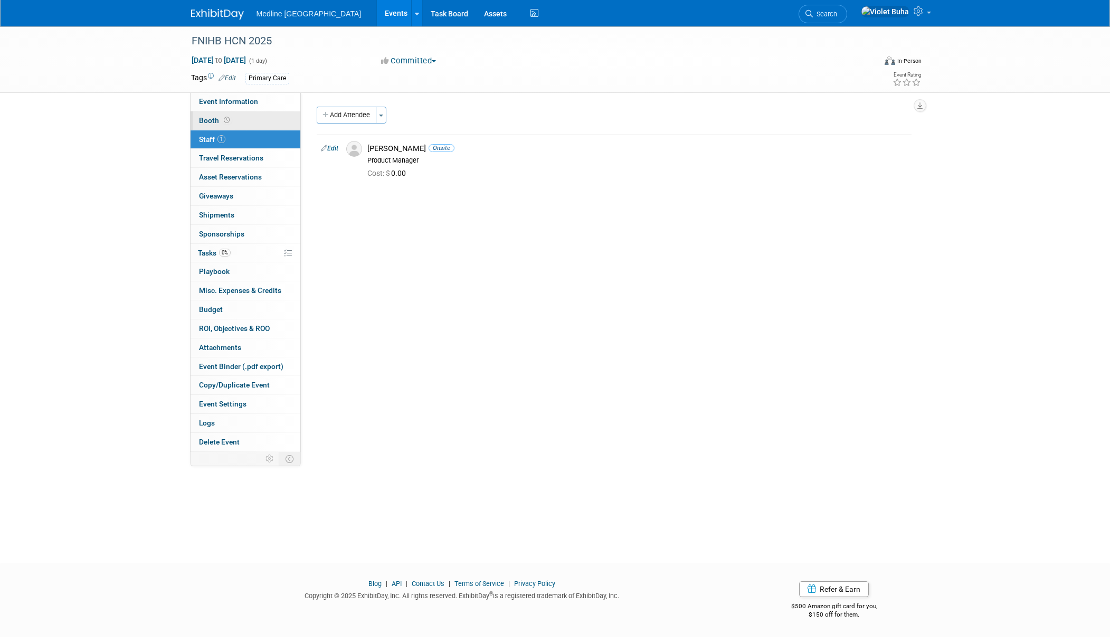
click at [257, 121] on link "Booth" at bounding box center [246, 120] width 110 height 18
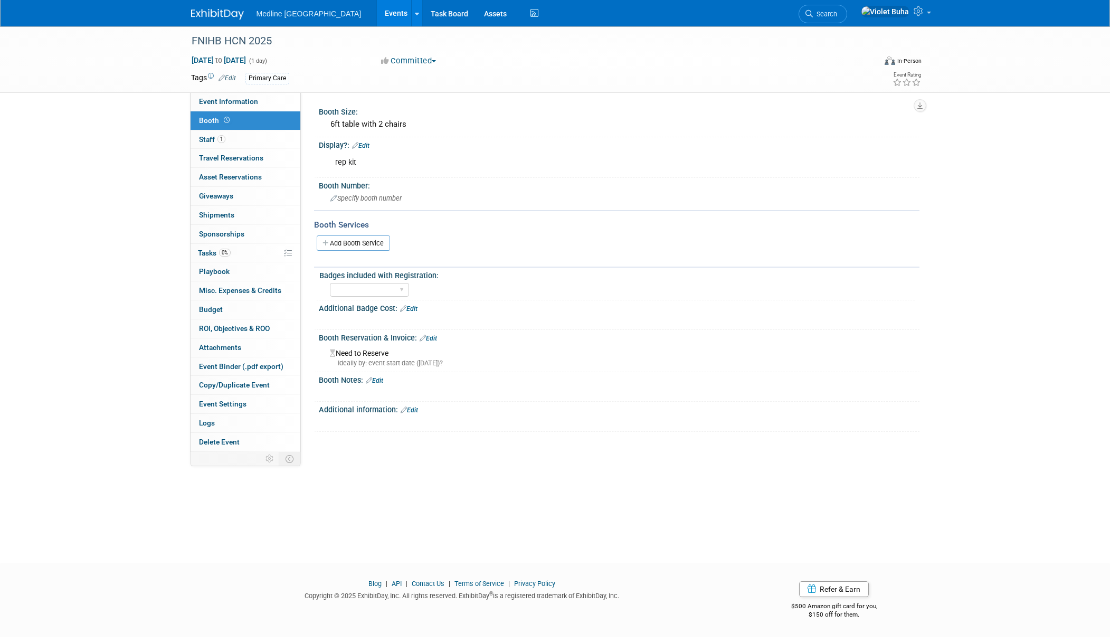
click at [364, 161] on div "rep kit" at bounding box center [566, 162] width 476 height 21
click at [640, 178] on div "Booth Number:" at bounding box center [619, 184] width 601 height 13
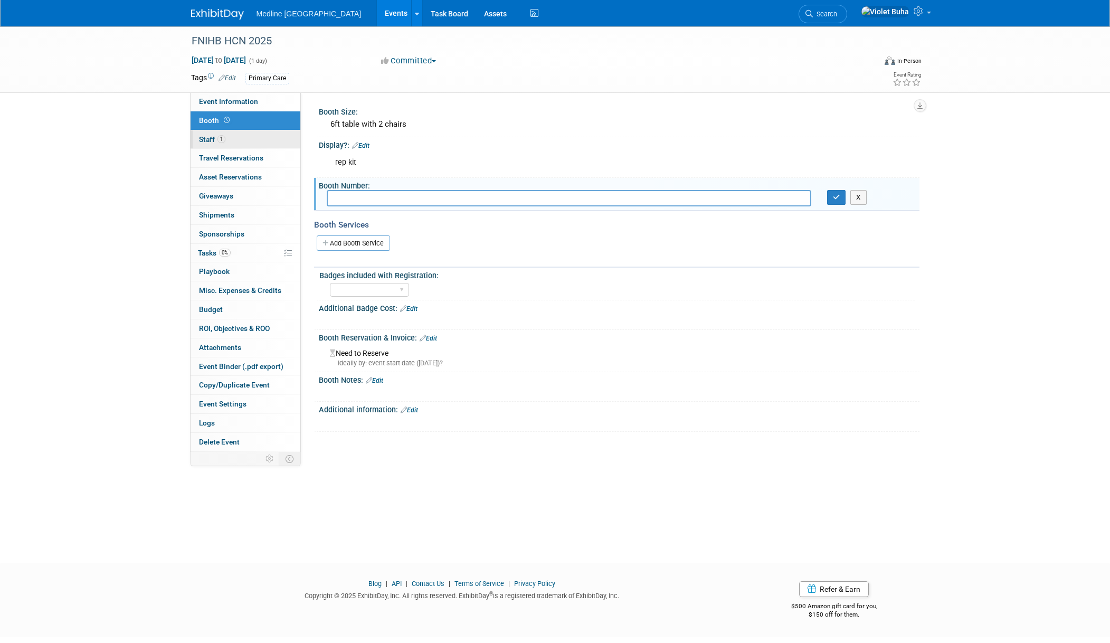
click at [197, 135] on link "1 Staff 1" at bounding box center [246, 139] width 110 height 18
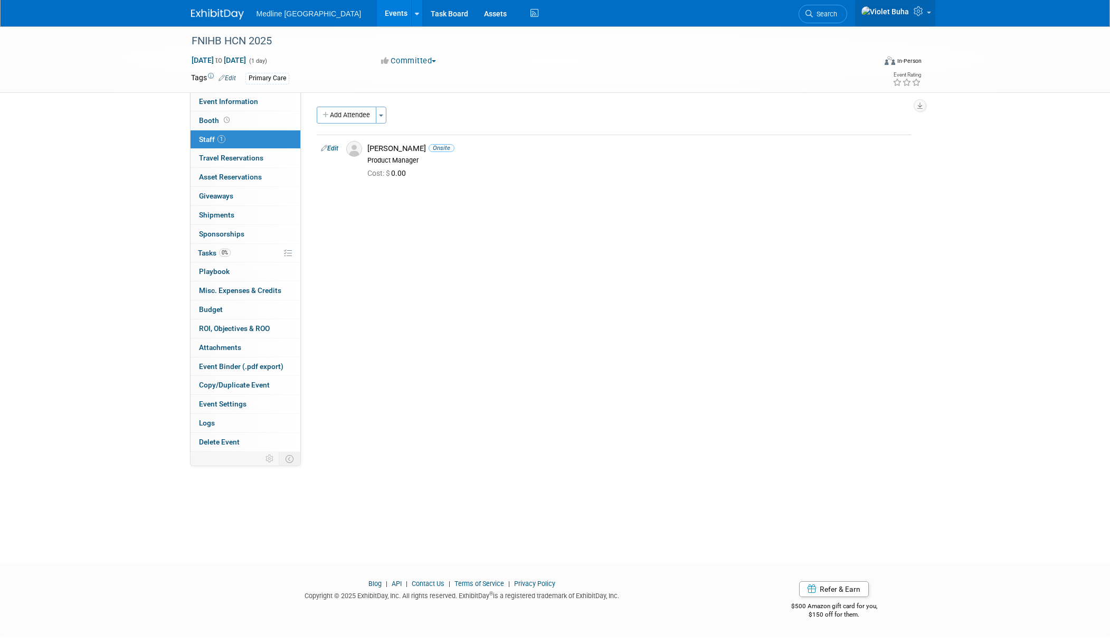
click at [914, 12] on icon at bounding box center [920, 11] width 12 height 10
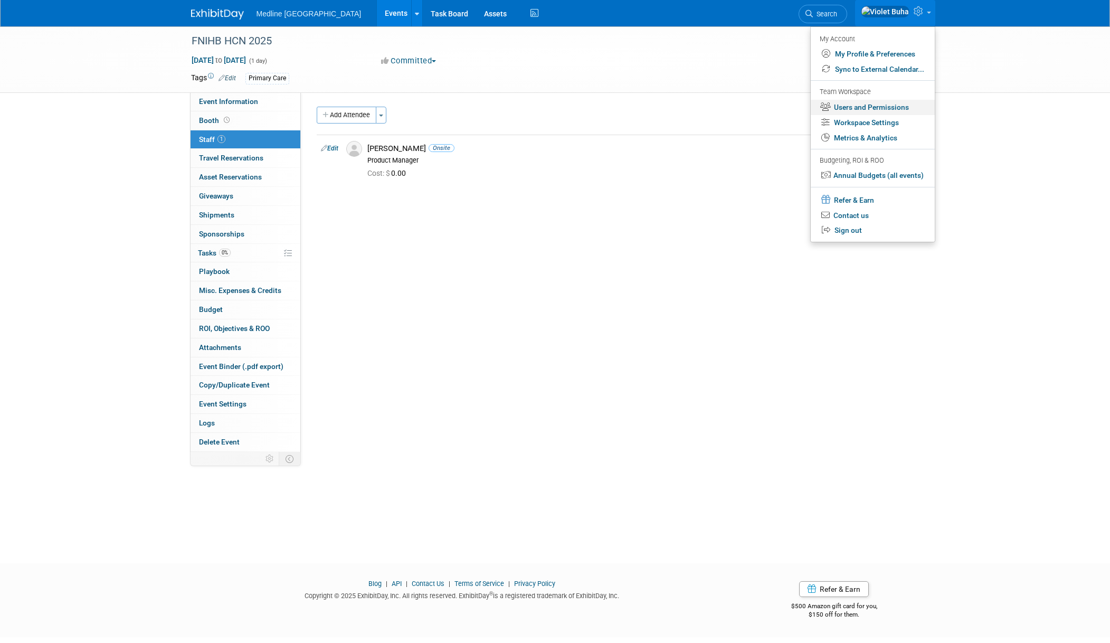
click at [872, 107] on link "Users and Permissions" at bounding box center [873, 107] width 124 height 15
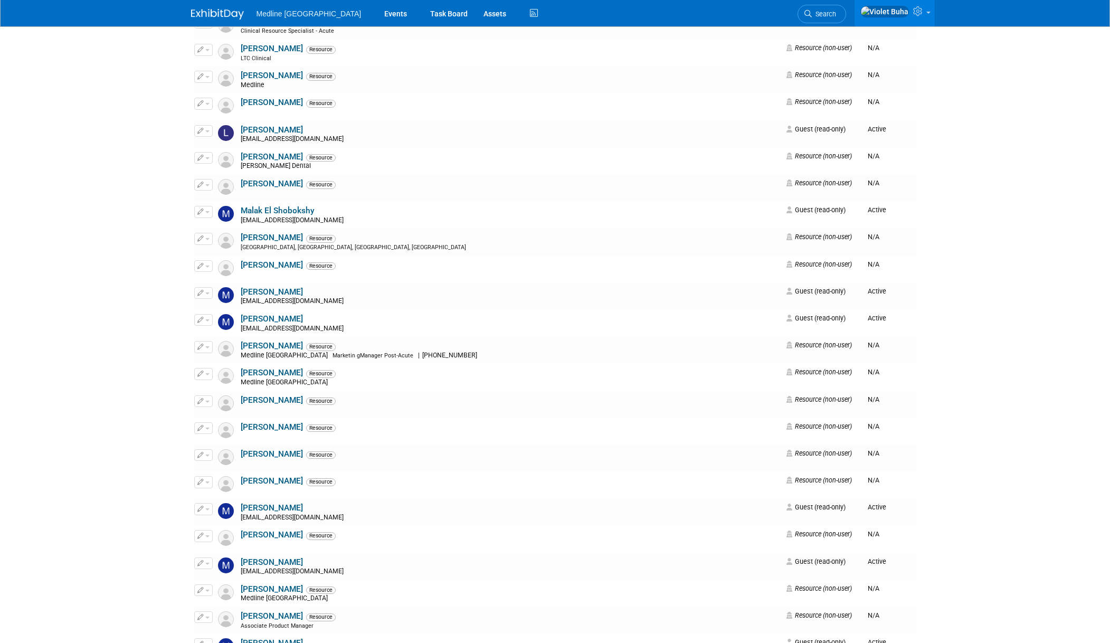
scroll to position [2844, 0]
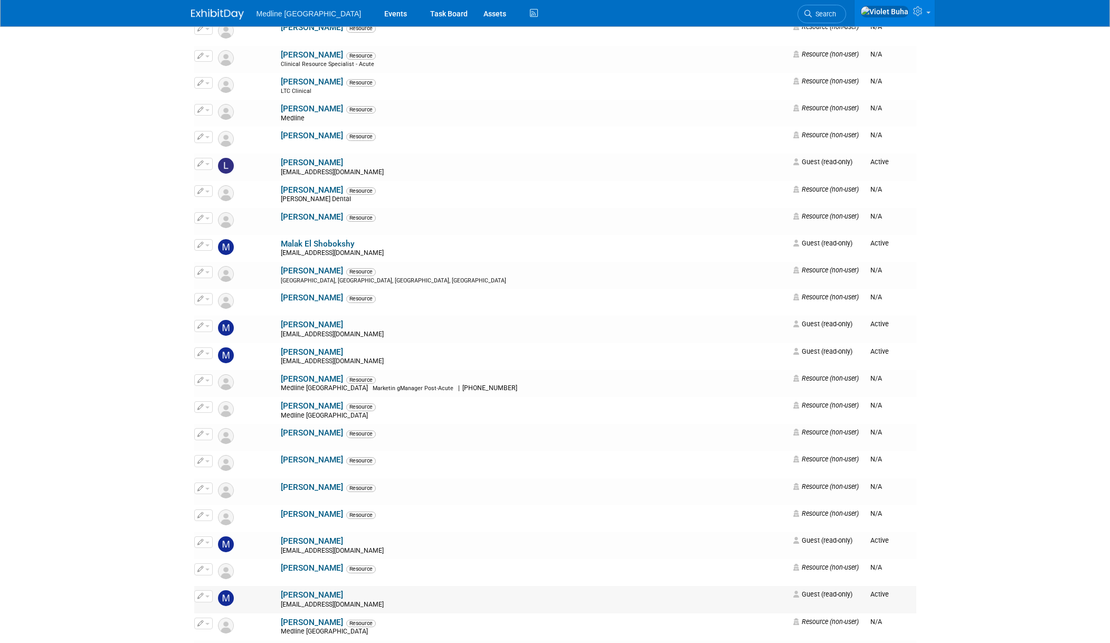
click at [281, 590] on link "[PERSON_NAME]" at bounding box center [312, 595] width 62 height 10
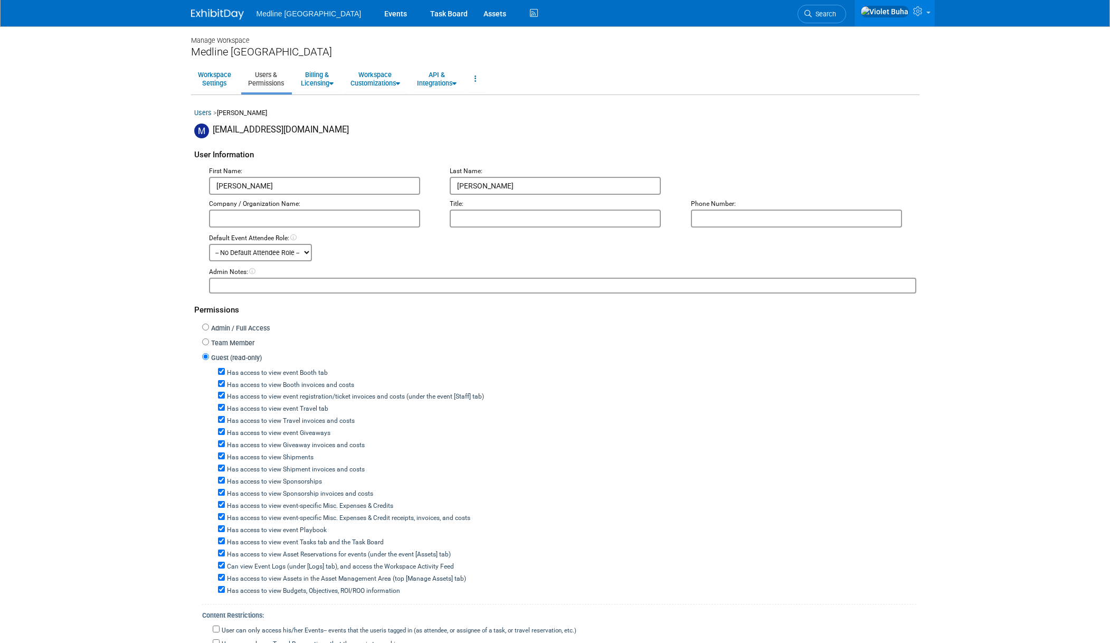
click at [206, 113] on link "Users" at bounding box center [202, 113] width 17 height 8
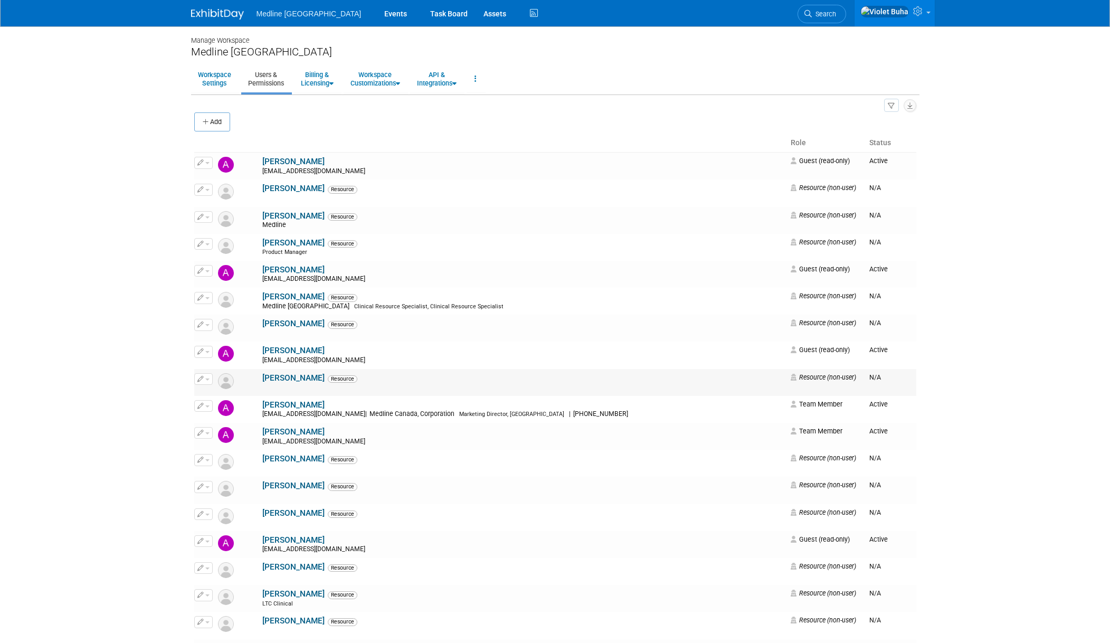
click at [271, 375] on link "[PERSON_NAME]" at bounding box center [293, 378] width 62 height 10
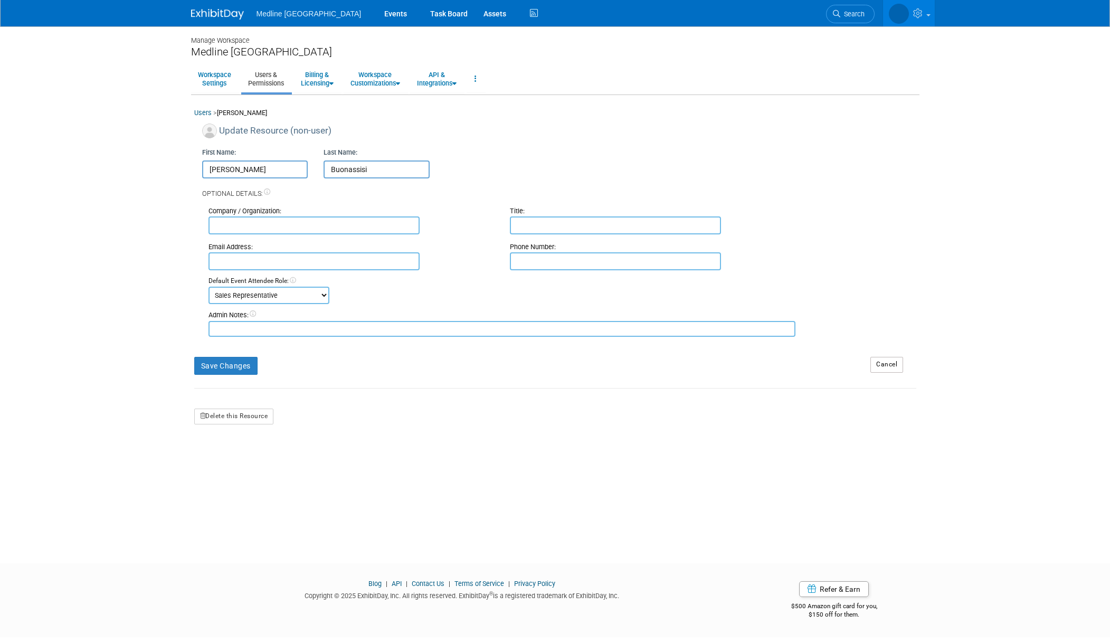
click at [291, 258] on input "text" at bounding box center [313, 261] width 211 height 18
type input "abuo"
click at [499, 425] on div "Manage Workspace Medline [GEOGRAPHIC_DATA] Workspace Settings Users & Permissio…" at bounding box center [555, 285] width 744 height 518
drag, startPoint x: 243, startPoint y: 260, endPoint x: 177, endPoint y: 255, distance: 66.1
click at [177, 255] on body "Medline [GEOGRAPHIC_DATA] Events Task Board Assets Activity Feed" at bounding box center [555, 321] width 1110 height 643
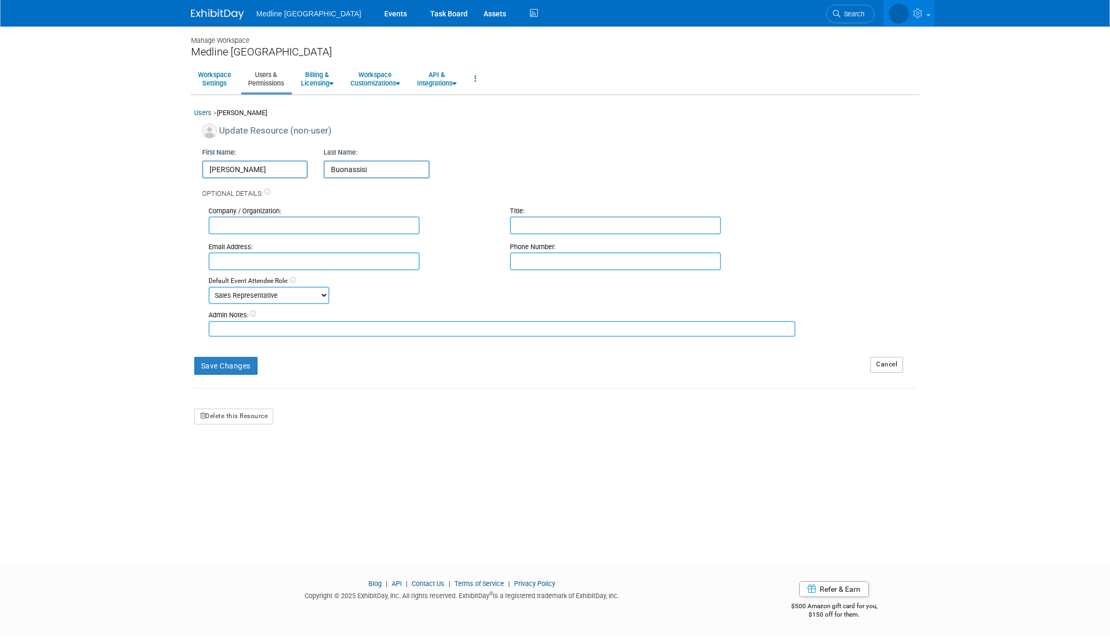
click at [629, 384] on form "Update Resource (non-user) First Name: [PERSON_NAME] Last Name: Buonassisi Opti…" at bounding box center [555, 274] width 722 height 301
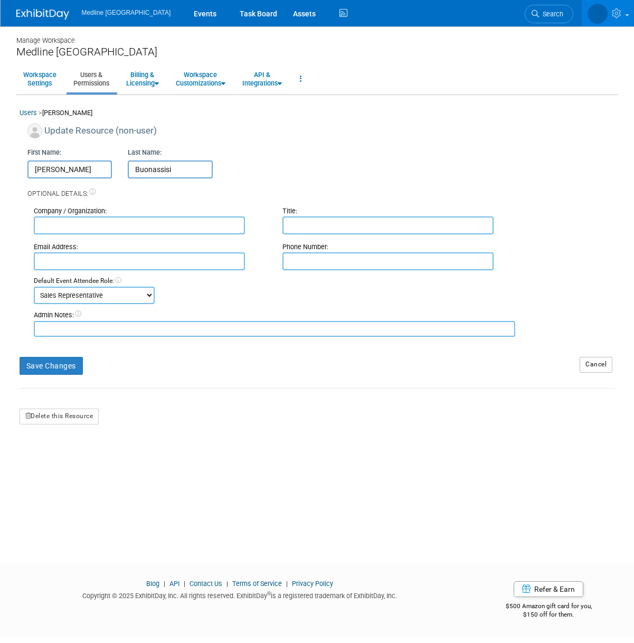
click at [43, 14] on img at bounding box center [42, 14] width 53 height 11
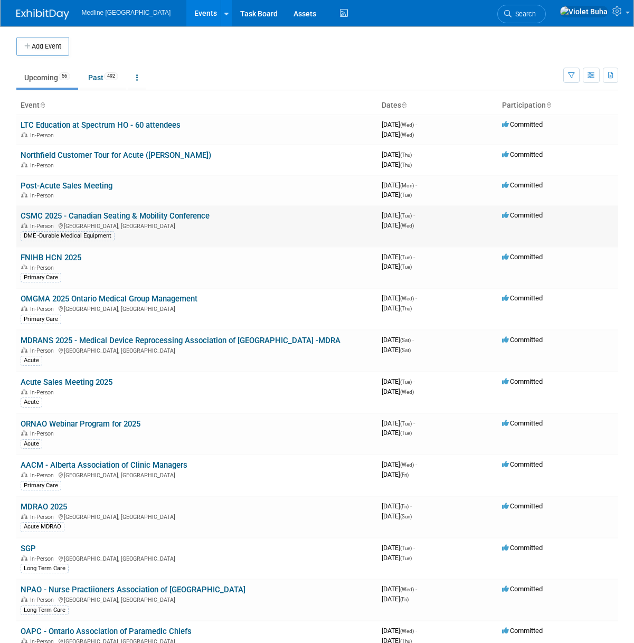
click at [69, 216] on link "CSMC 2025 - Canadian Seating & Mobility Conference" at bounding box center [115, 216] width 189 height 10
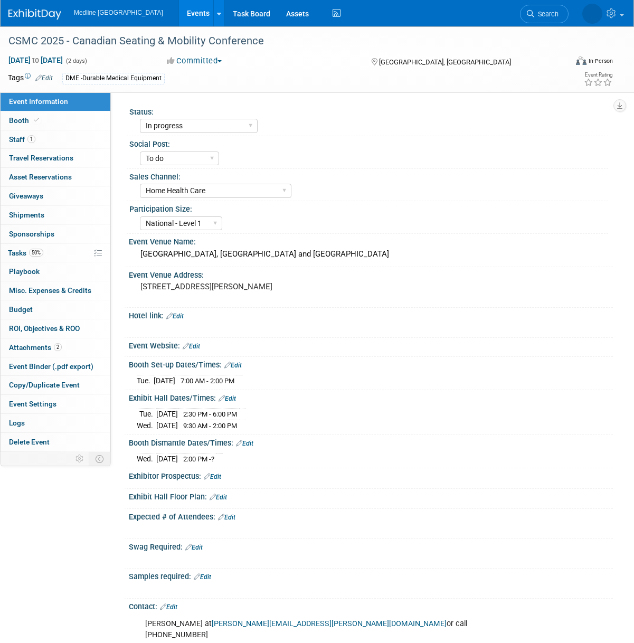
select select "In progress"
select select "To do"
select select "Home Health Care"
select select "National - Level 1"
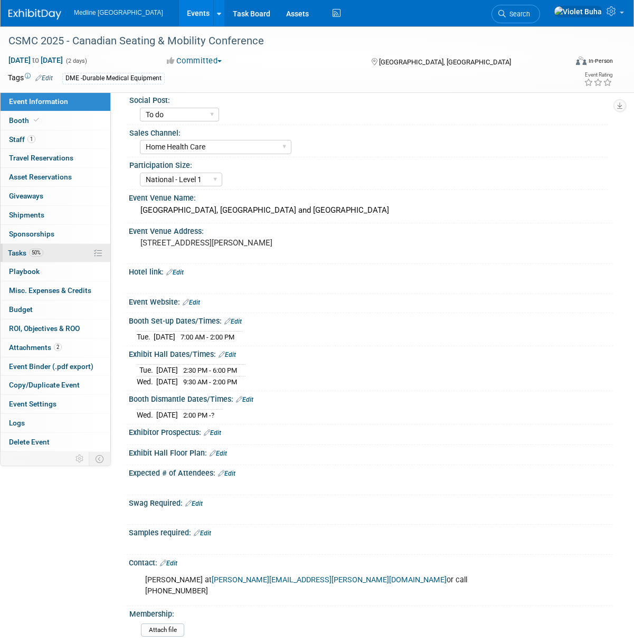
click at [18, 253] on span "Tasks 50%" at bounding box center [25, 253] width 35 height 8
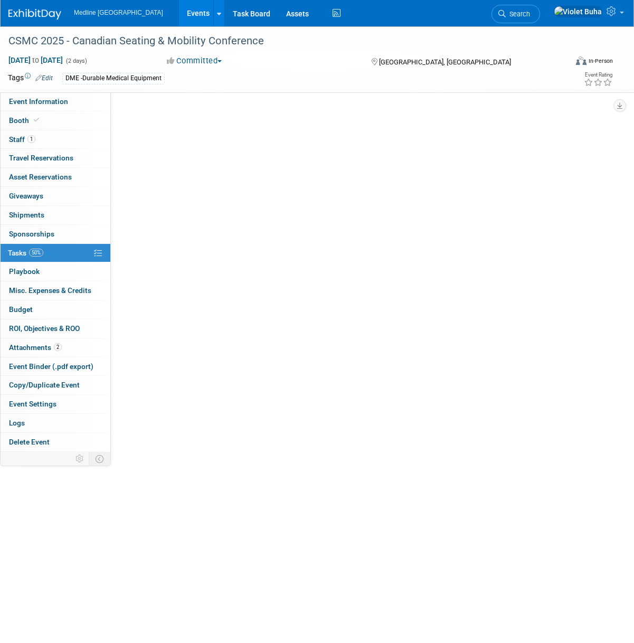
scroll to position [0, 0]
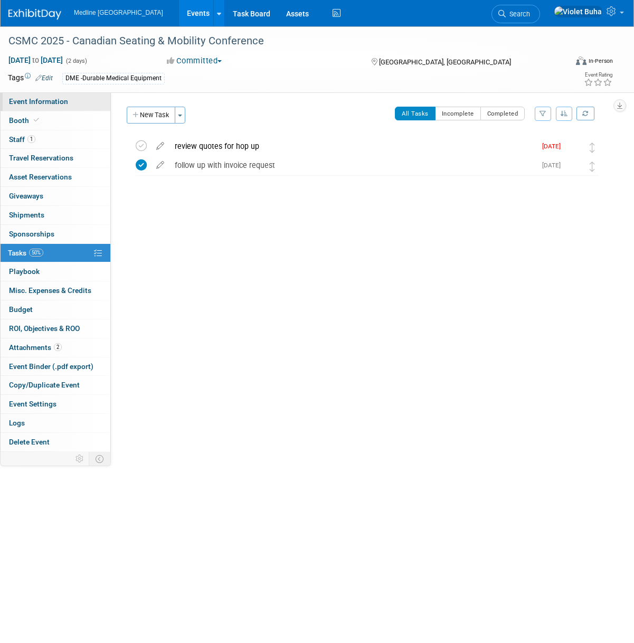
click at [28, 104] on span "Event Information" at bounding box center [38, 101] width 59 height 8
select select "In progress"
select select "To do"
select select "Home Health Care"
select select "National - Level 1"
